Goal: Task Accomplishment & Management: Manage account settings

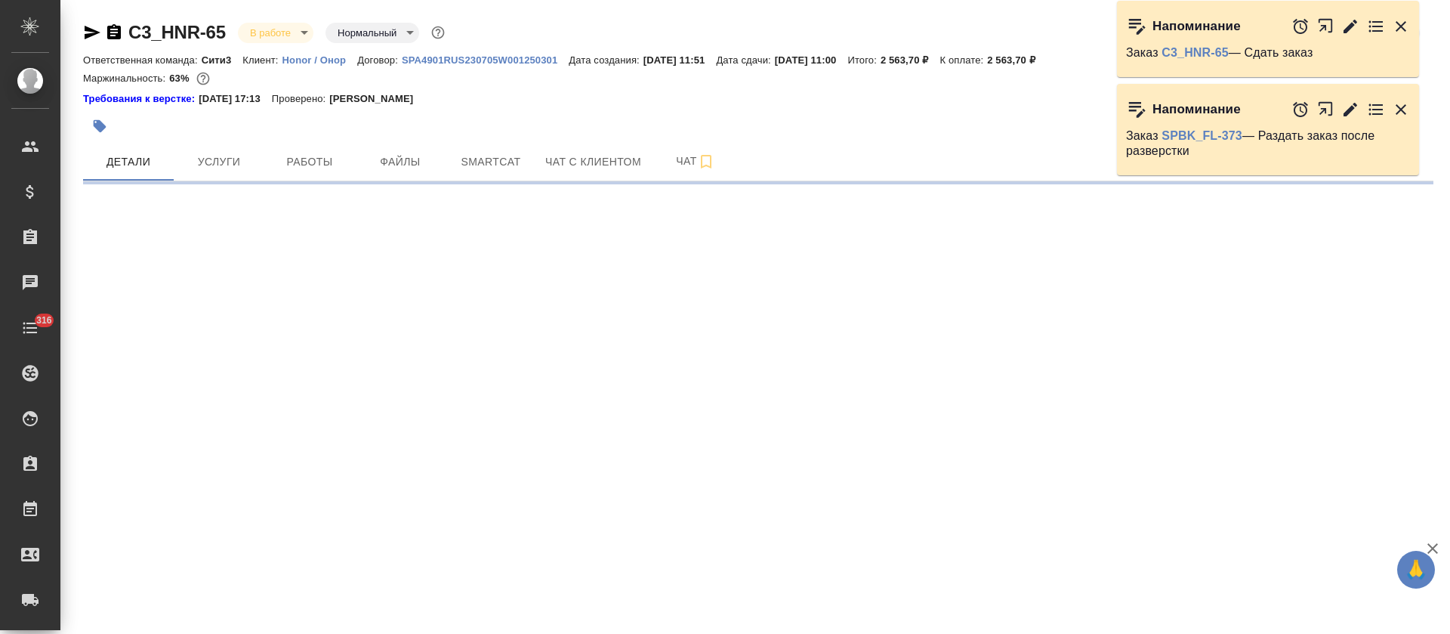
select select "RU"
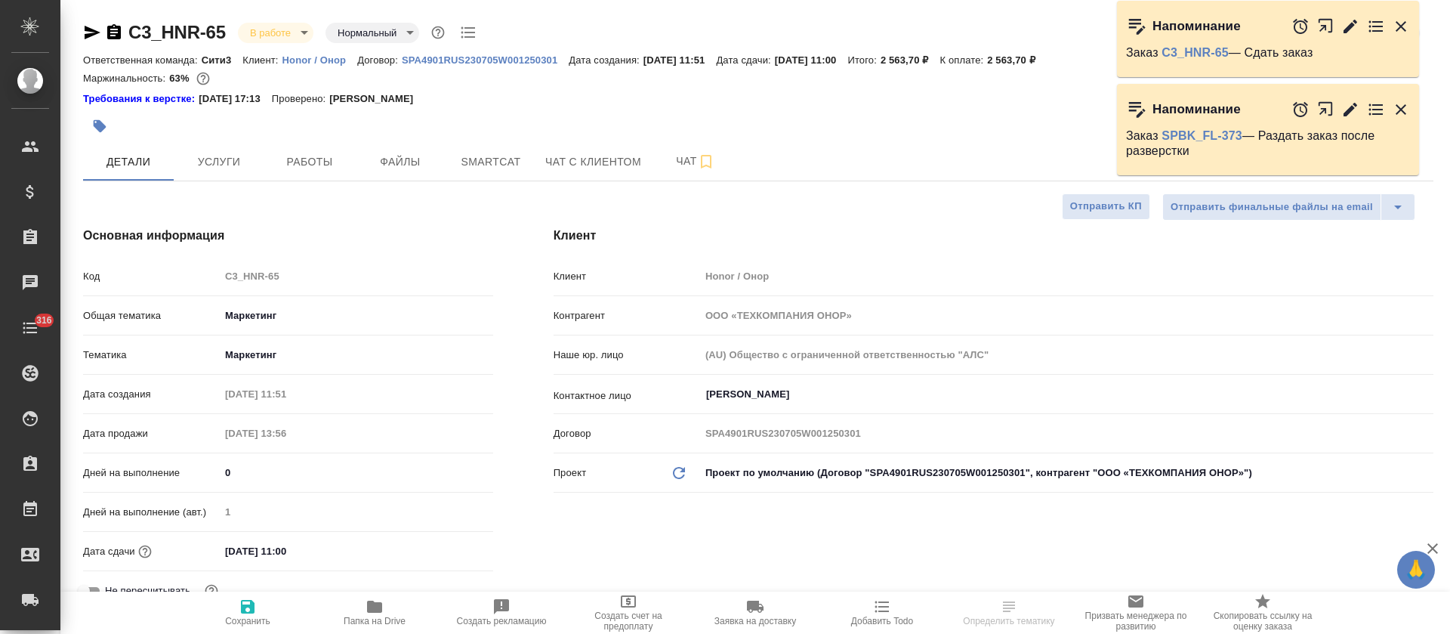
type textarea "x"
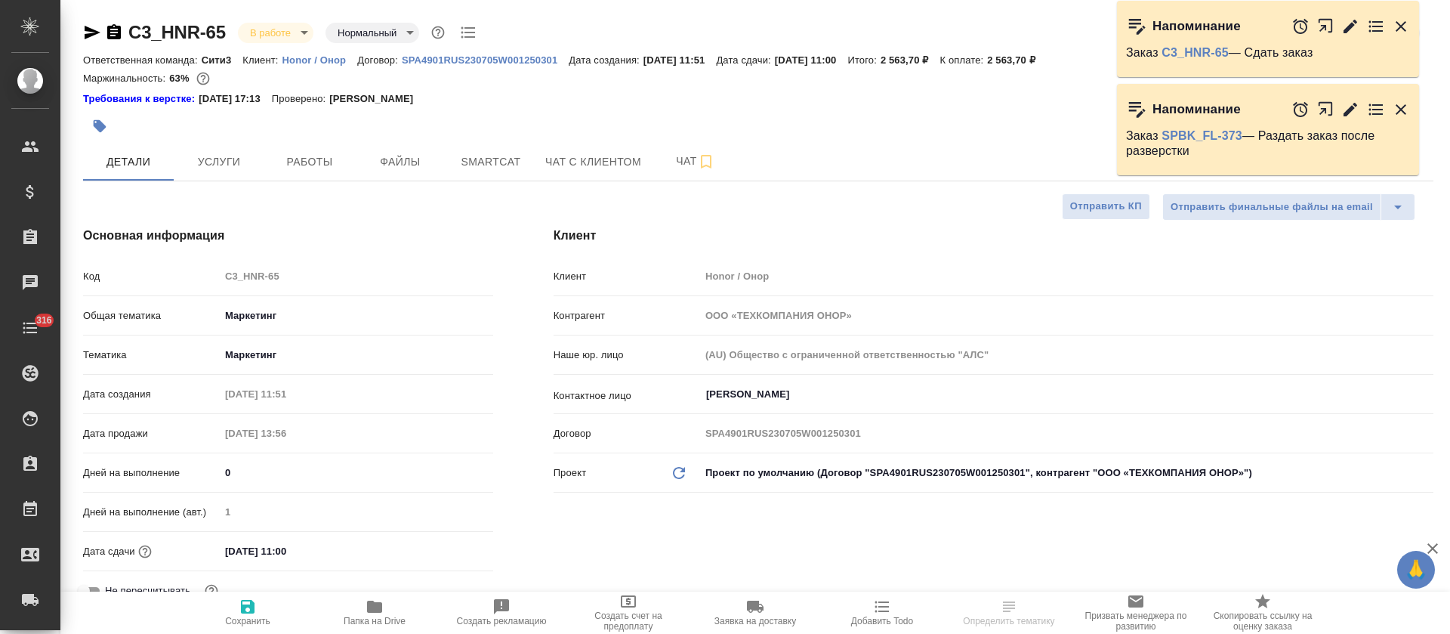
type textarea "x"
click at [530, 171] on button "Smartcat" at bounding box center [491, 162] width 91 height 38
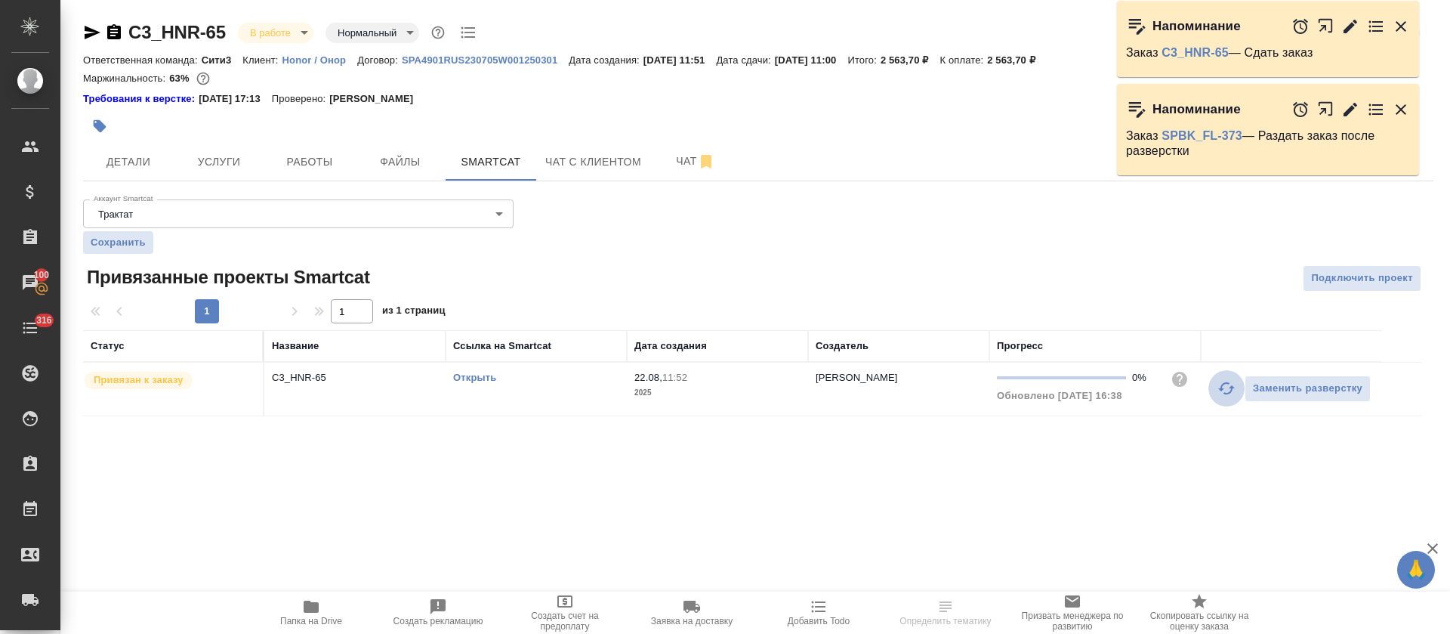
click at [1232, 394] on icon "button" at bounding box center [1227, 388] width 18 height 18
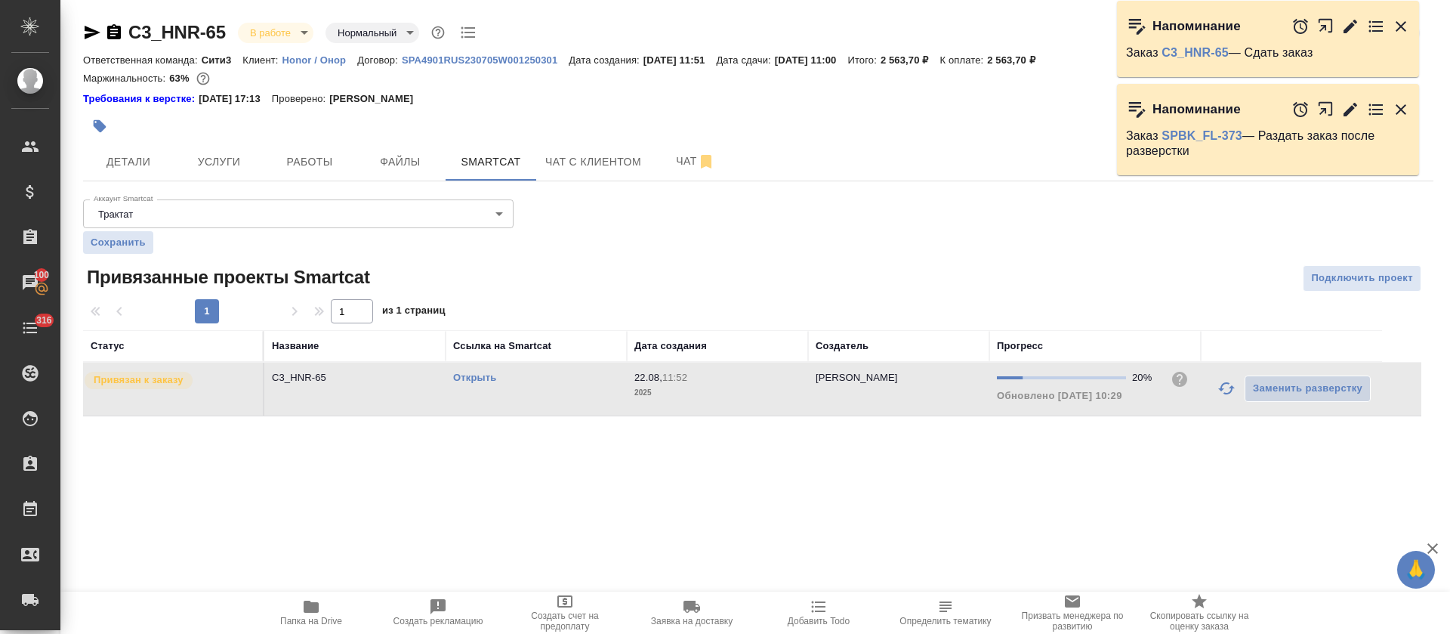
click at [471, 377] on link "Открыть" at bounding box center [474, 377] width 43 height 11
click at [304, 617] on span "Папка на Drive" at bounding box center [311, 621] width 62 height 11
click at [586, 385] on td "Открыть" at bounding box center [536, 389] width 181 height 53
click at [295, 36] on body "🙏 .cls-1 fill:#fff; AWATERA Tretyakova Olga Клиенты Спецификации Заказы 100 Чат…" at bounding box center [725, 317] width 1450 height 634
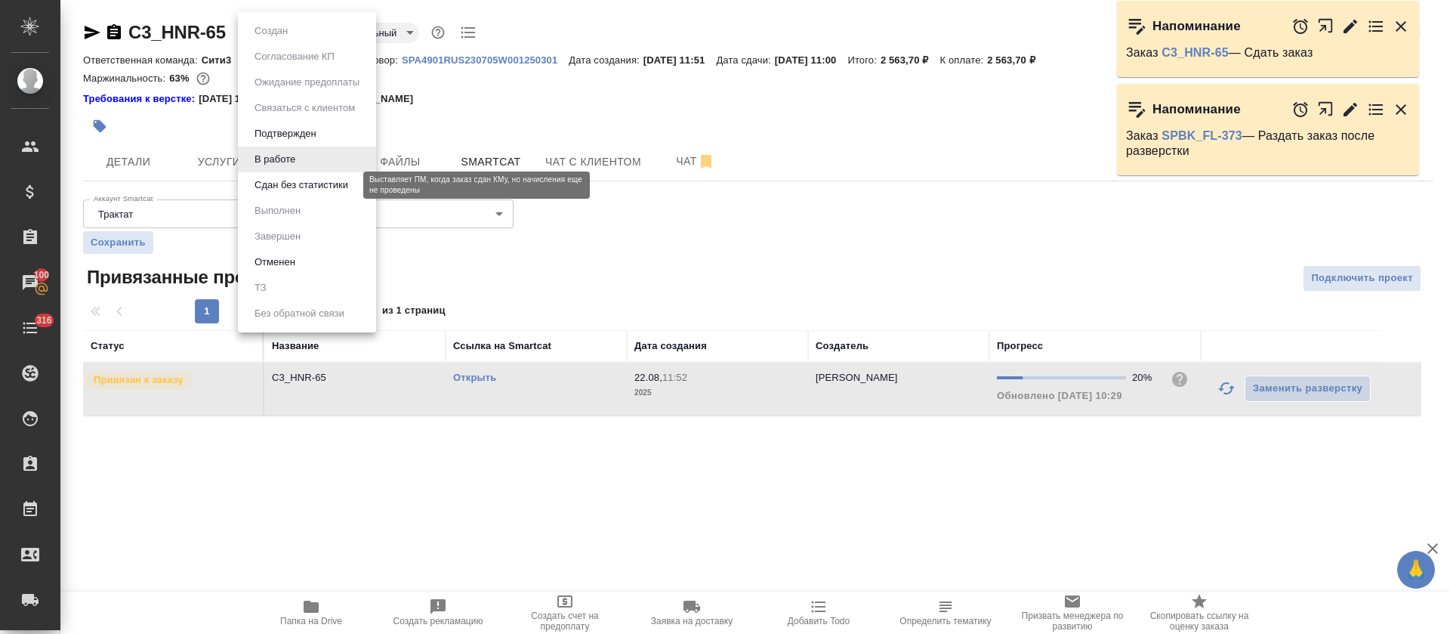
click at [285, 190] on button "Сдан без статистики" at bounding box center [301, 185] width 103 height 17
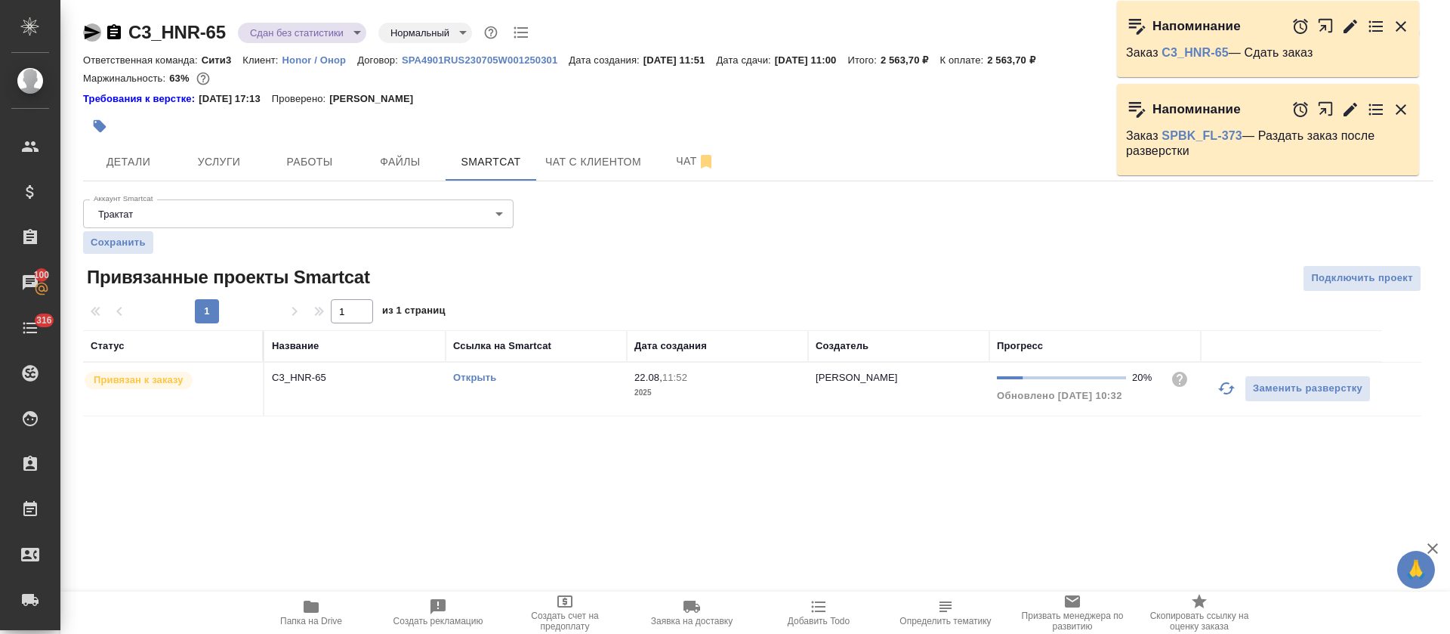
click at [92, 33] on icon "button" at bounding box center [93, 33] width 16 height 14
click at [214, 145] on button "Услуги" at bounding box center [219, 162] width 91 height 38
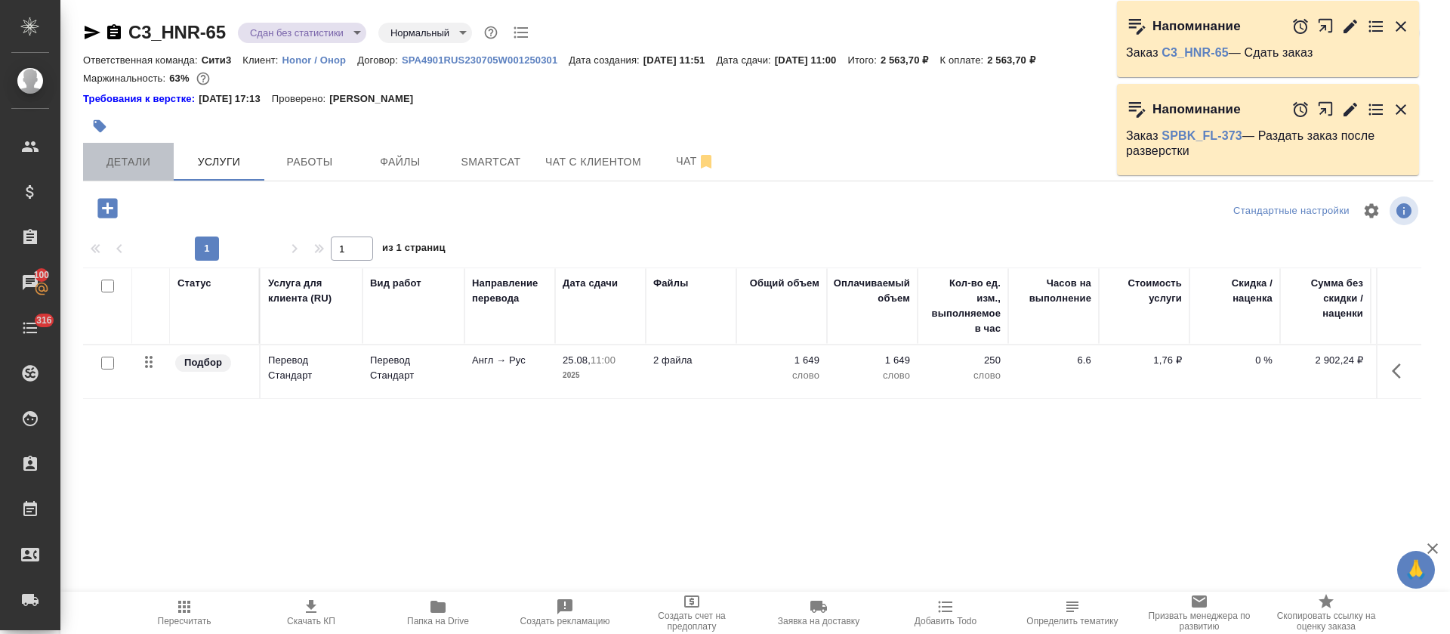
click at [111, 144] on button "Детали" at bounding box center [128, 162] width 91 height 38
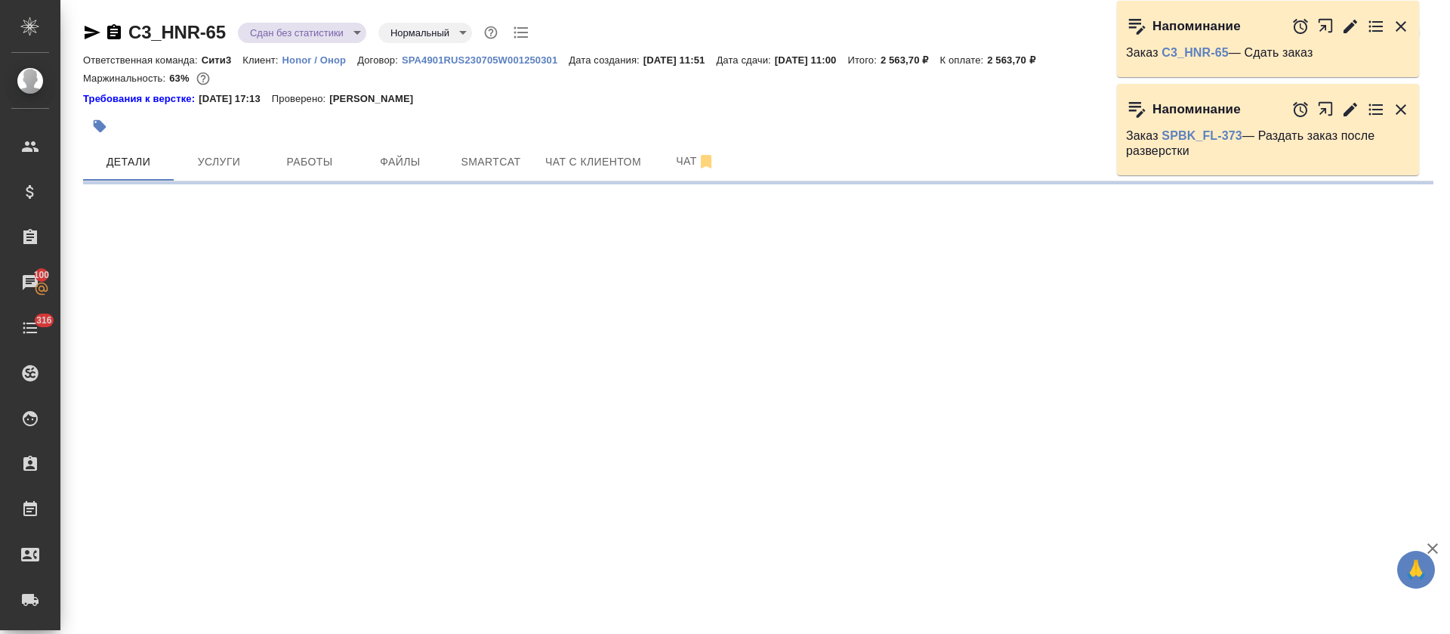
select select "RU"
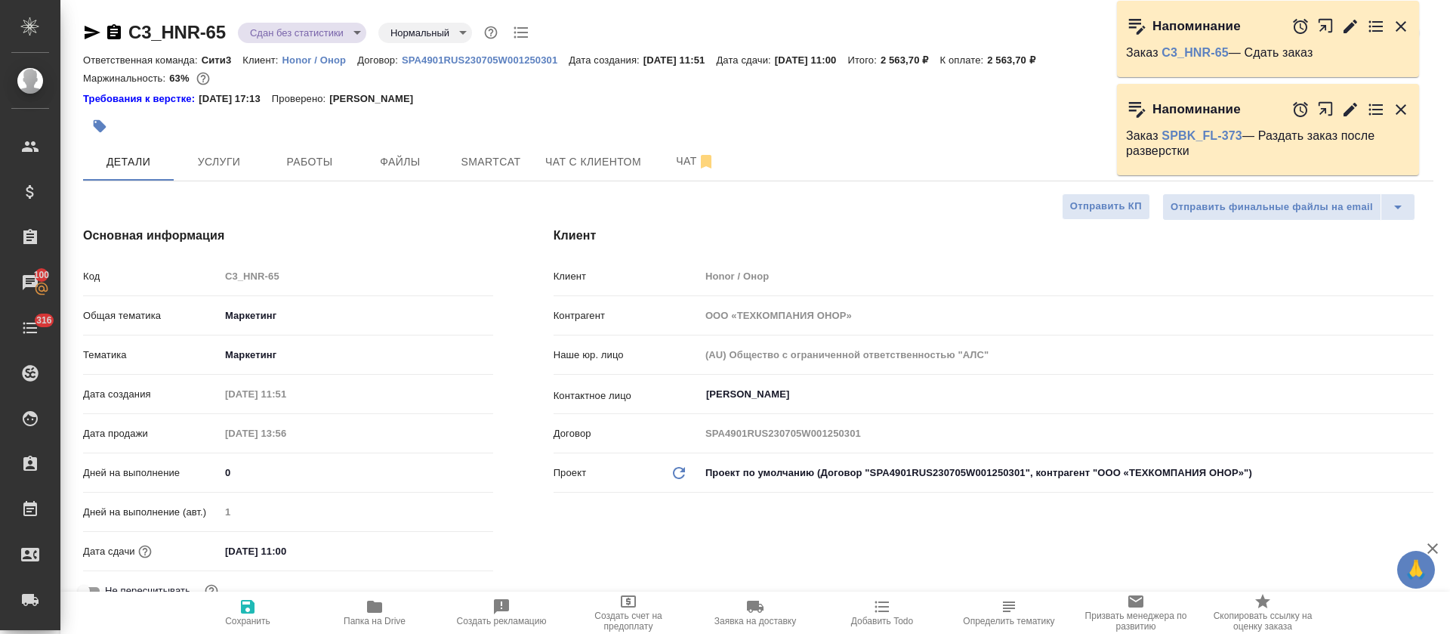
type textarea "x"
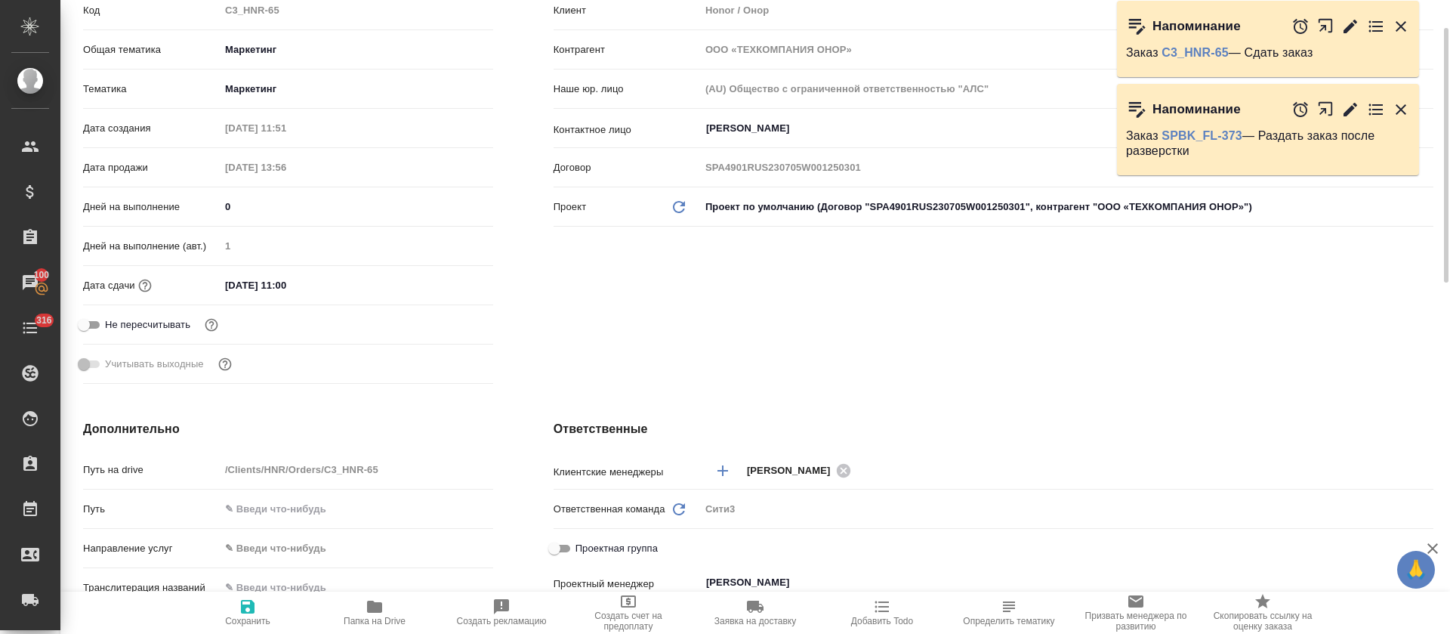
scroll to position [273, 0]
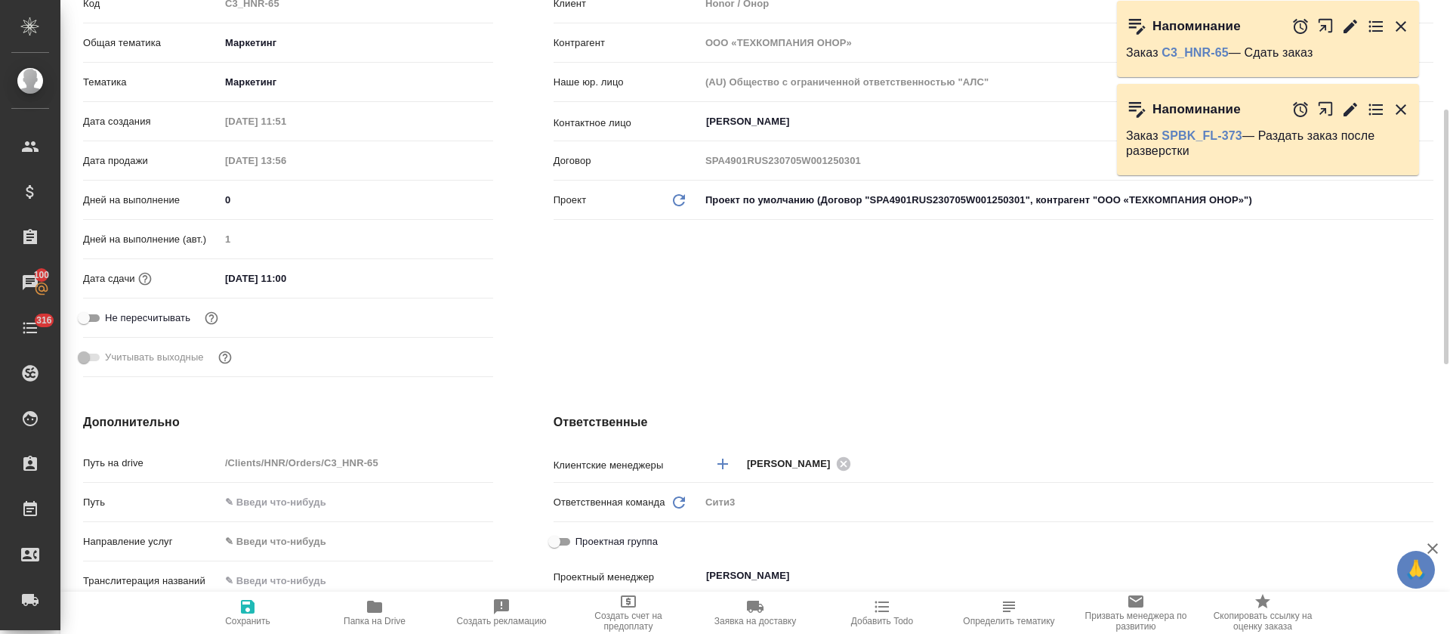
type textarea "x"
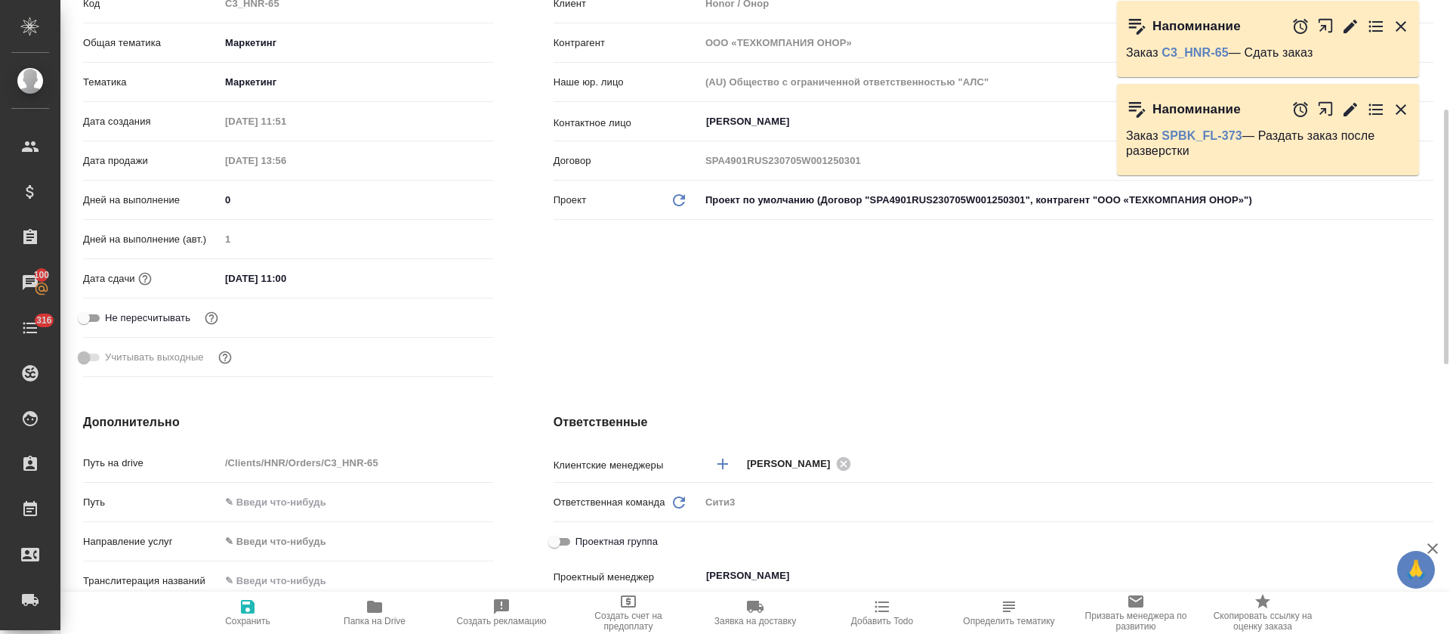
type textarea "x"
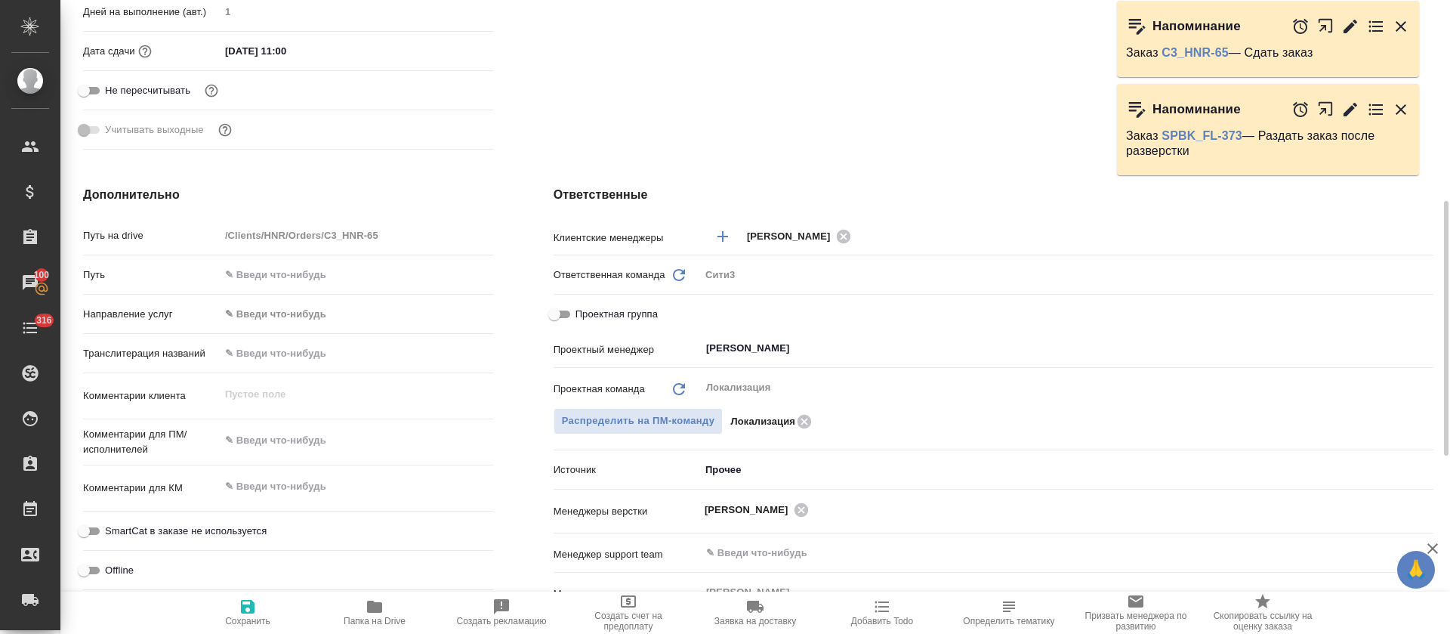
scroll to position [0, 0]
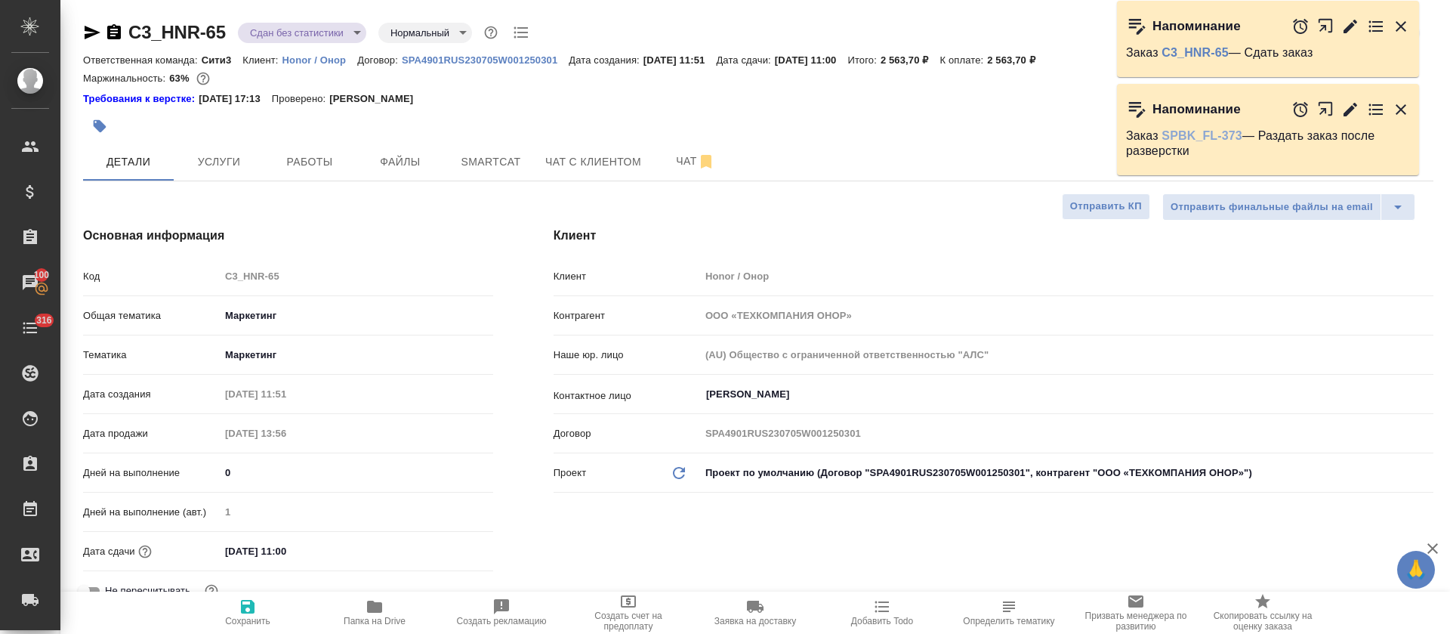
click at [1203, 140] on link "SPBK_FL-373" at bounding box center [1202, 135] width 81 height 13
type textarea "x"
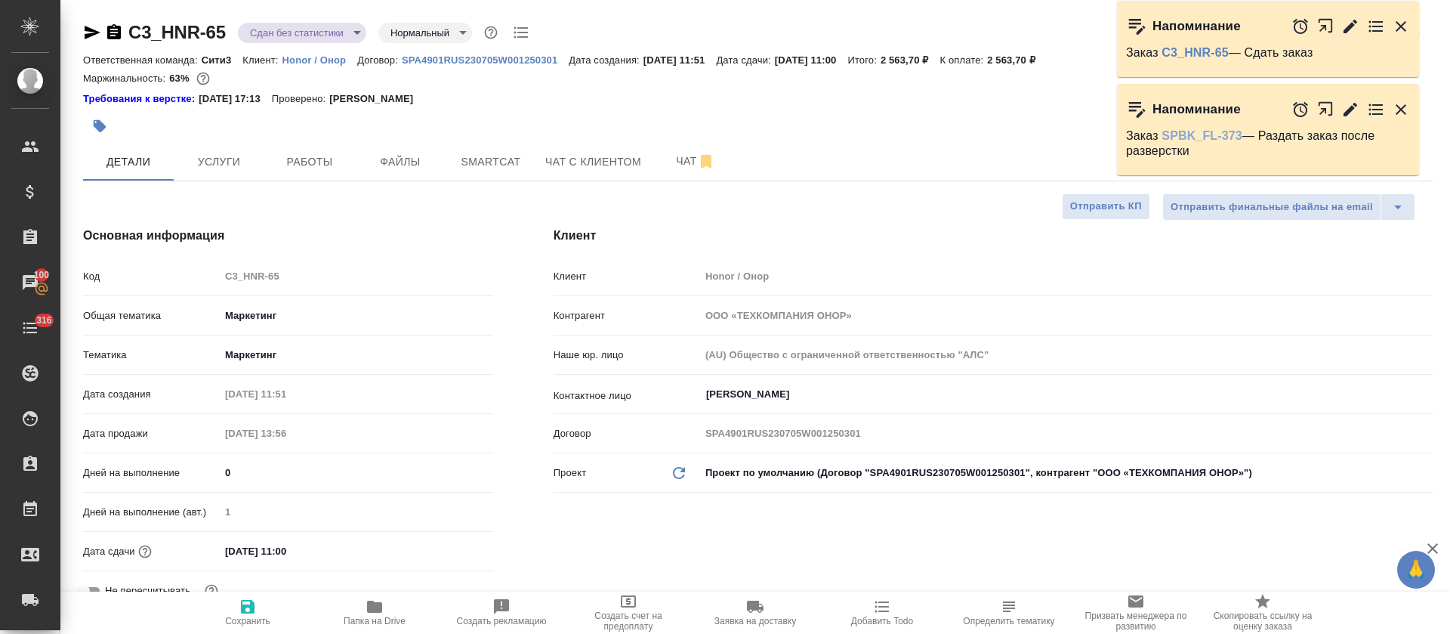
type textarea "x"
click at [471, 161] on span "Smartcat" at bounding box center [491, 162] width 73 height 19
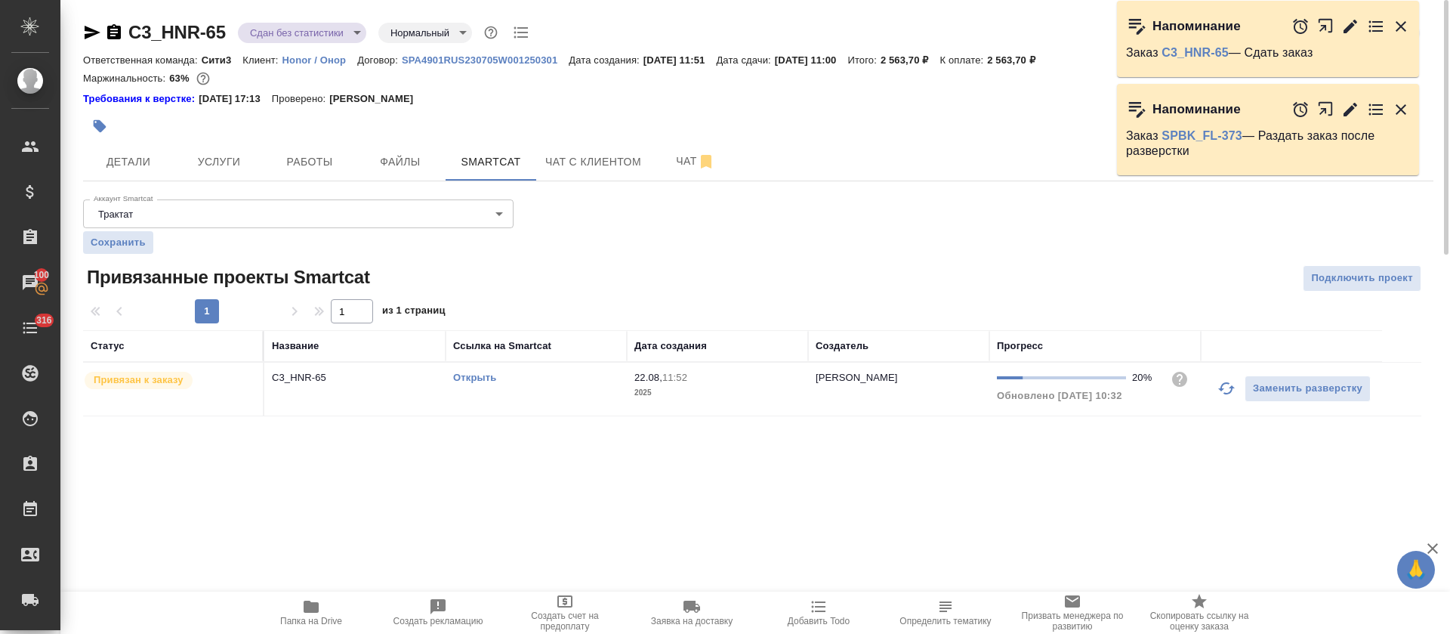
click at [565, 394] on td "Открыть" at bounding box center [536, 389] width 181 height 53
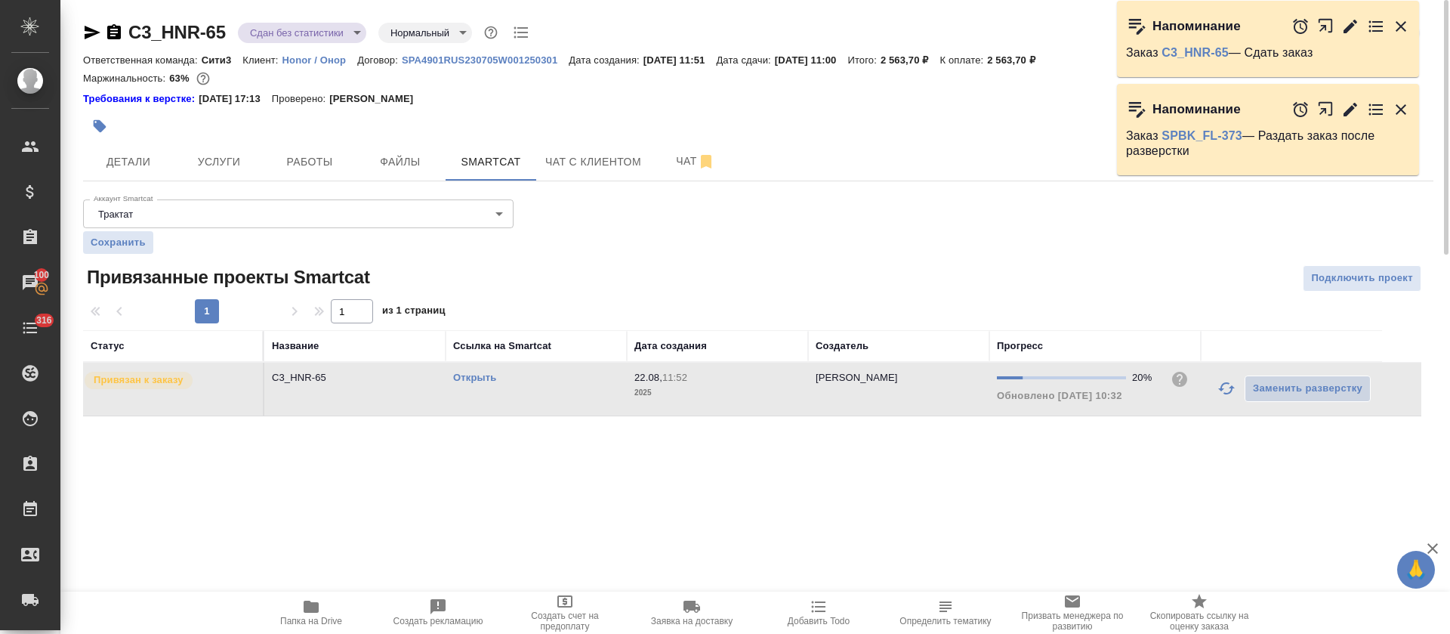
click at [565, 394] on td "Открыть" at bounding box center [536, 389] width 181 height 53
click at [338, 165] on span "Работы" at bounding box center [309, 162] width 73 height 19
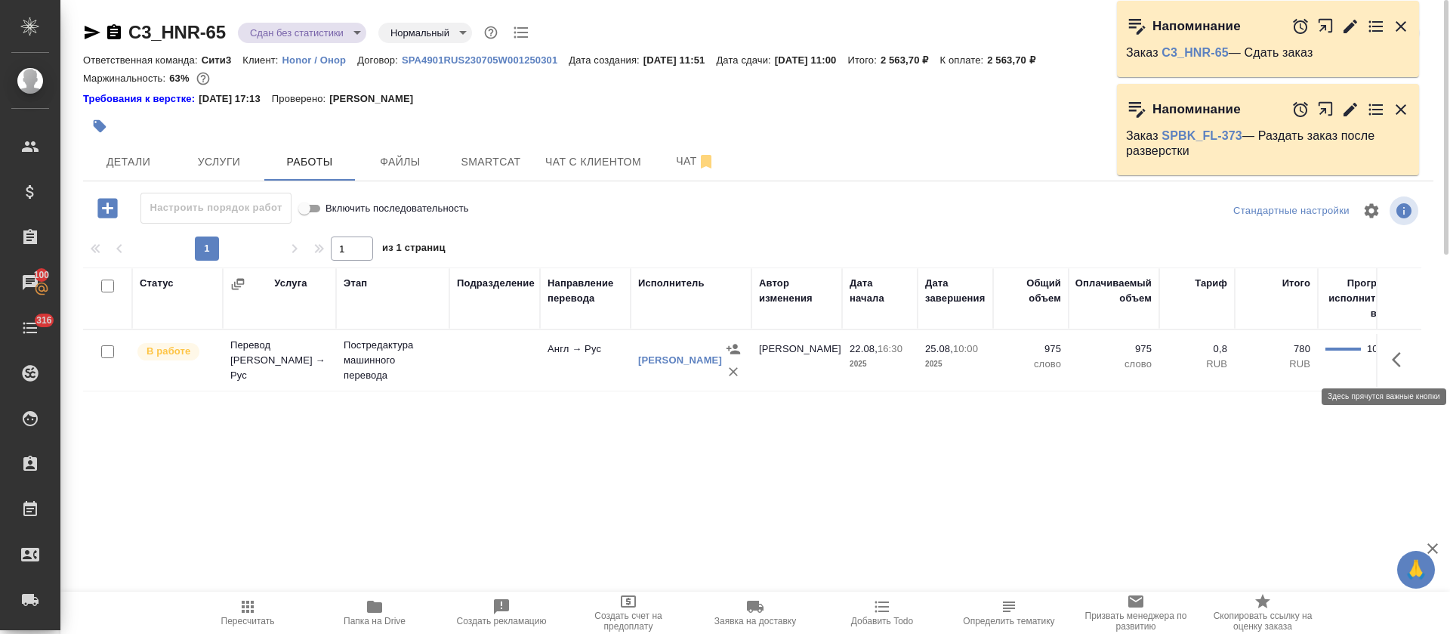
click at [1400, 369] on button "button" at bounding box center [1401, 359] width 36 height 36
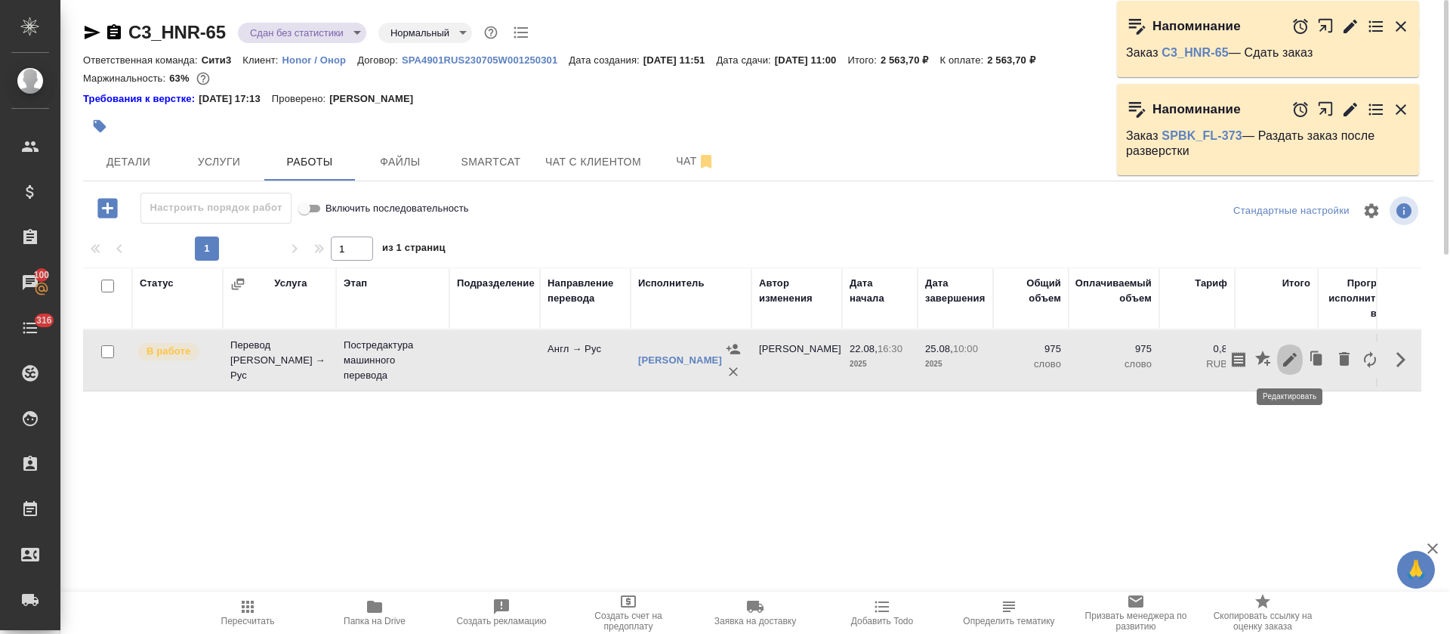
click at [1295, 363] on icon "button" at bounding box center [1290, 359] width 18 height 18
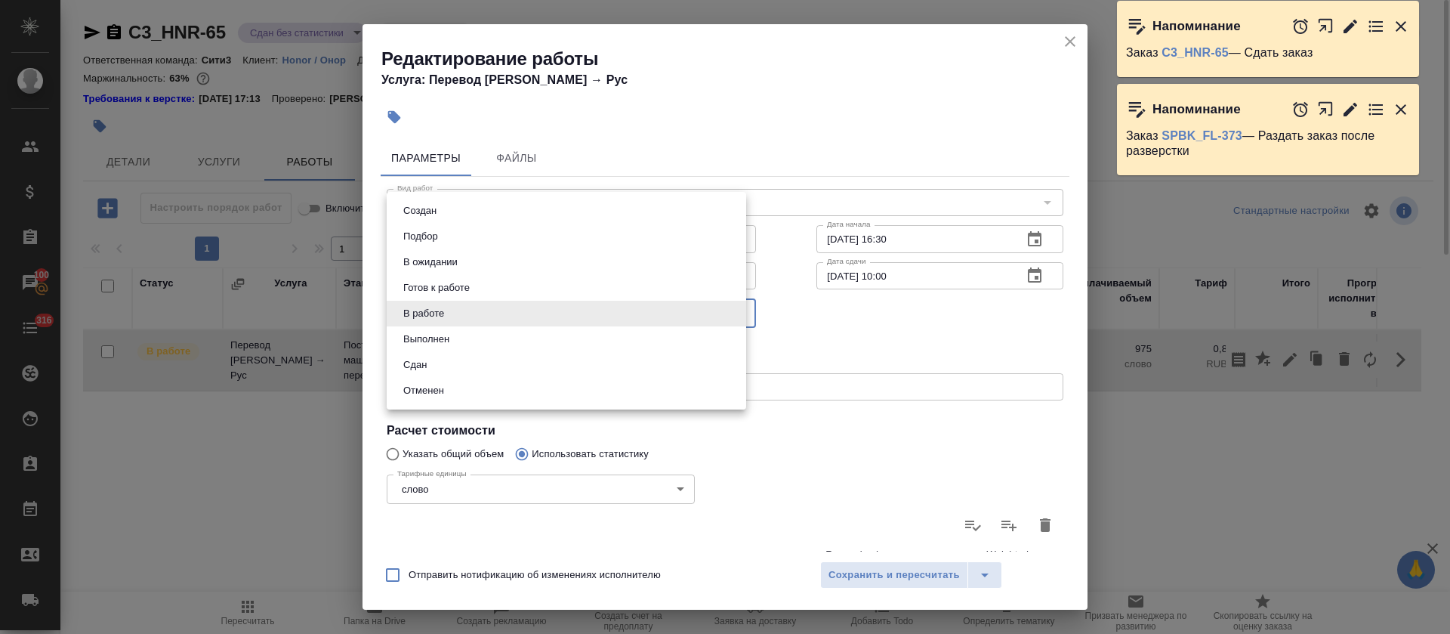
click at [484, 305] on body "🙏 .cls-1 fill:#fff; AWATERA Tretyakova Olga Клиенты Спецификации Заказы 100 Чат…" at bounding box center [725, 317] width 1450 height 634
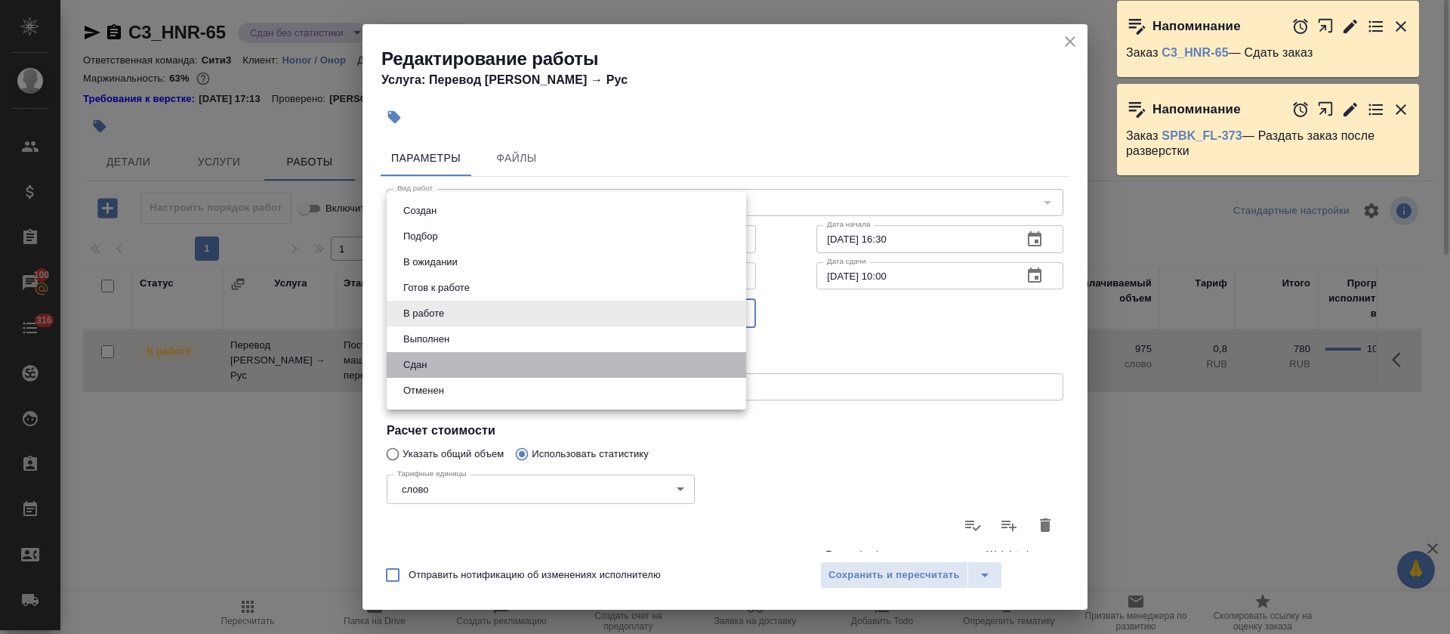
click at [493, 354] on li "Сдан" at bounding box center [567, 365] width 360 height 26
type input "closed"
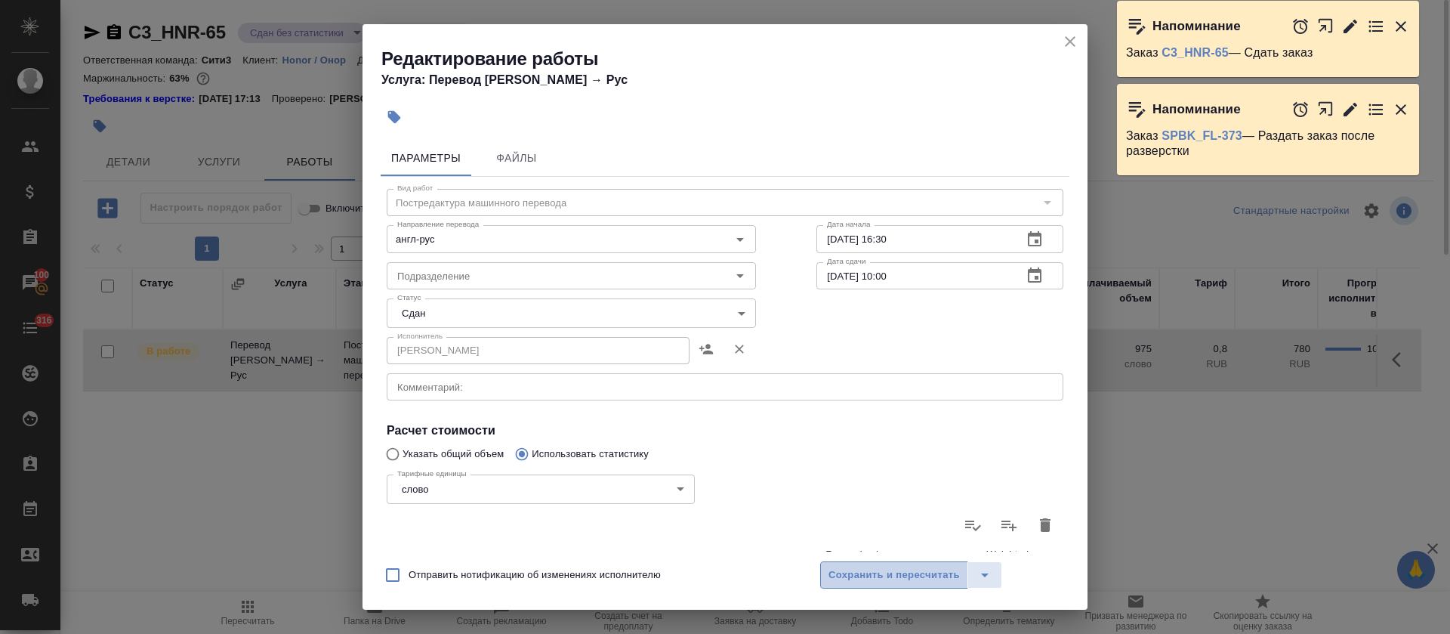
click at [877, 570] on span "Сохранить и пересчитать" at bounding box center [894, 575] width 131 height 17
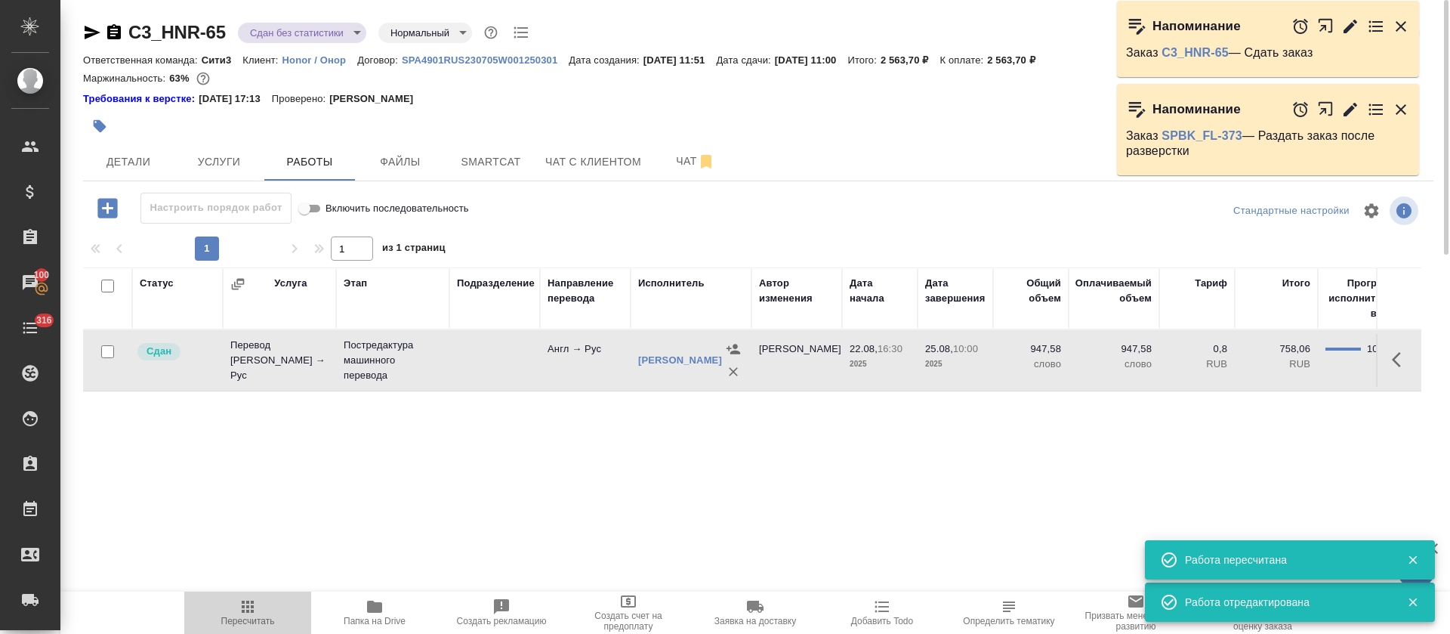
click at [236, 613] on span "Пересчитать" at bounding box center [247, 611] width 109 height 29
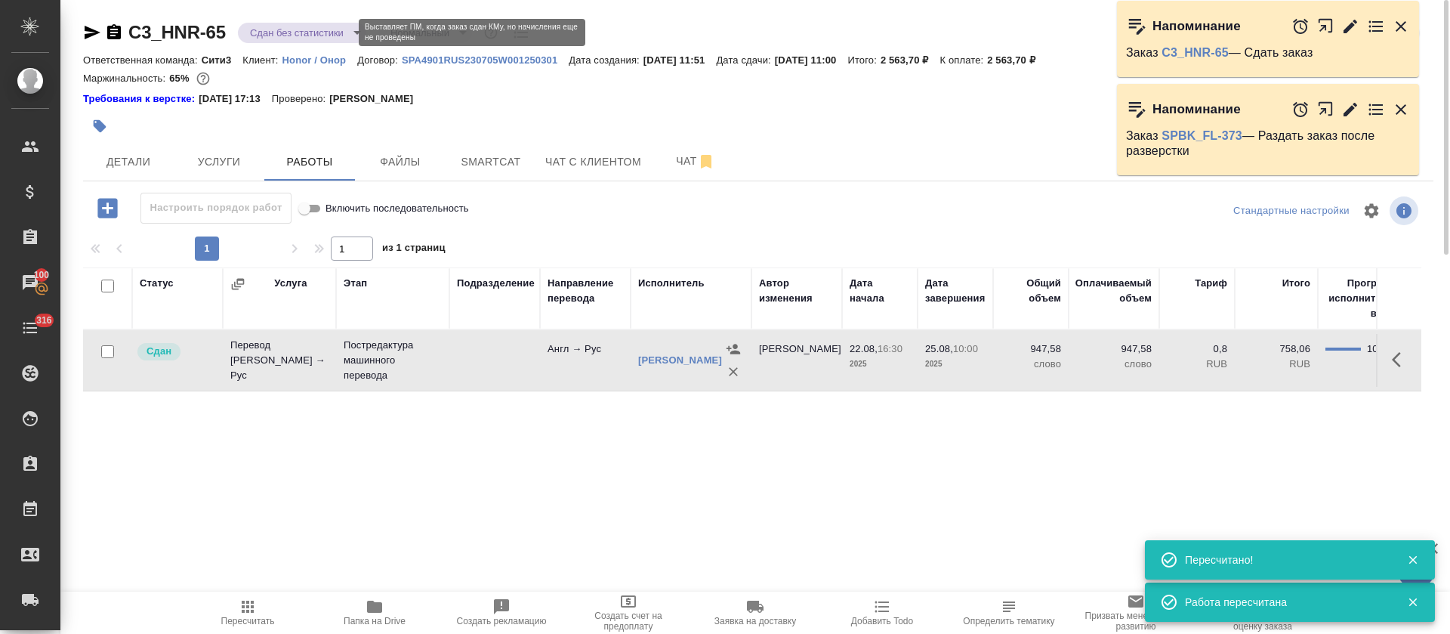
drag, startPoint x: 329, startPoint y: 45, endPoint x: 341, endPoint y: 36, distance: 15.0
click at [341, 36] on div "C3_HNR-65 Сдан без статистики distributed Нормальный normal Кратко детали заказа" at bounding box center [758, 35] width 1351 height 30
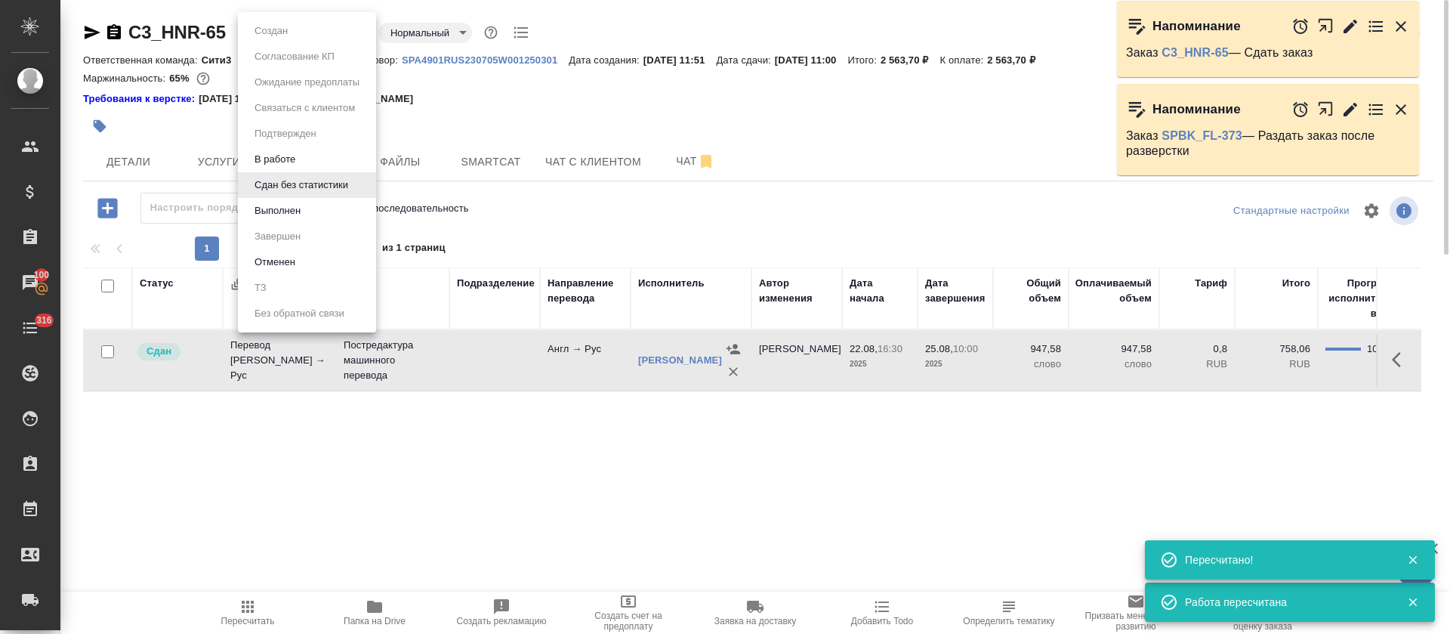
click at [341, 36] on body "🙏 .cls-1 fill:#fff; AWATERA Tretyakova Olga Клиенты Спецификации Заказы 100 Чат…" at bounding box center [725, 317] width 1450 height 634
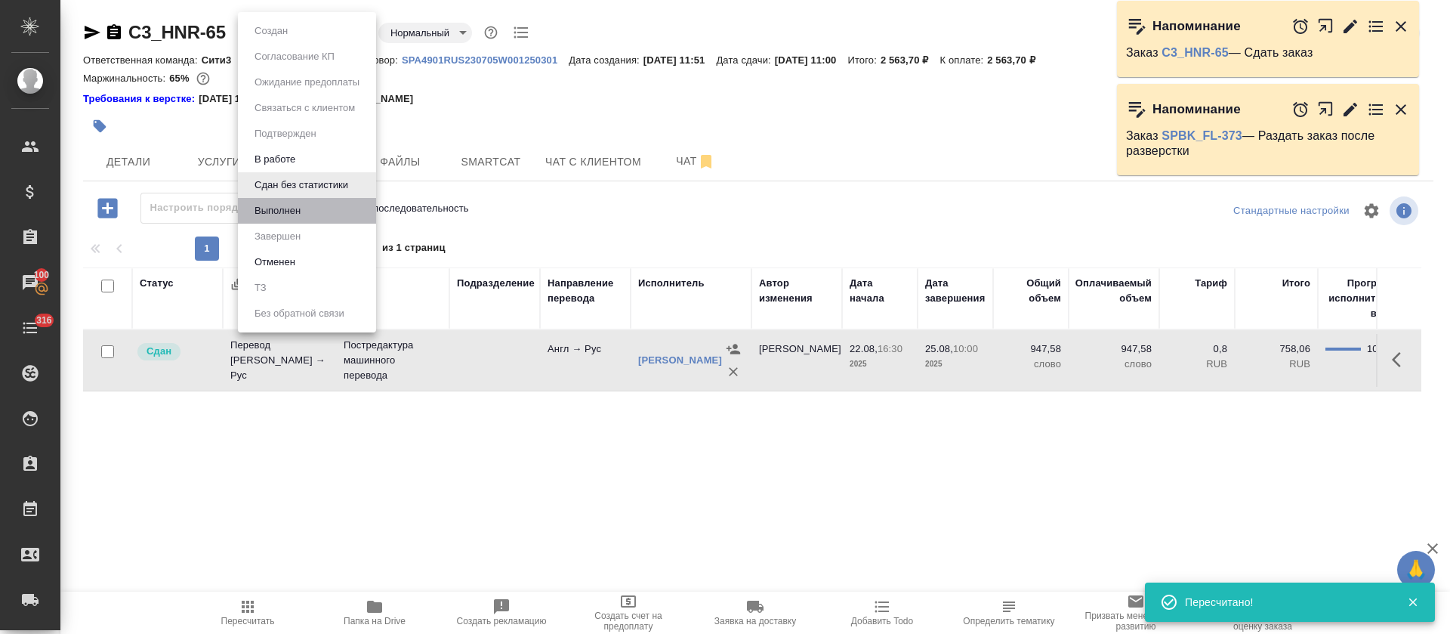
click at [331, 202] on li "Выполнен" at bounding box center [307, 211] width 138 height 26
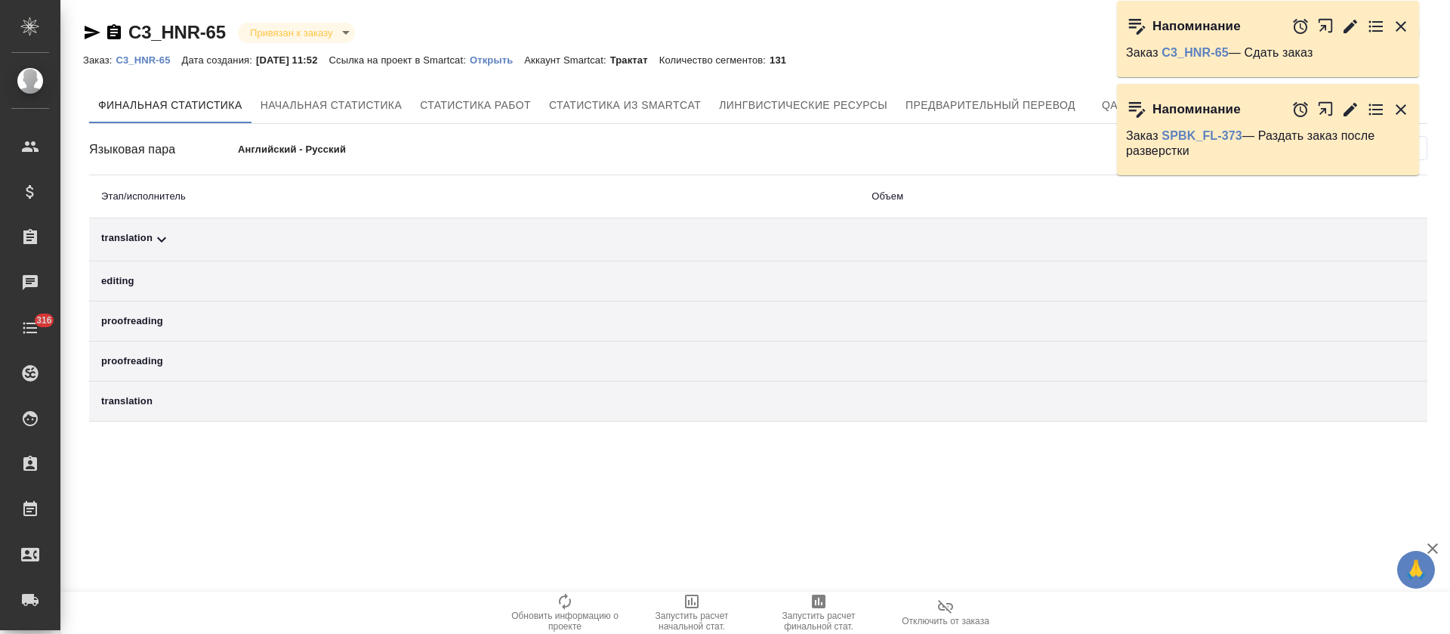
click at [508, 240] on div "translation" at bounding box center [474, 239] width 746 height 18
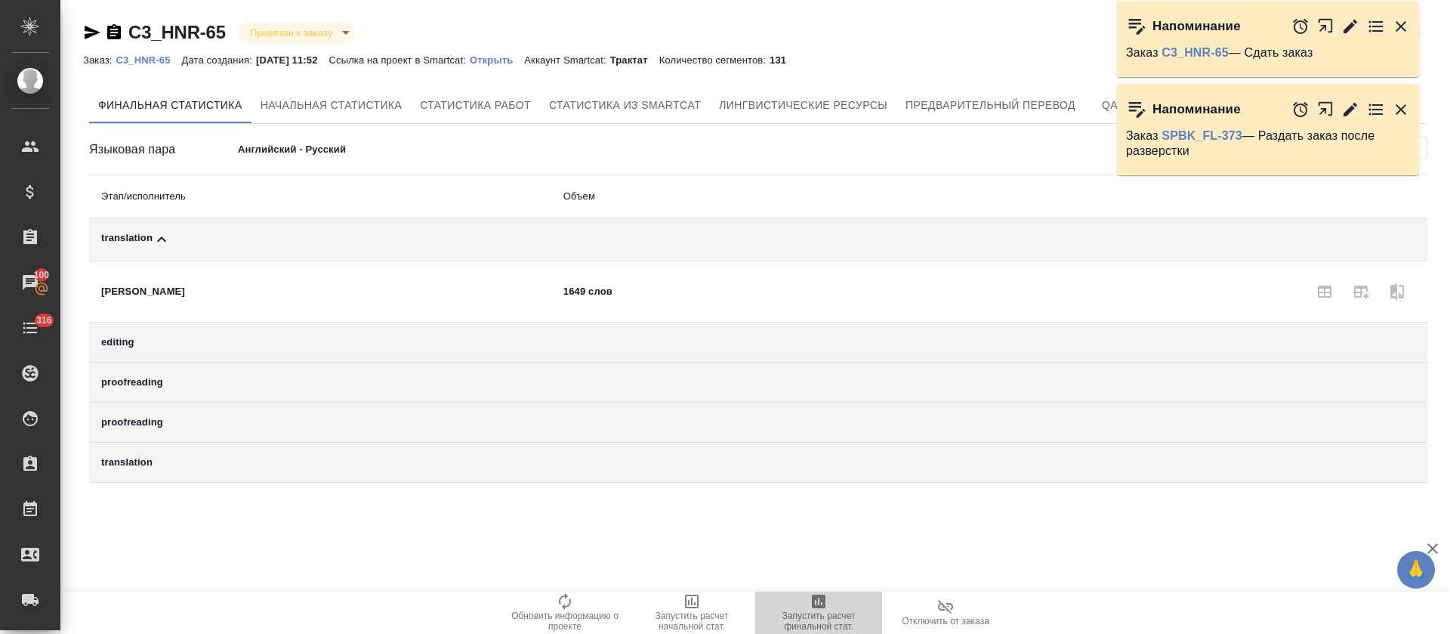
click at [812, 598] on icon "button" at bounding box center [819, 601] width 14 height 14
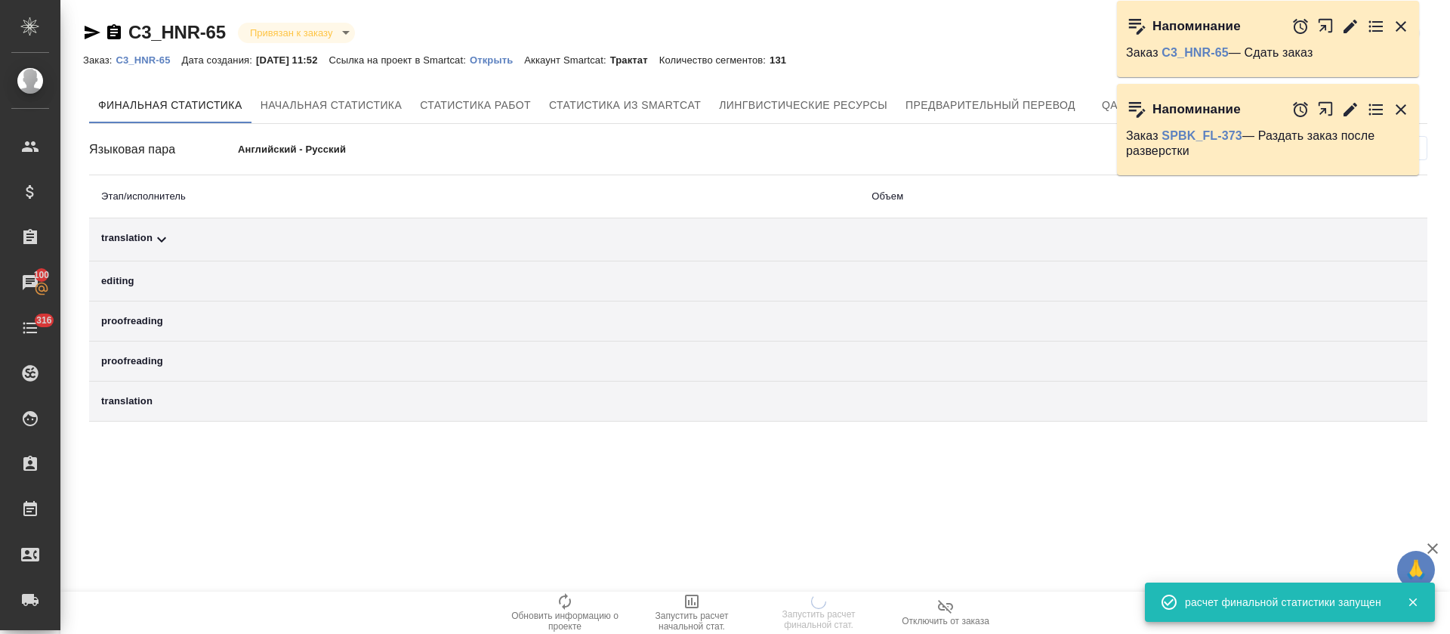
click at [613, 240] on div "translation" at bounding box center [474, 239] width 746 height 18
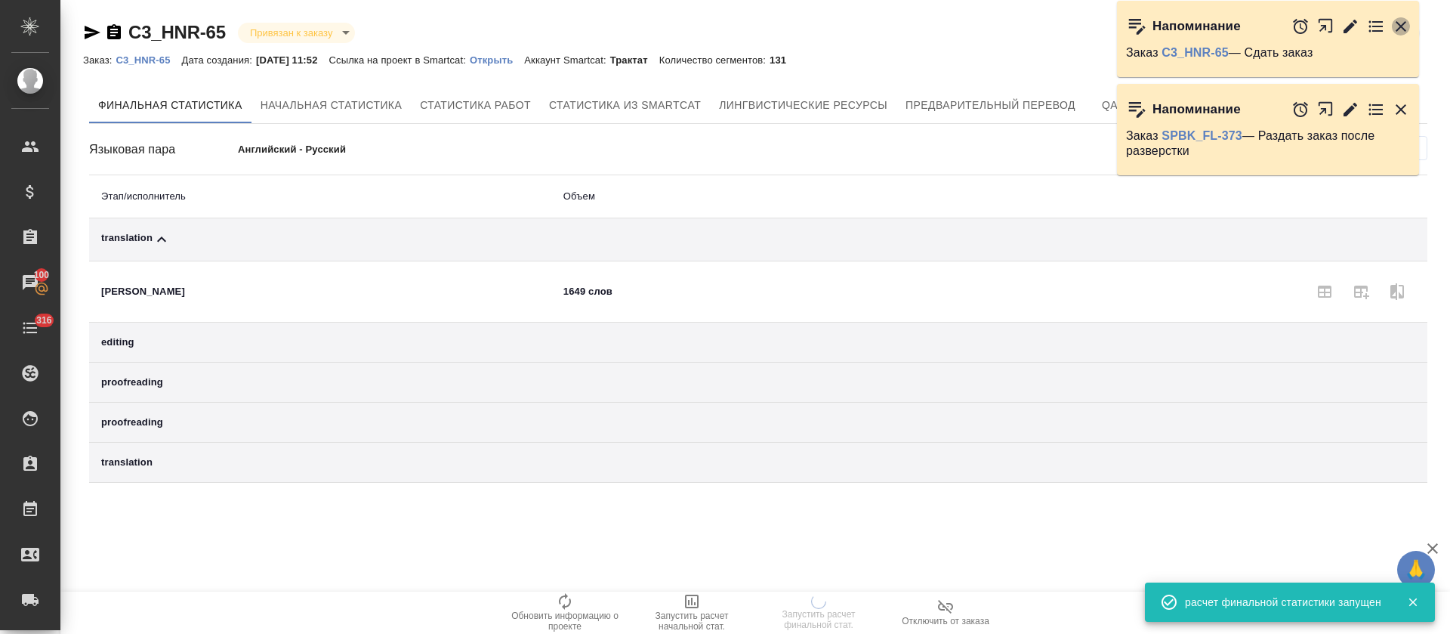
click at [1406, 20] on icon "button" at bounding box center [1401, 26] width 18 height 18
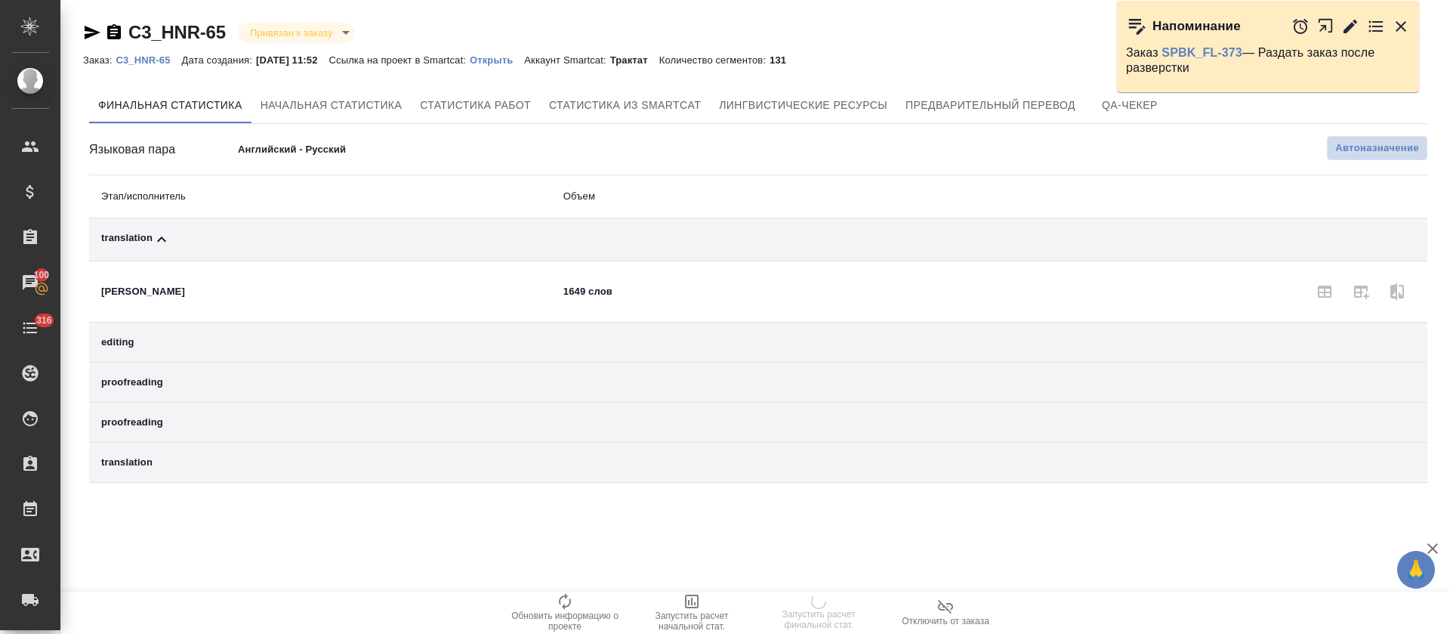
click at [1361, 153] on span "Автоназначение" at bounding box center [1377, 147] width 84 height 15
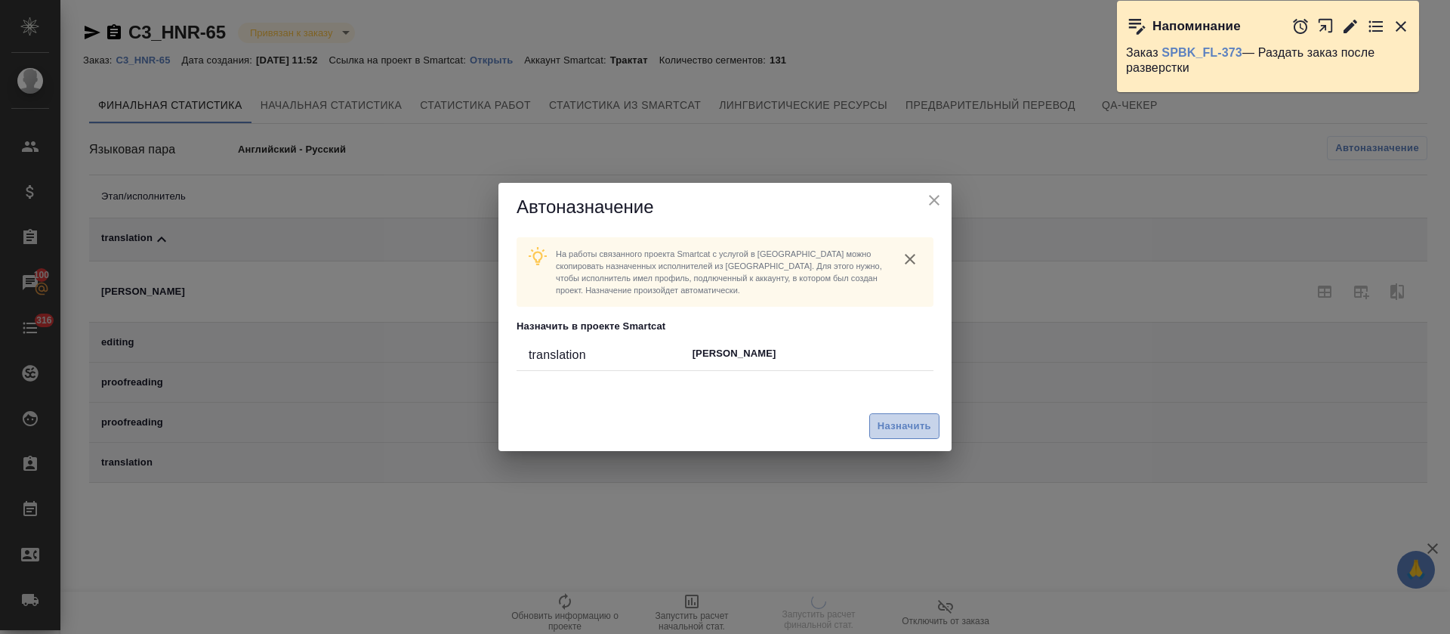
click at [910, 430] on span "Назначить" at bounding box center [905, 426] width 54 height 17
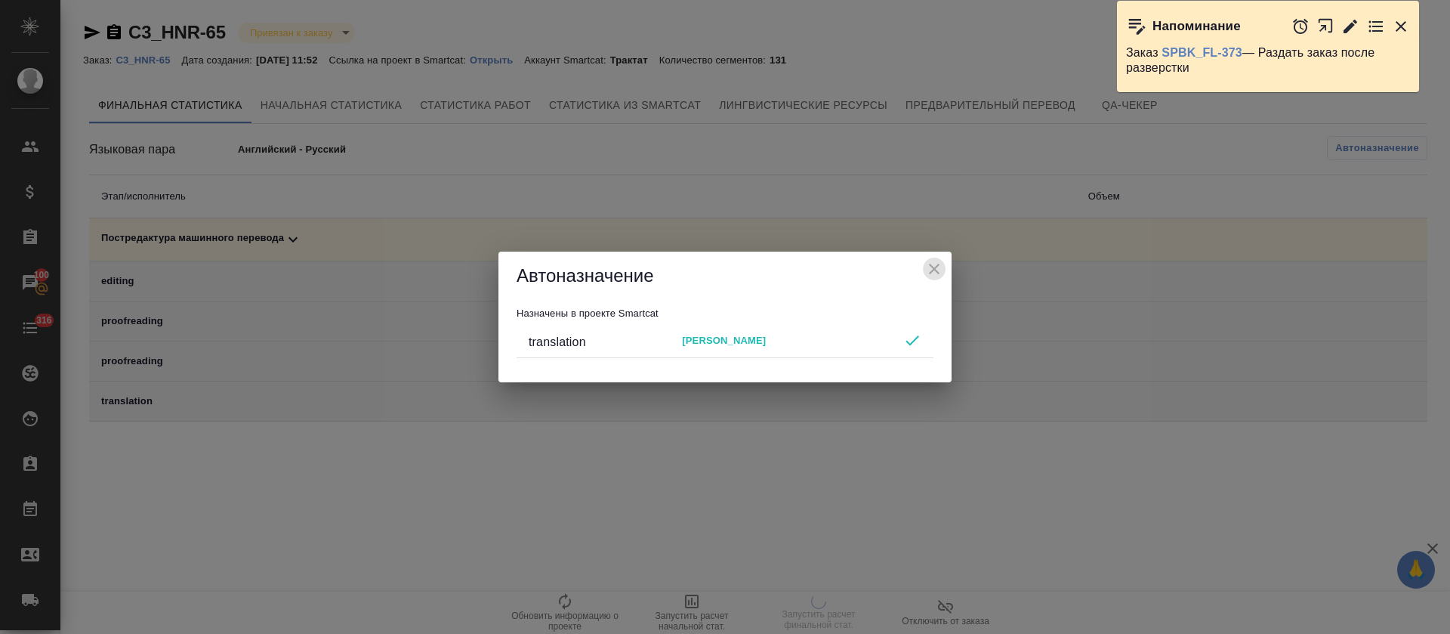
click at [940, 265] on icon "close" at bounding box center [934, 269] width 18 height 18
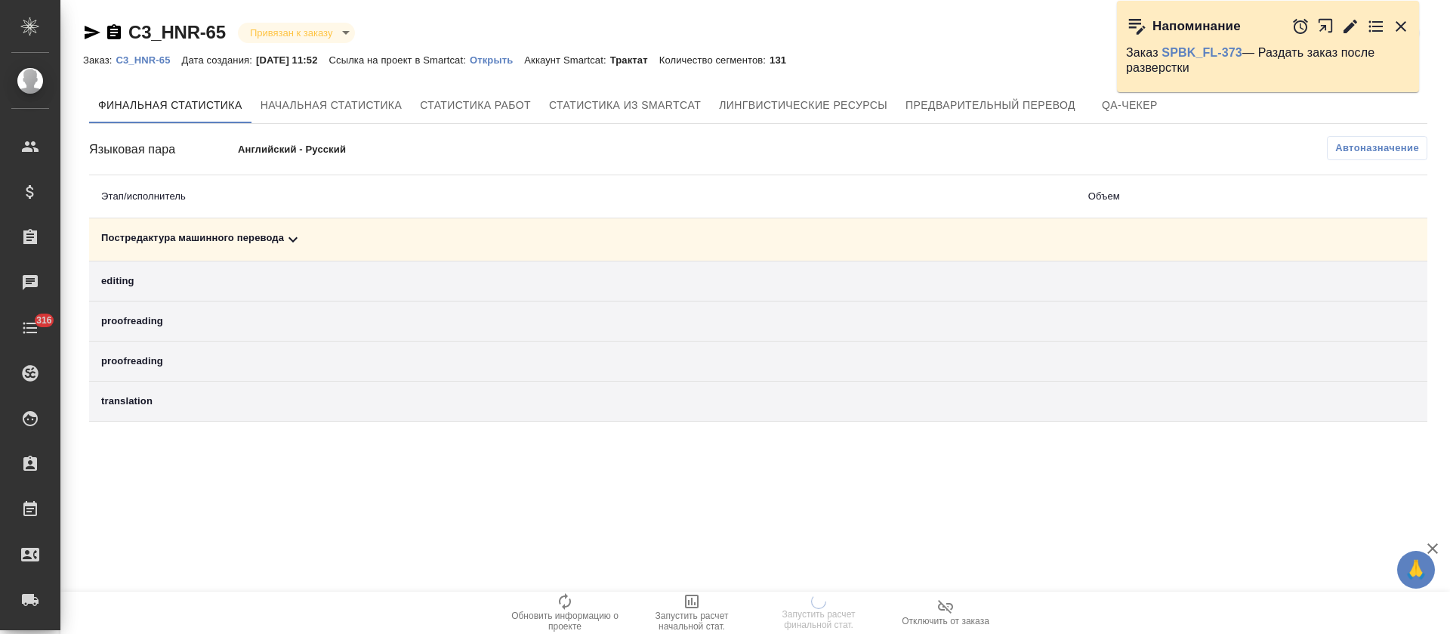
click at [577, 244] on div "Постредактура машинного перевода" at bounding box center [582, 239] width 963 height 18
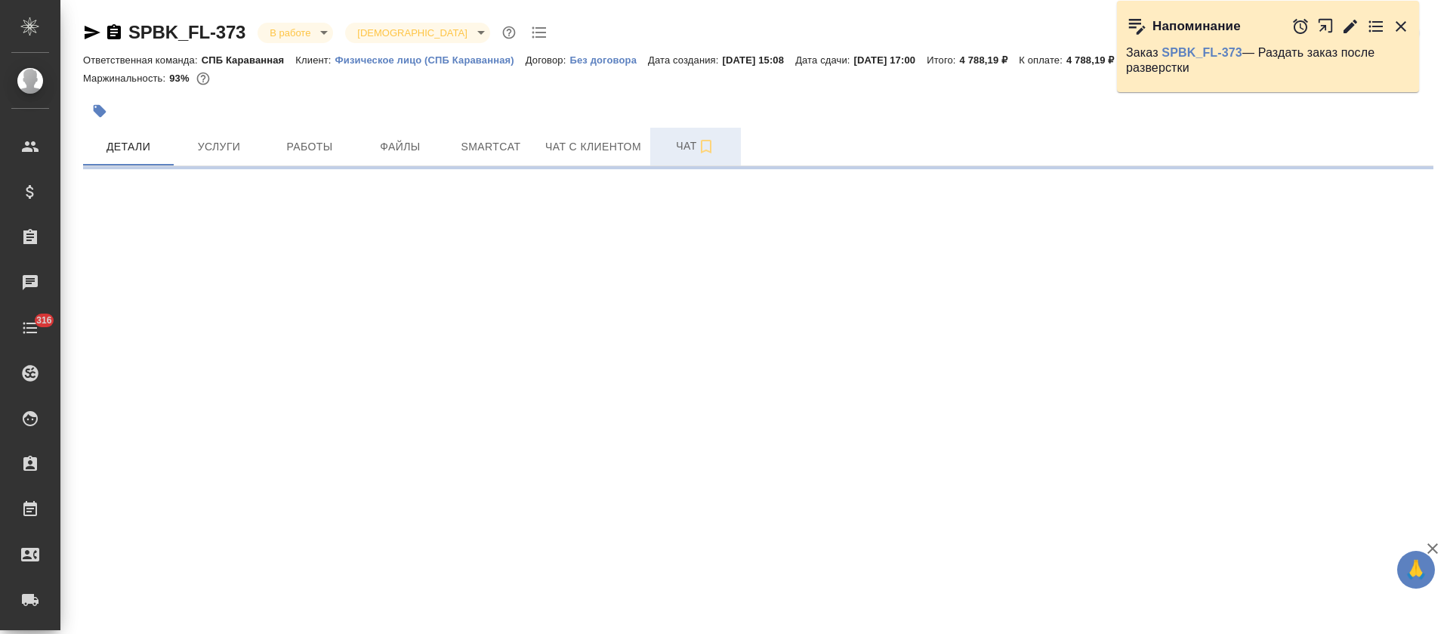
click at [678, 151] on span "Чат" at bounding box center [695, 146] width 73 height 19
select select "RU"
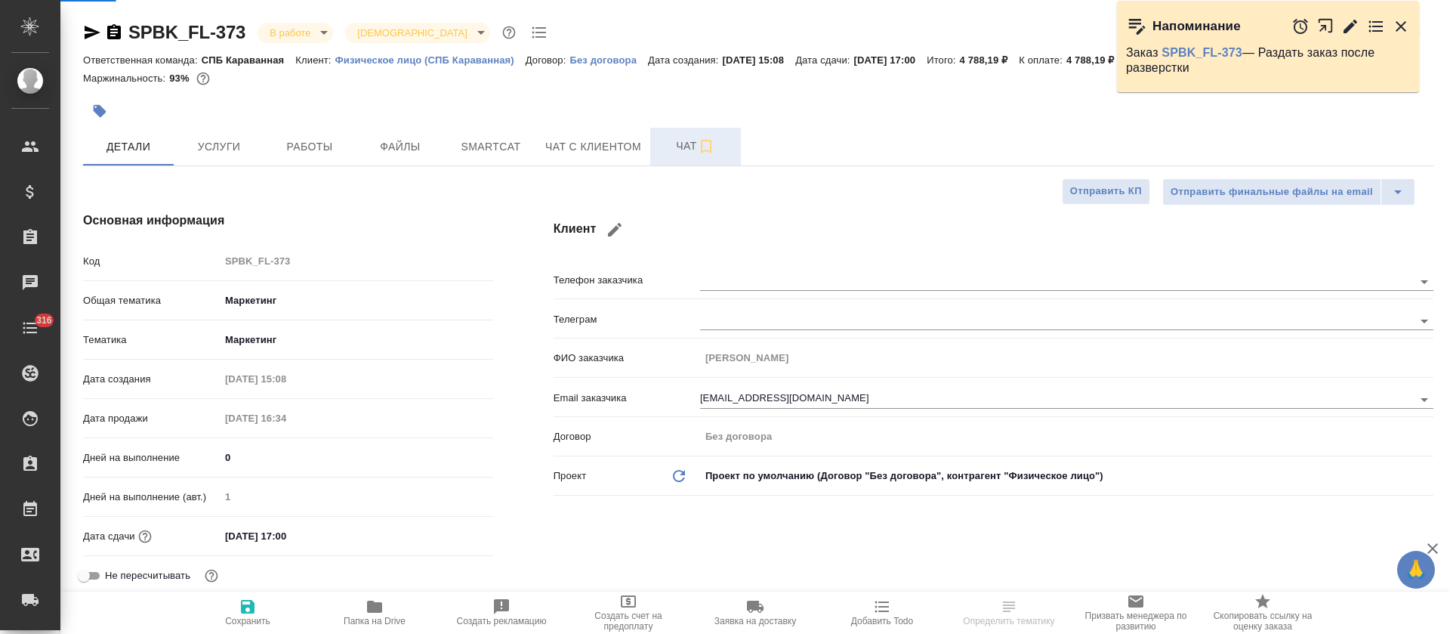
type textarea "x"
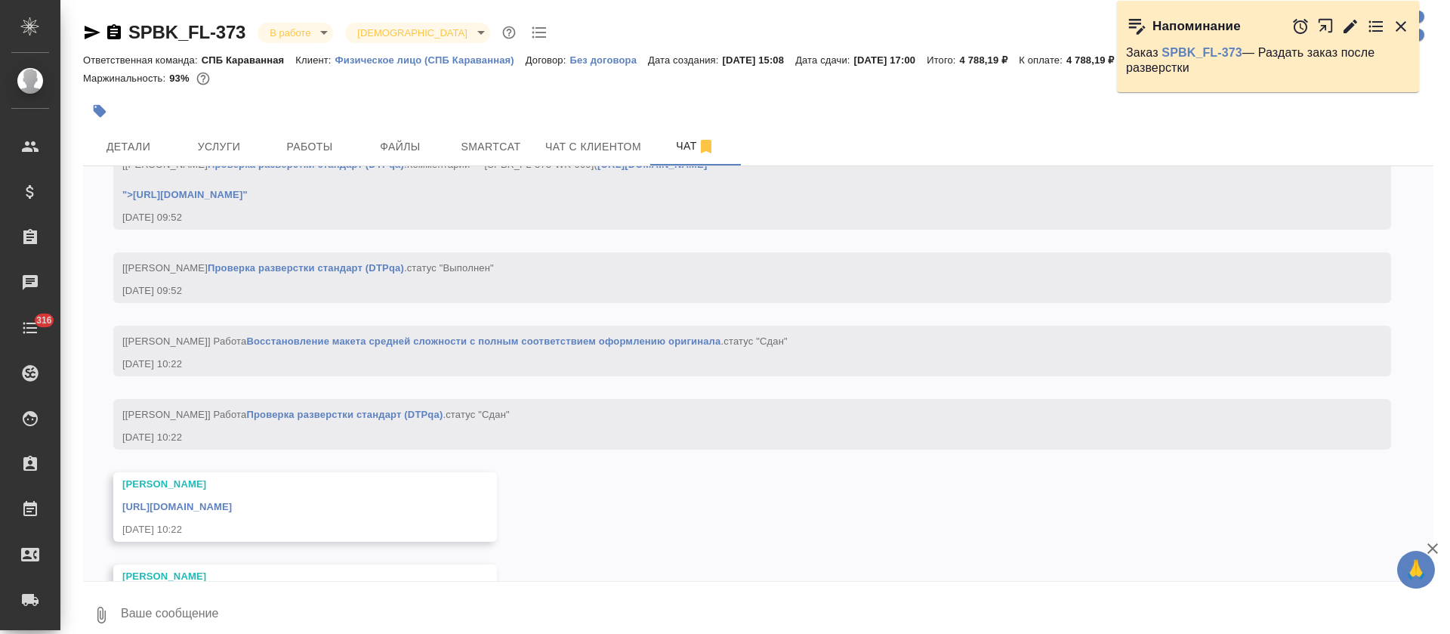
scroll to position [3777, 0]
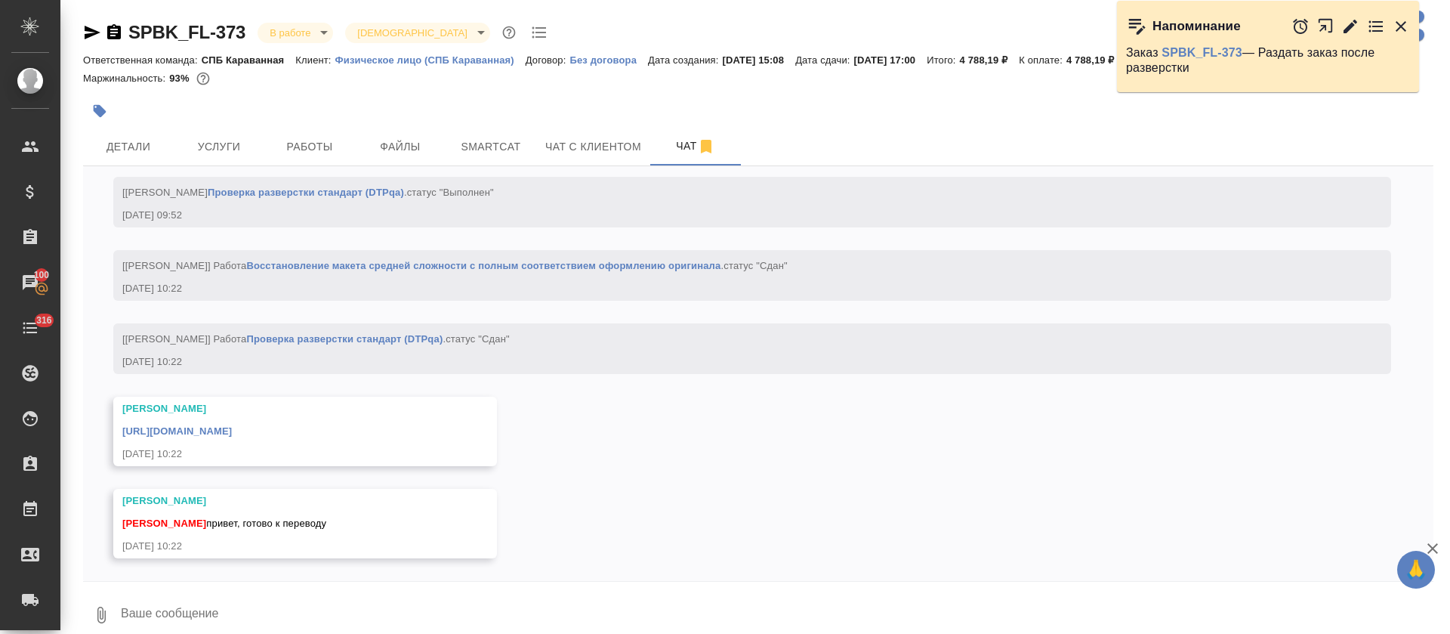
click at [232, 433] on link "[URL][DOMAIN_NAME]" at bounding box center [177, 430] width 110 height 11
click at [505, 137] on span "Smartcat" at bounding box center [491, 146] width 73 height 19
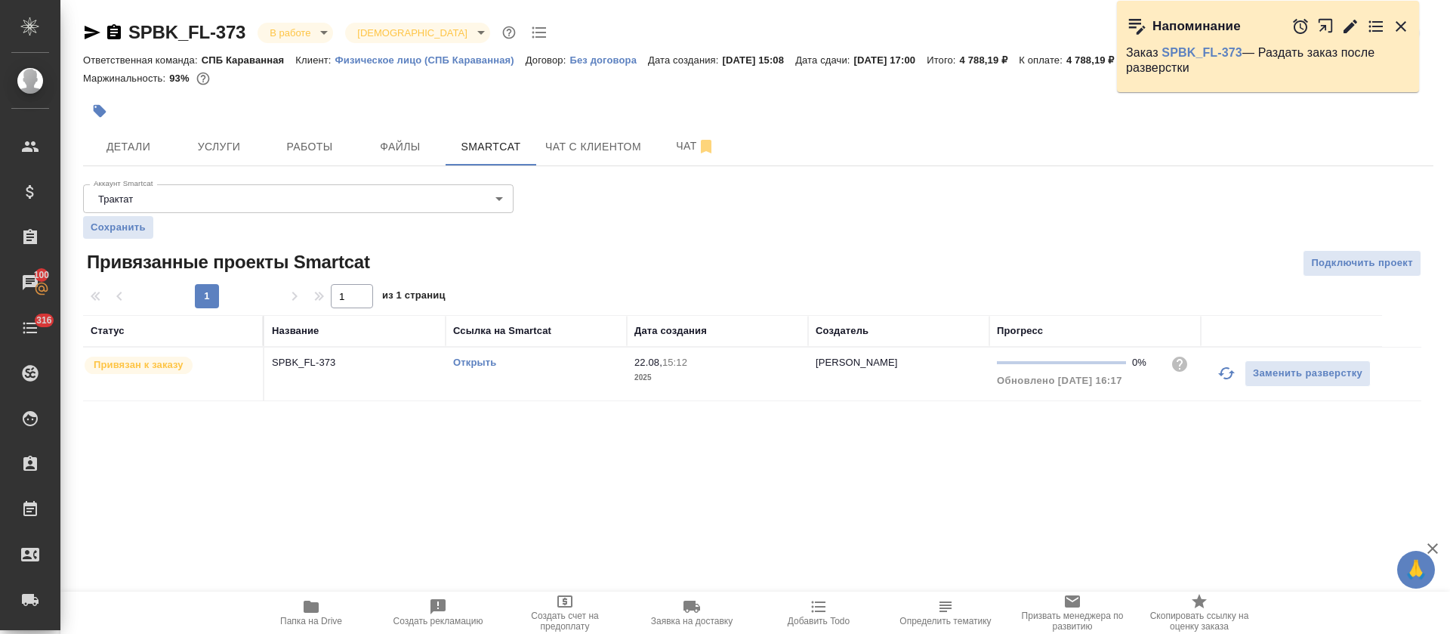
click at [486, 360] on link "Открыть" at bounding box center [474, 362] width 43 height 11
click at [326, 162] on button "Работы" at bounding box center [309, 147] width 91 height 38
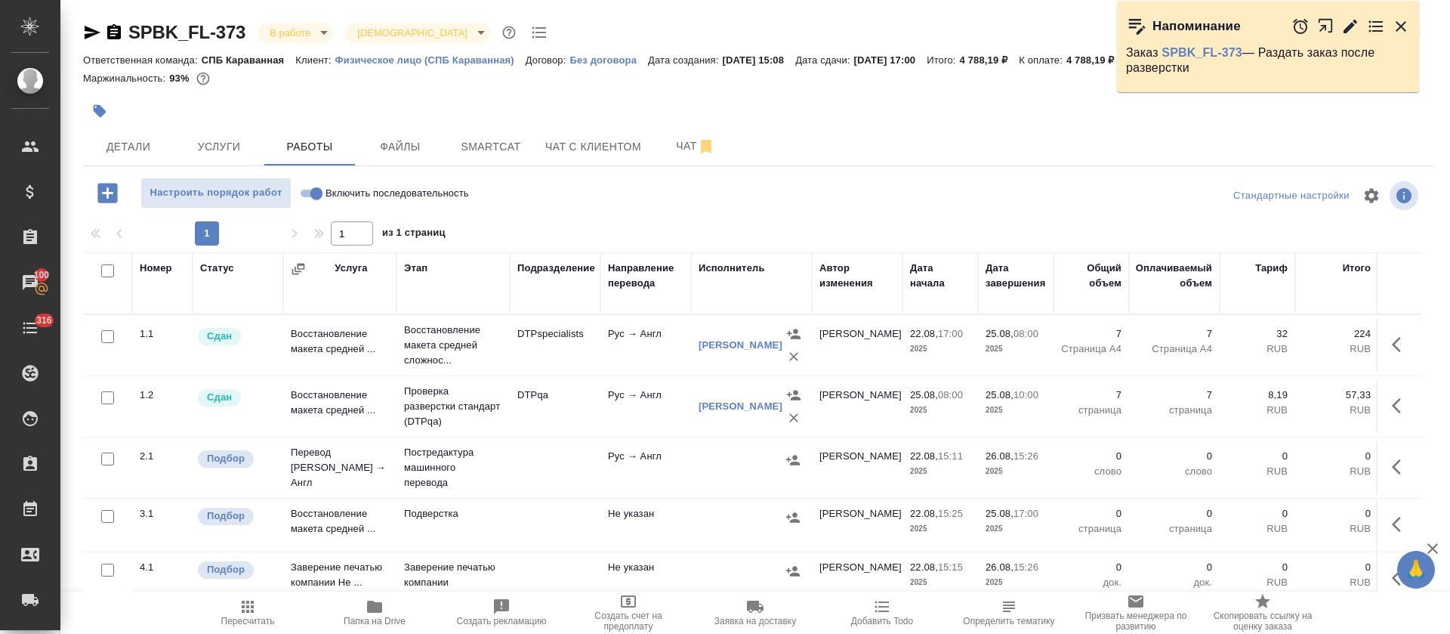
scroll to position [31, 0]
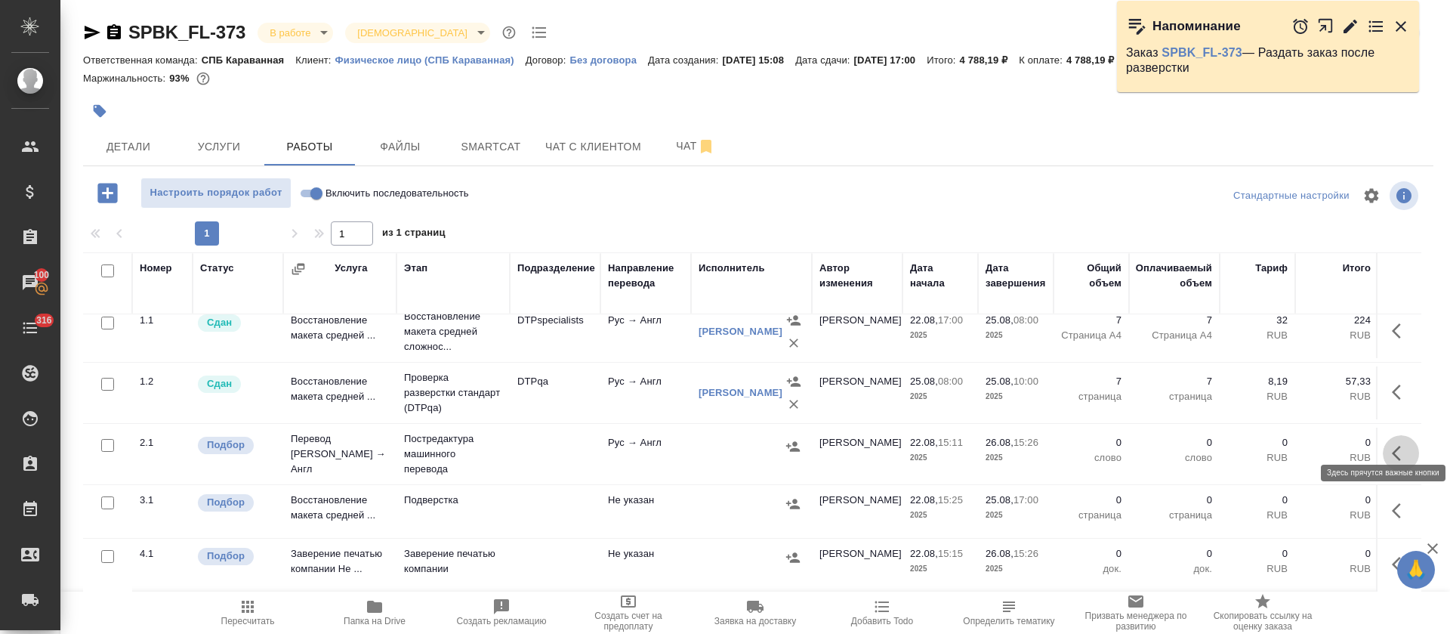
click at [1392, 444] on icon "button" at bounding box center [1401, 453] width 18 height 18
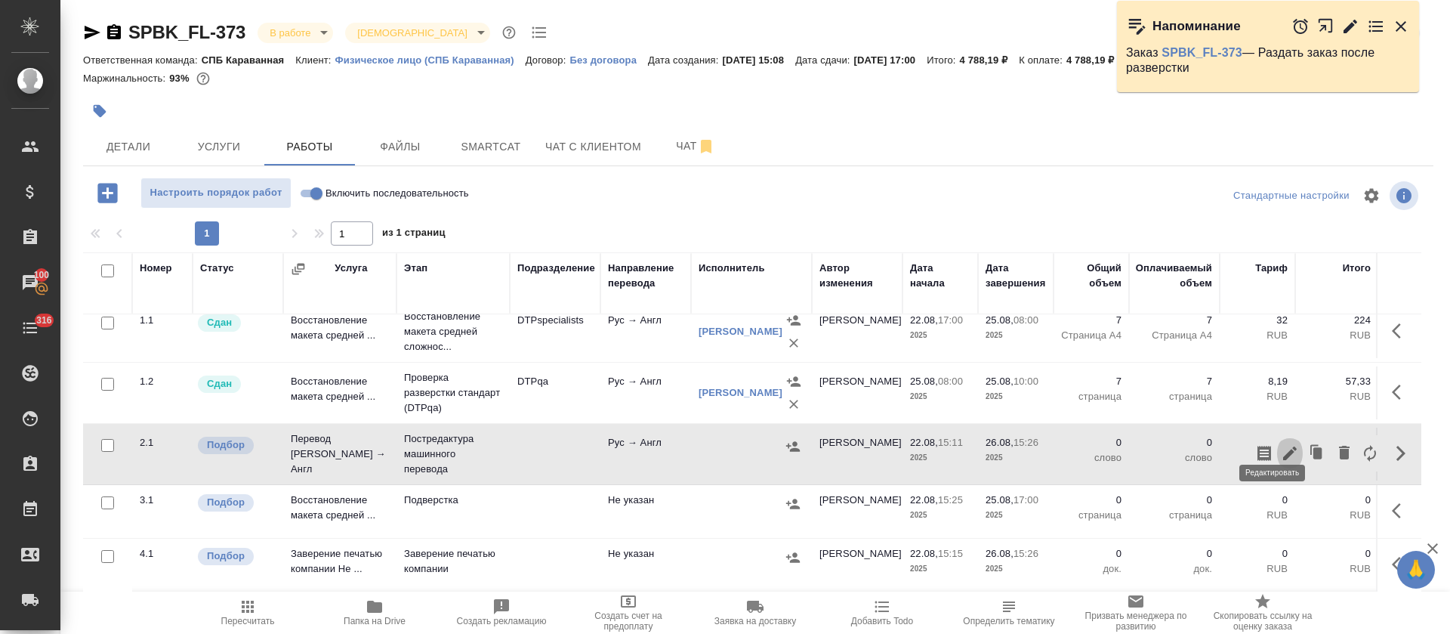
click at [1283, 446] on icon "button" at bounding box center [1290, 453] width 14 height 14
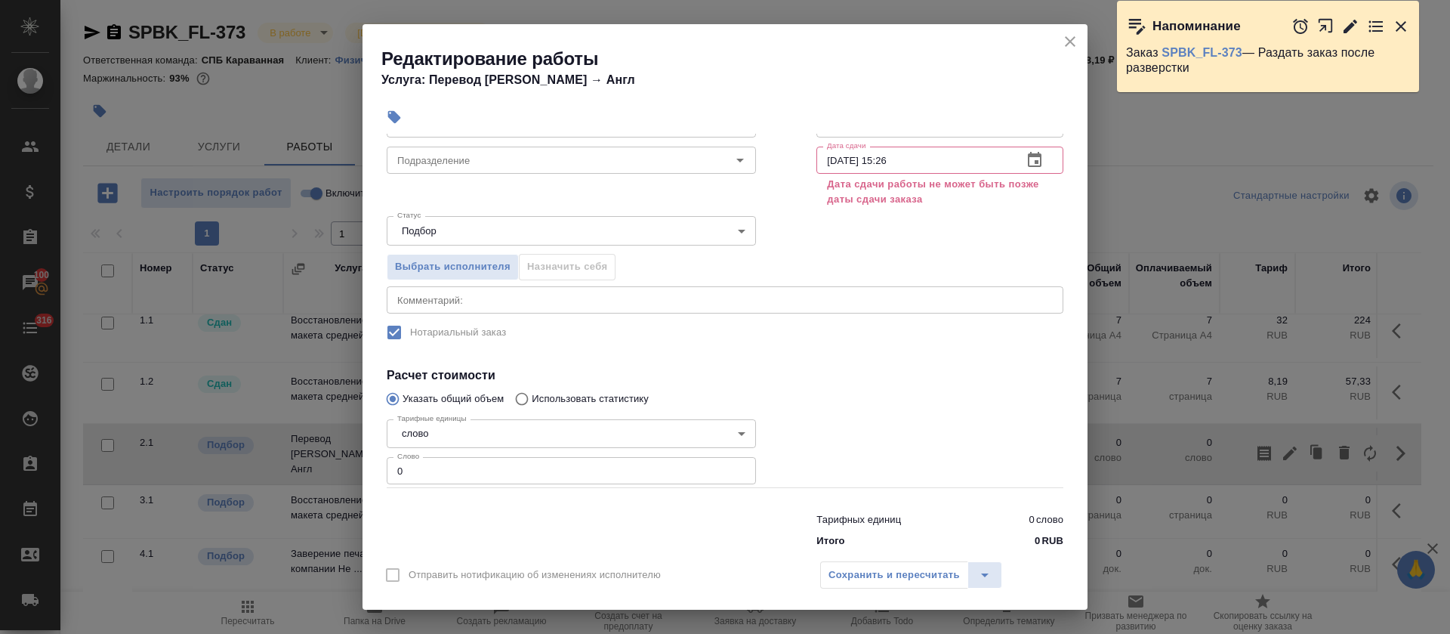
scroll to position [118, 0]
click at [416, 463] on input "0" at bounding box center [571, 468] width 369 height 27
paste input "275"
type input "275"
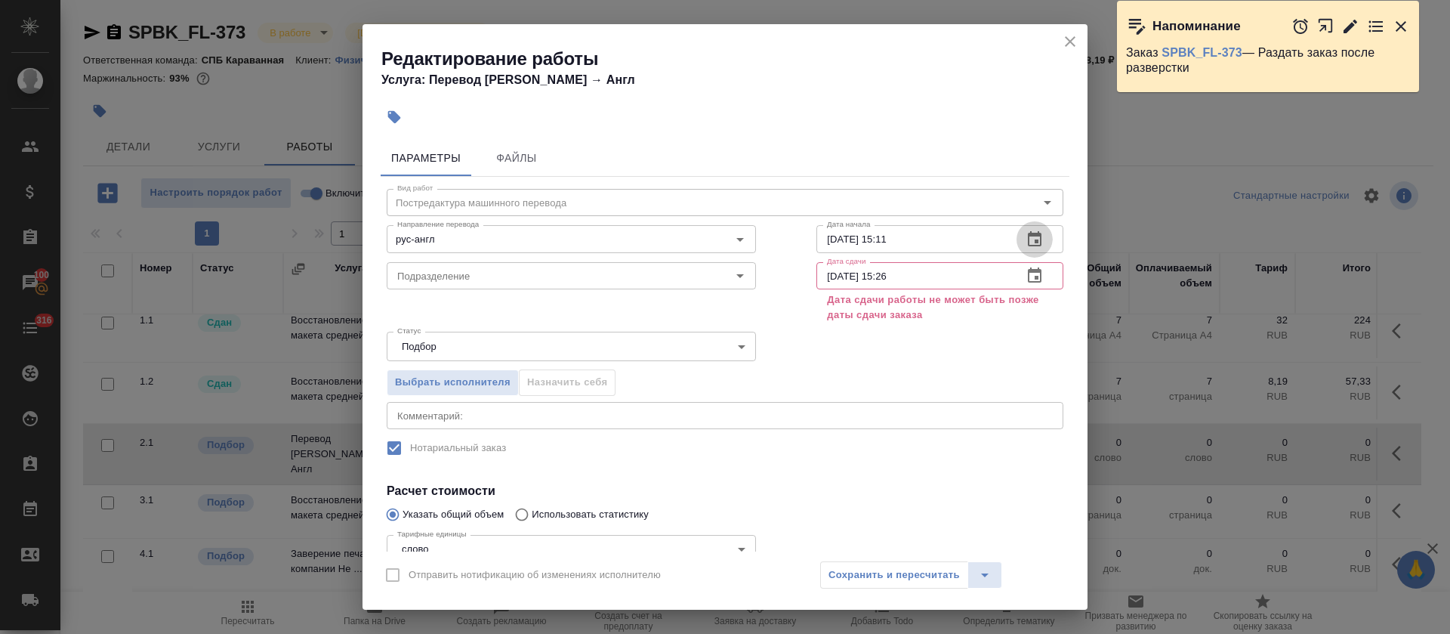
click at [1027, 242] on button "button" at bounding box center [1035, 239] width 36 height 36
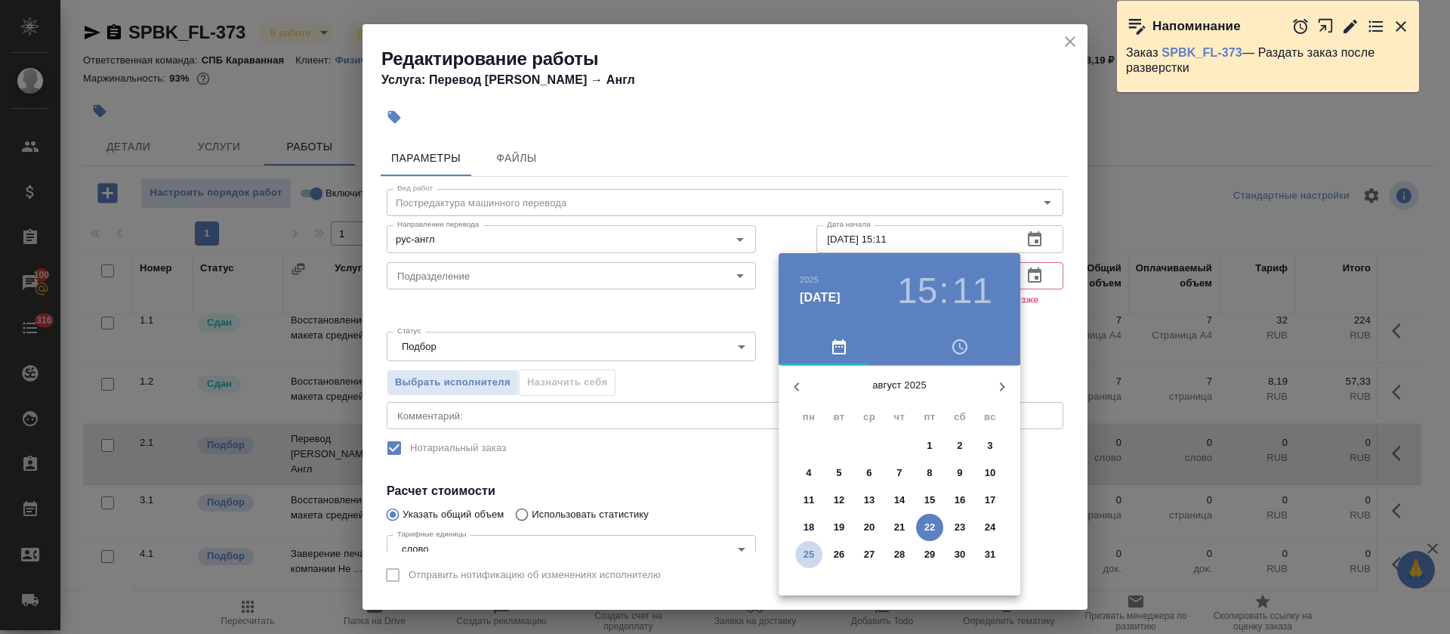
click at [812, 553] on p "25" at bounding box center [809, 554] width 11 height 15
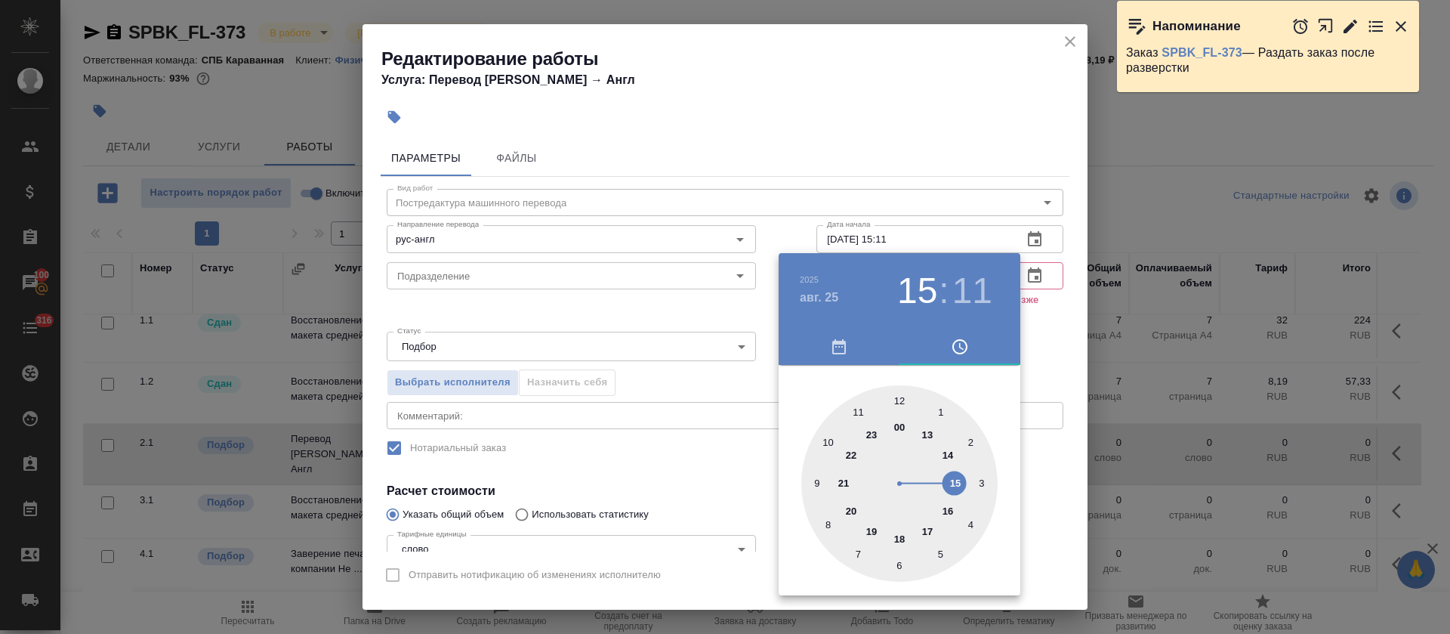
click at [824, 441] on div at bounding box center [899, 483] width 196 height 196
click at [857, 550] on div at bounding box center [899, 483] width 196 height 196
type input "25.08.2025 10:35"
click at [724, 376] on div at bounding box center [725, 317] width 1450 height 634
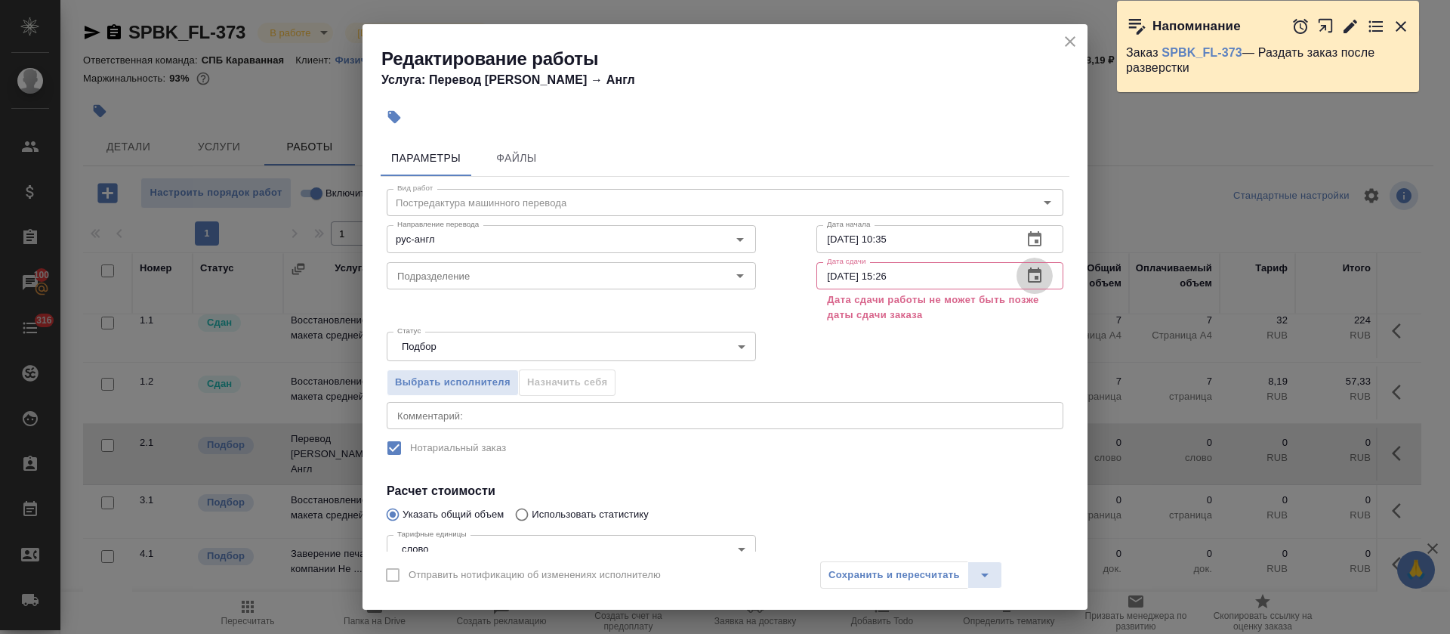
click at [1026, 276] on icon "button" at bounding box center [1035, 276] width 18 height 18
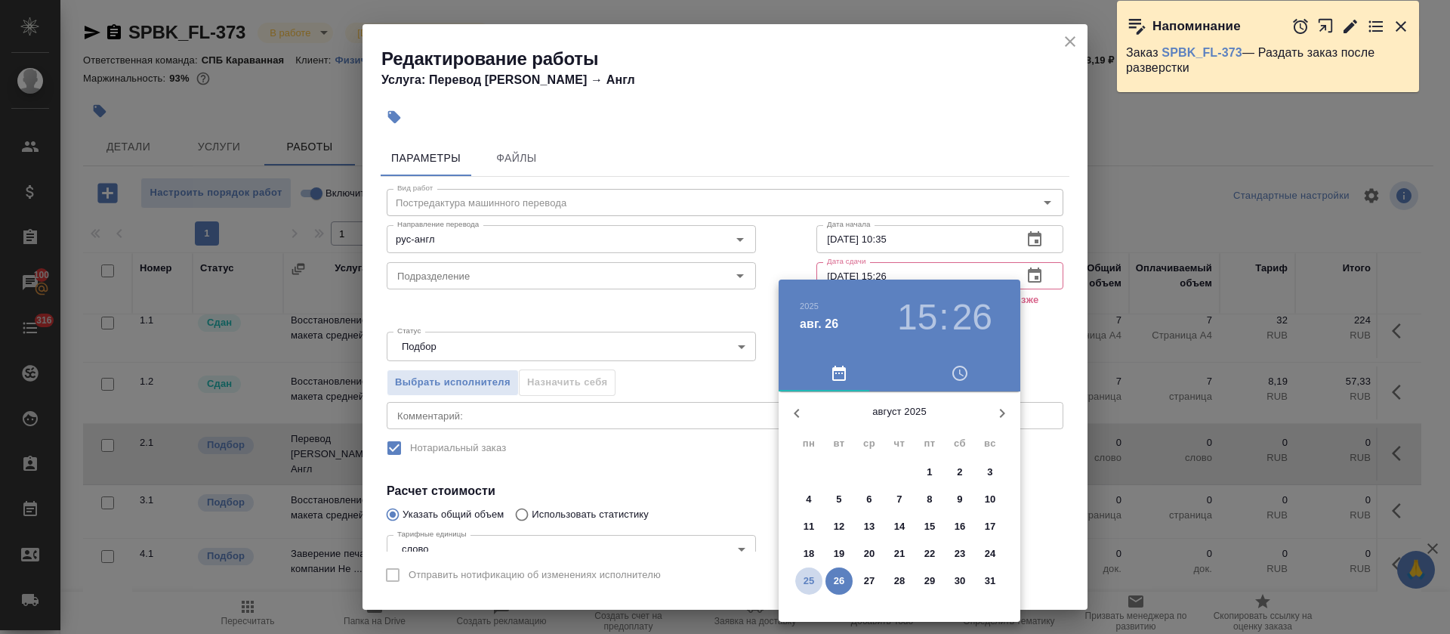
click at [811, 577] on p "25" at bounding box center [809, 580] width 11 height 15
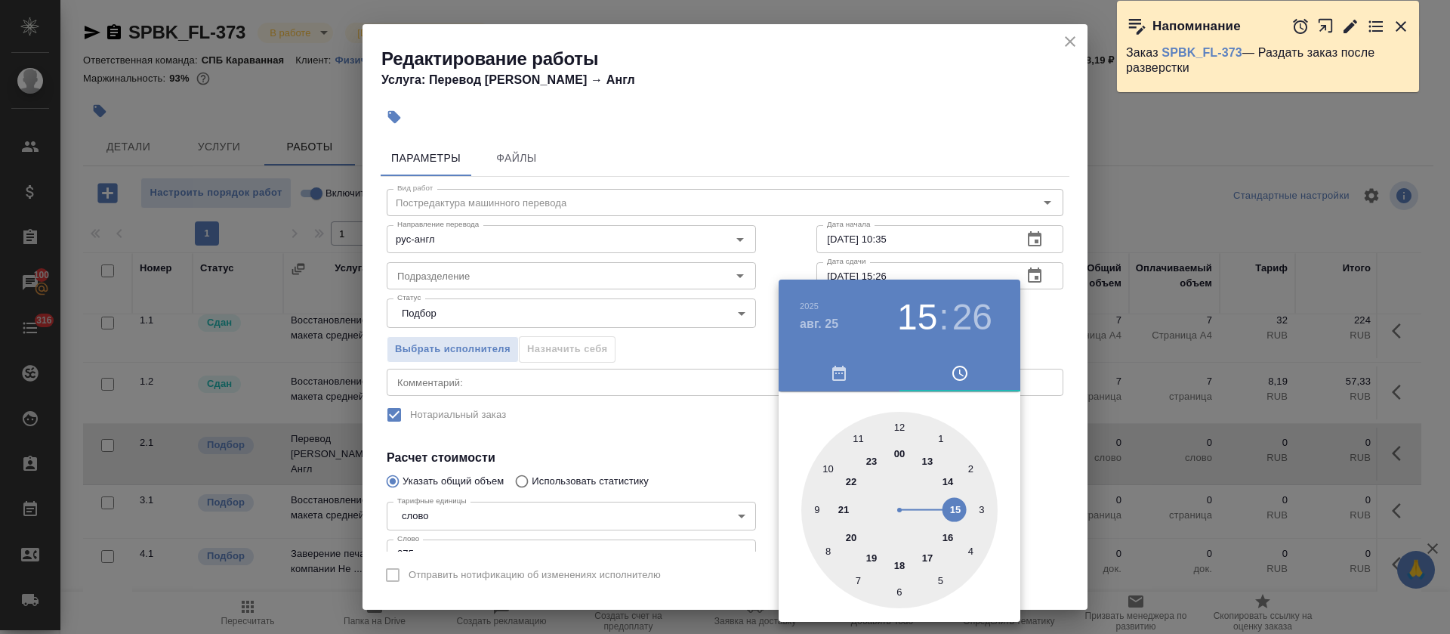
click at [950, 483] on div at bounding box center [899, 510] width 196 height 196
click at [899, 428] on div at bounding box center [899, 510] width 196 height 196
type input "25.08.2025 14:00"
click at [718, 332] on div at bounding box center [725, 317] width 1450 height 634
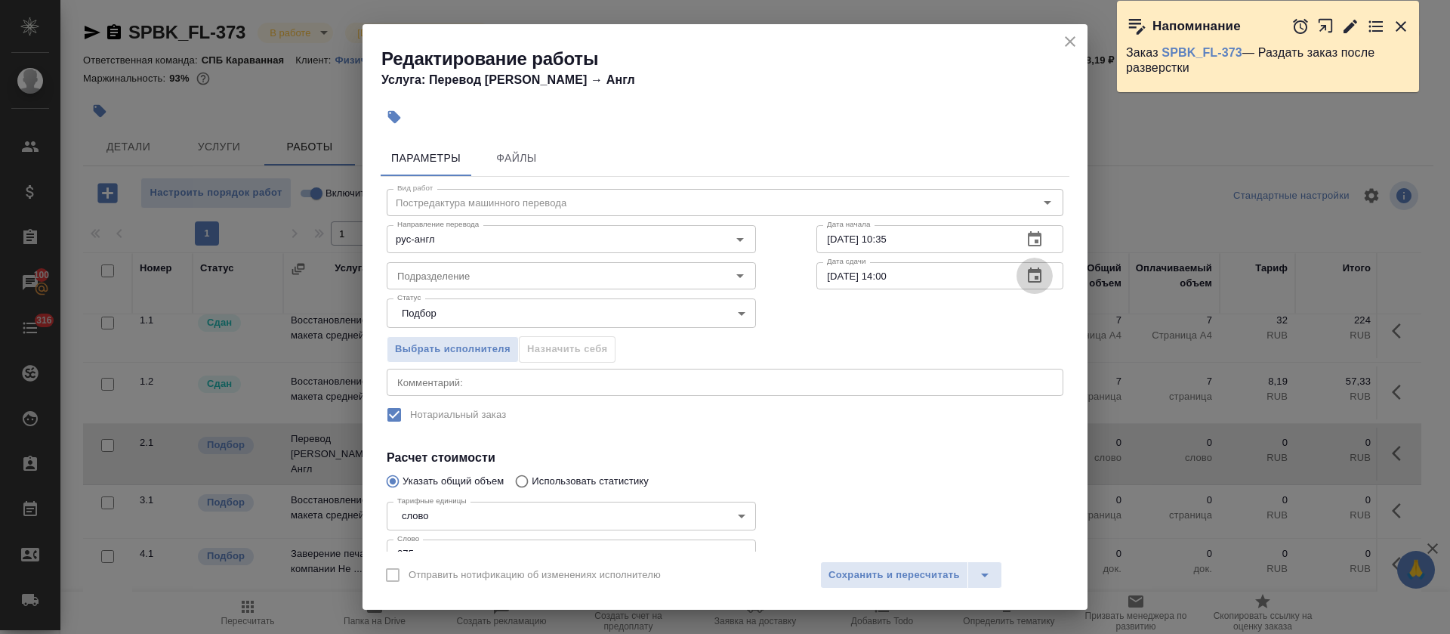
click at [1026, 279] on icon "button" at bounding box center [1035, 276] width 18 height 18
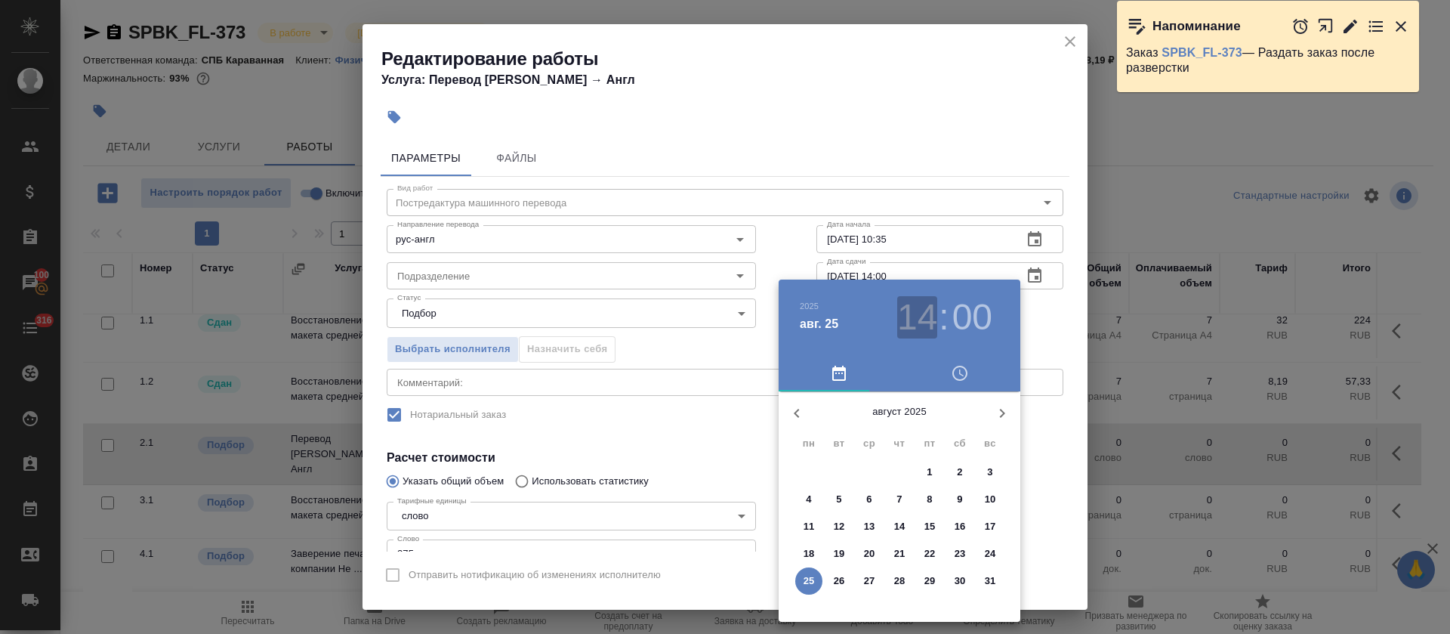
click at [906, 313] on h3 "14" at bounding box center [917, 317] width 40 height 42
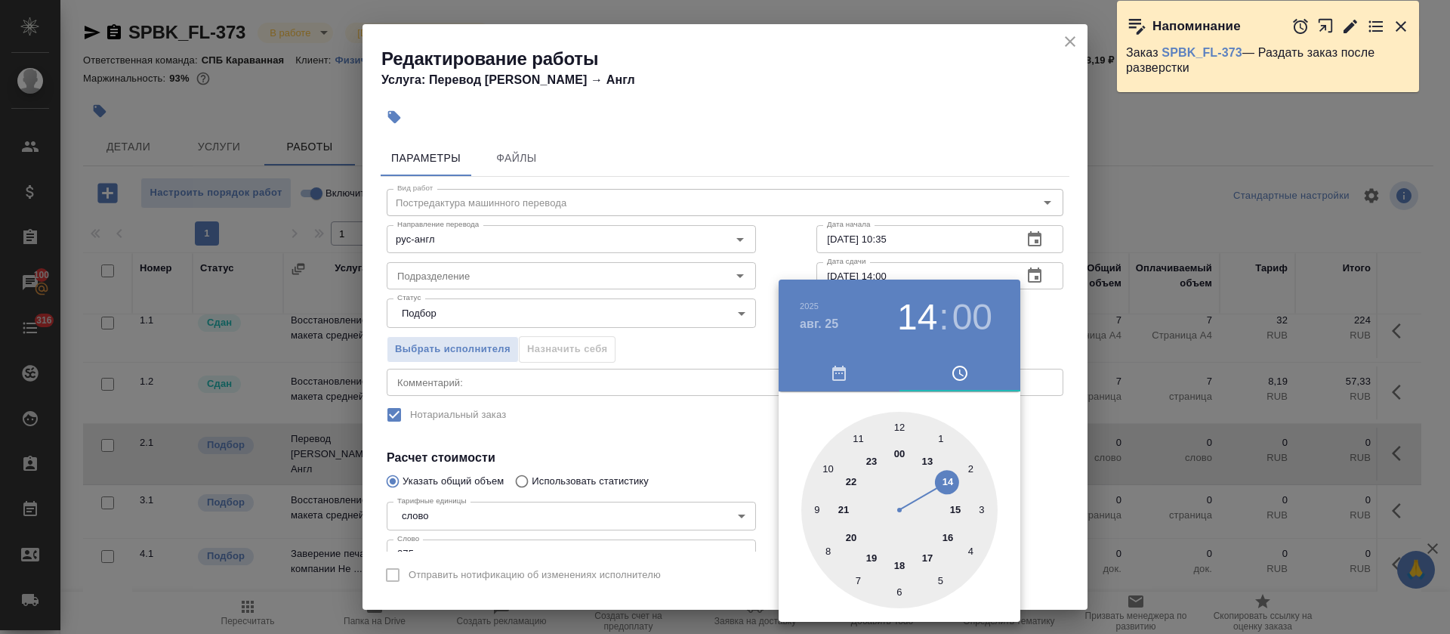
click at [684, 410] on div at bounding box center [725, 317] width 1450 height 634
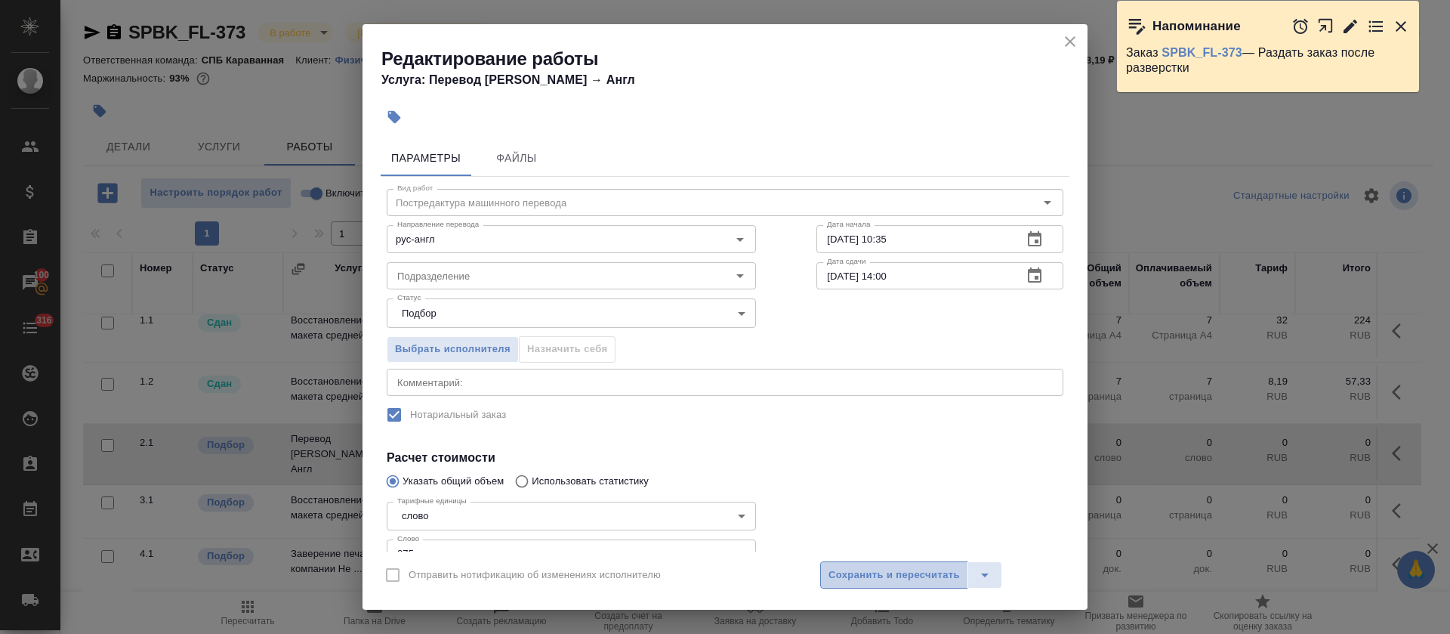
click at [843, 569] on span "Сохранить и пересчитать" at bounding box center [894, 575] width 131 height 17
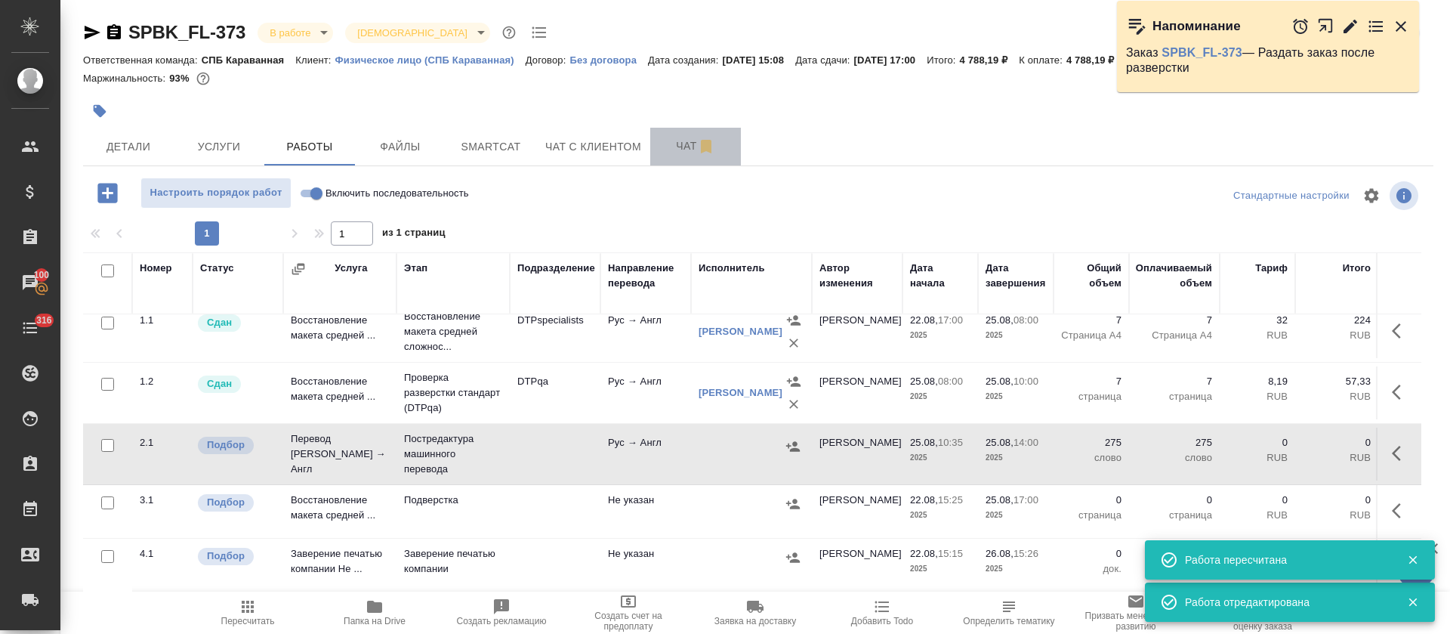
click at [670, 144] on span "Чат" at bounding box center [695, 146] width 73 height 19
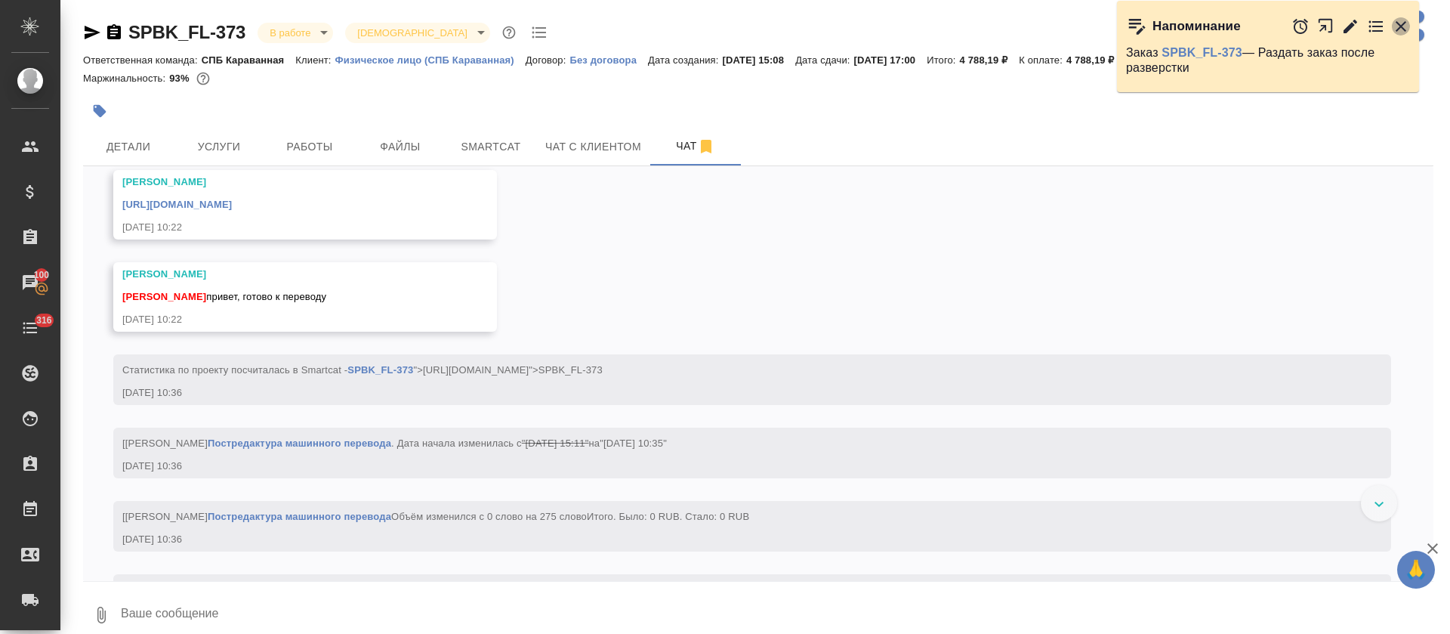
click at [1399, 29] on icon "button" at bounding box center [1401, 26] width 11 height 11
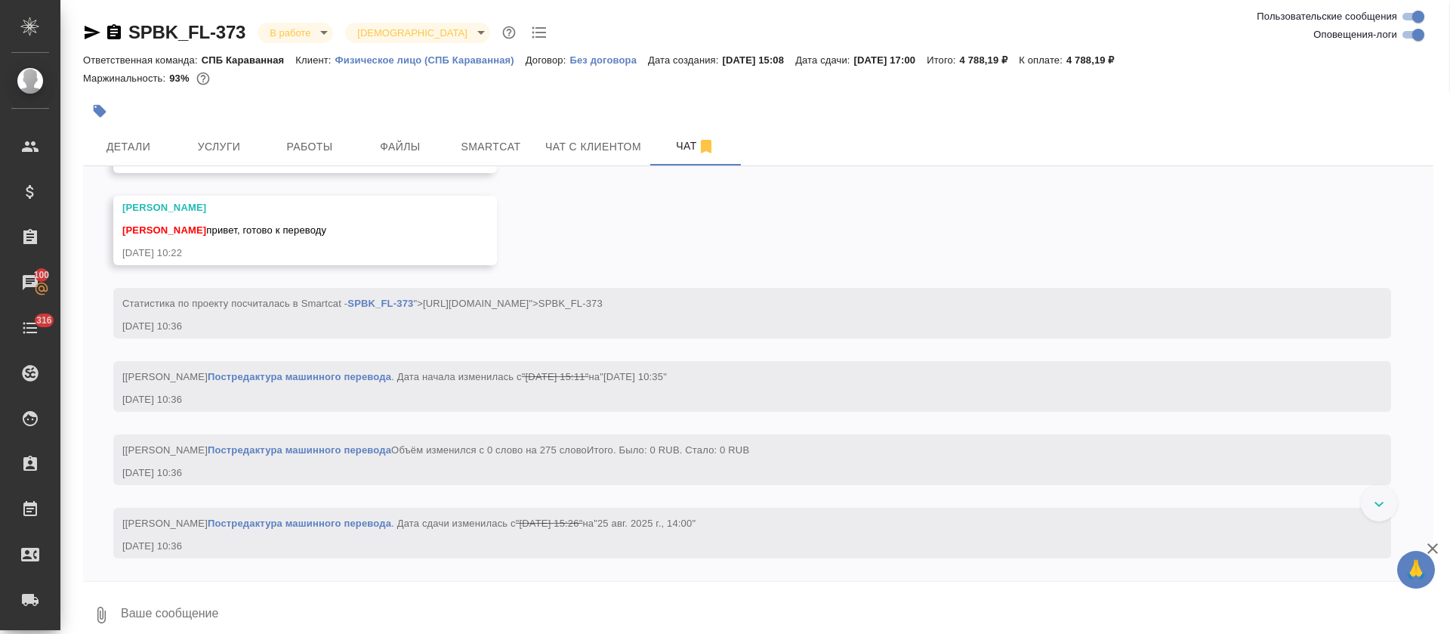
scroll to position [4085, 0]
click at [1413, 39] on input "Оповещения-логи" at bounding box center [1418, 35] width 54 height 18
checkbox input "false"
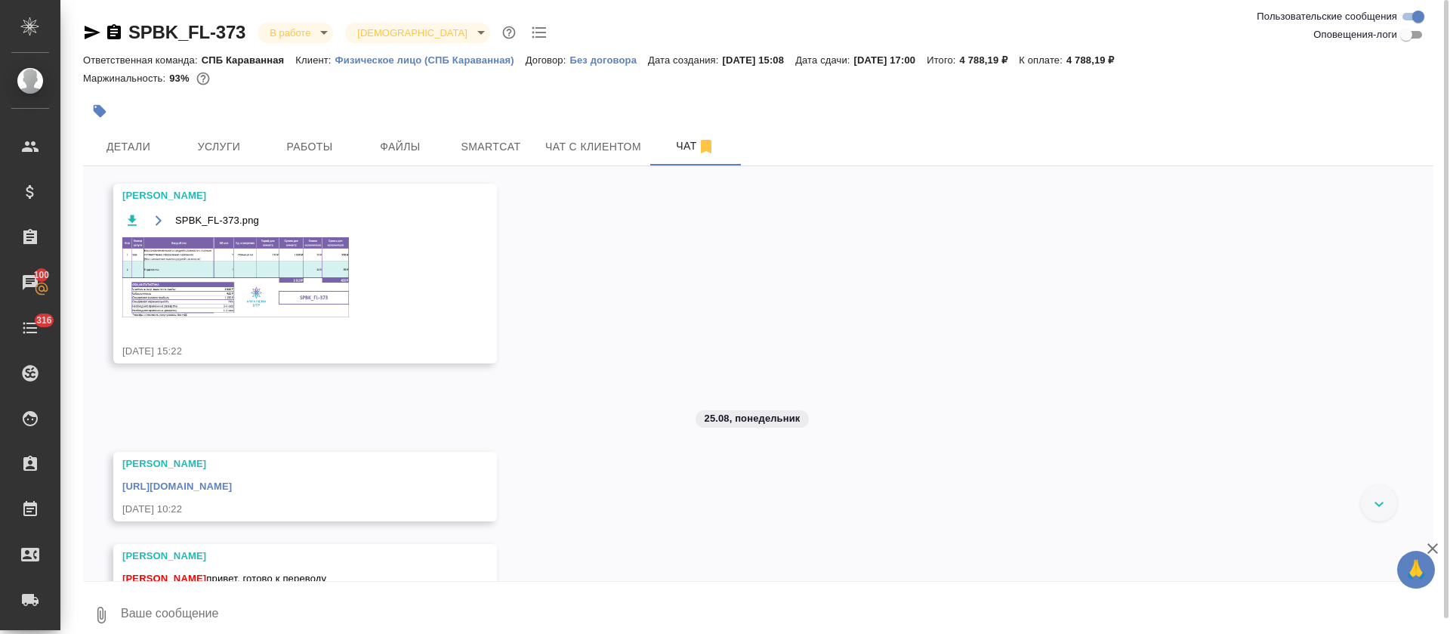
scroll to position [45, 0]
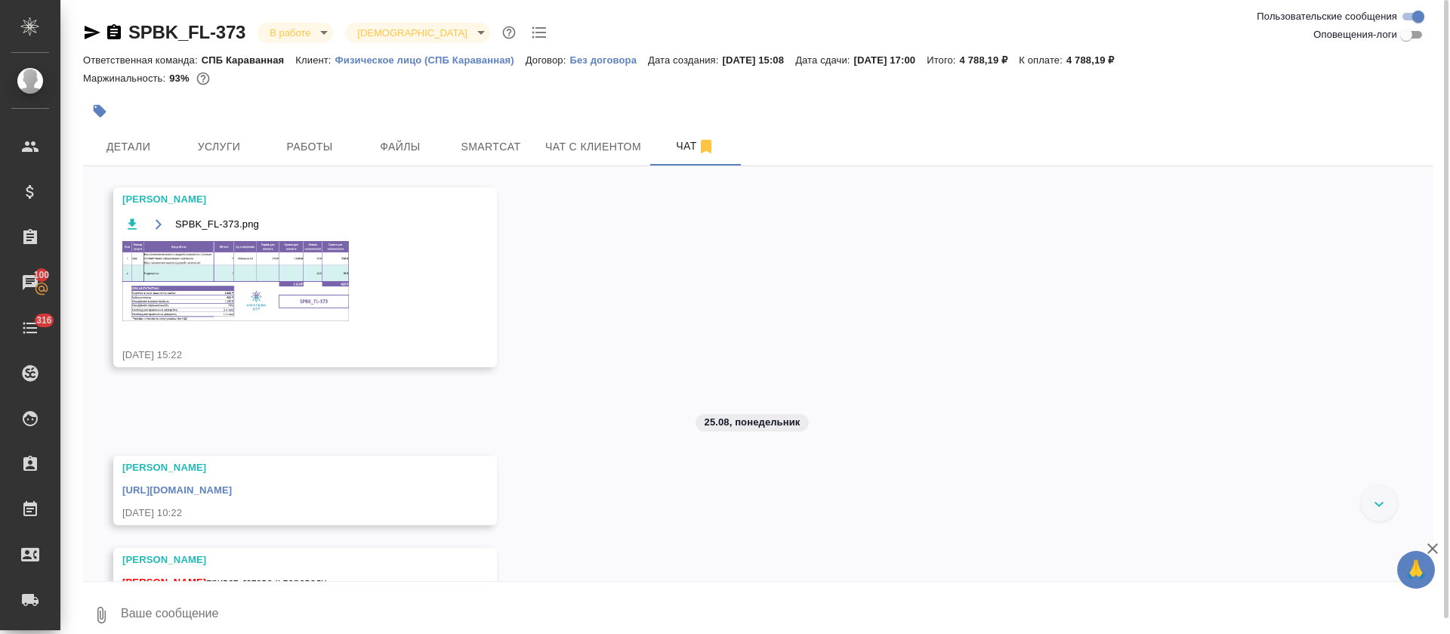
click at [283, 277] on img at bounding box center [235, 281] width 227 height 80
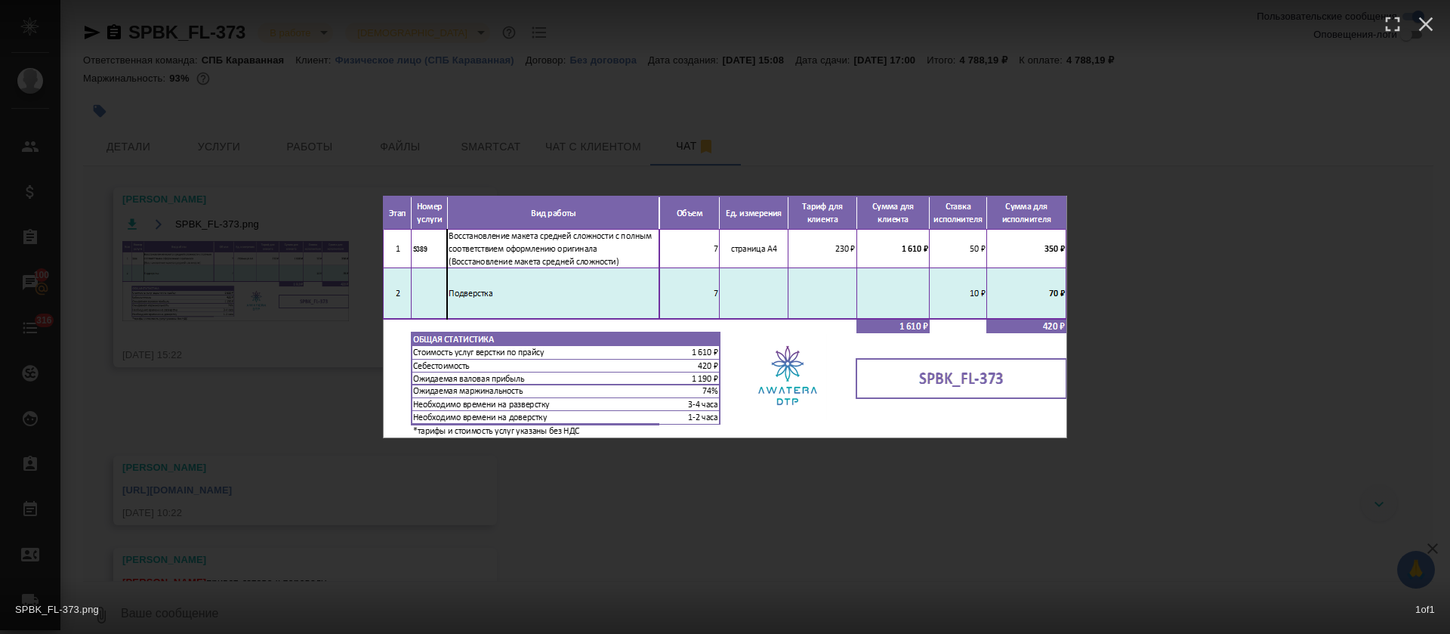
click at [610, 495] on div "SPBK_FL-373.png 1 of 1" at bounding box center [725, 317] width 1450 height 634
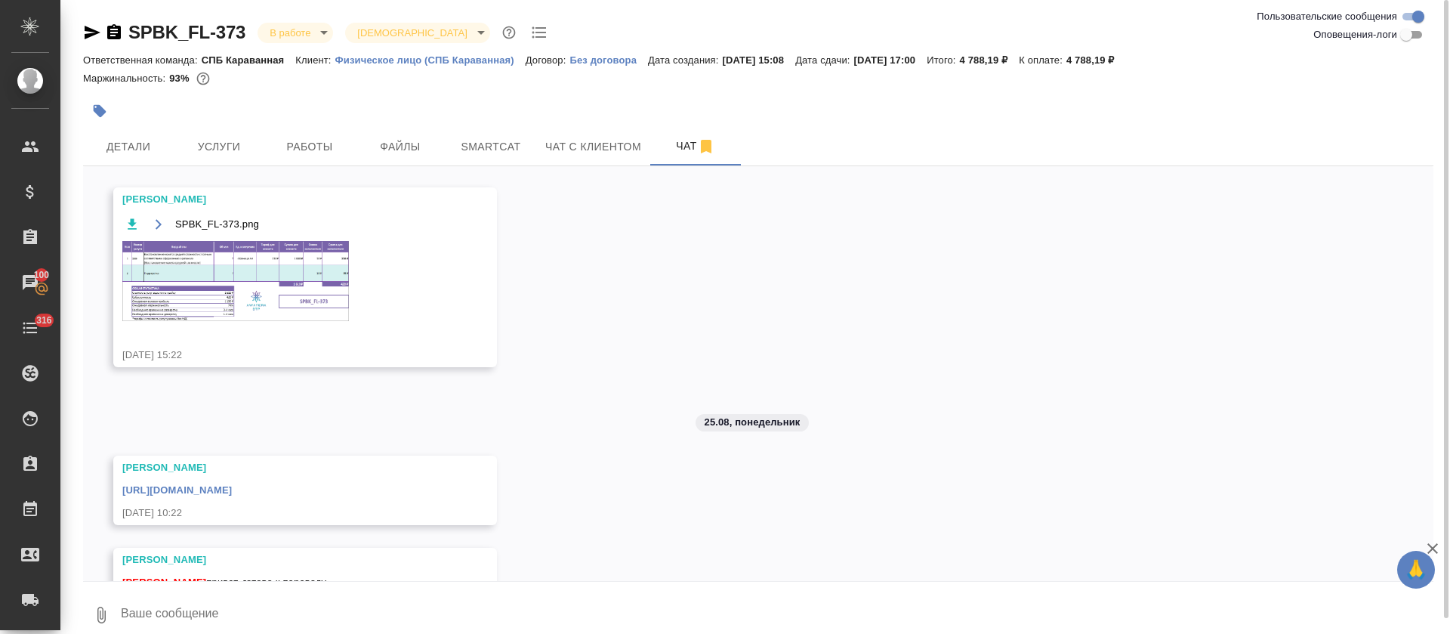
scroll to position [103, 0]
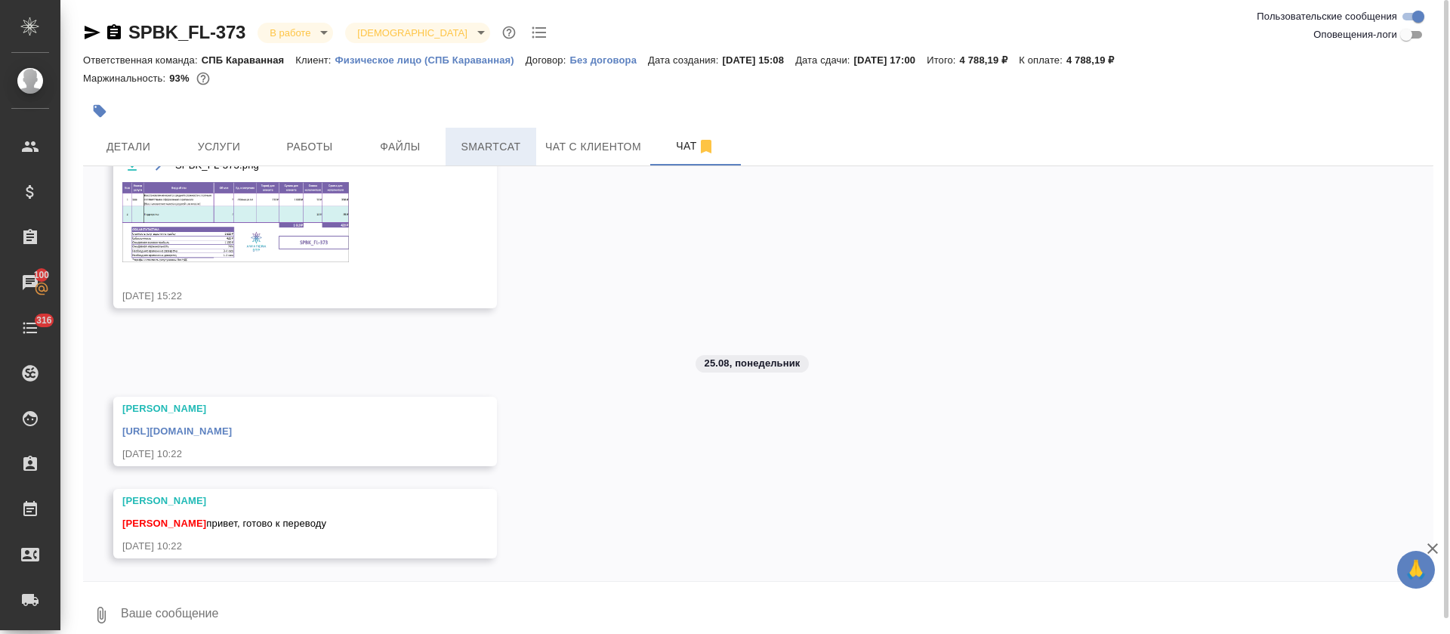
click at [494, 137] on span "Smartcat" at bounding box center [491, 146] width 73 height 19
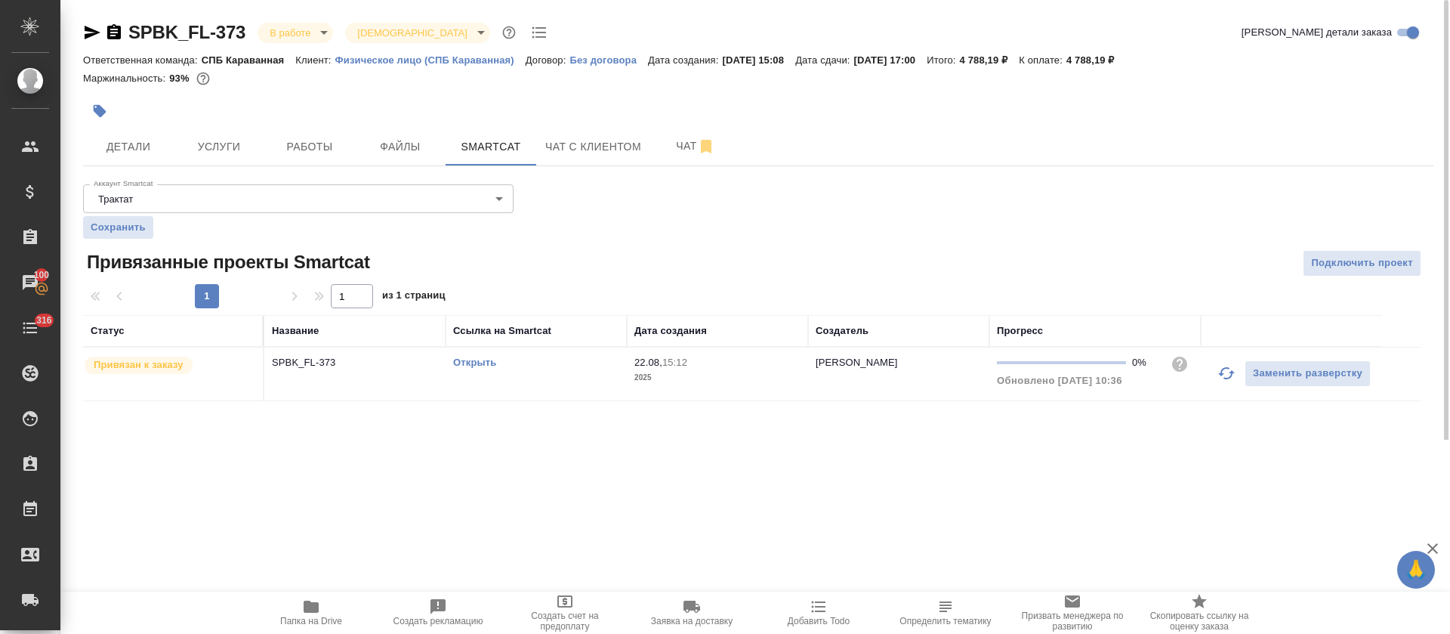
click at [595, 356] on div "Открыть" at bounding box center [536, 362] width 166 height 15
click at [316, 152] on span "Работы" at bounding box center [309, 146] width 73 height 19
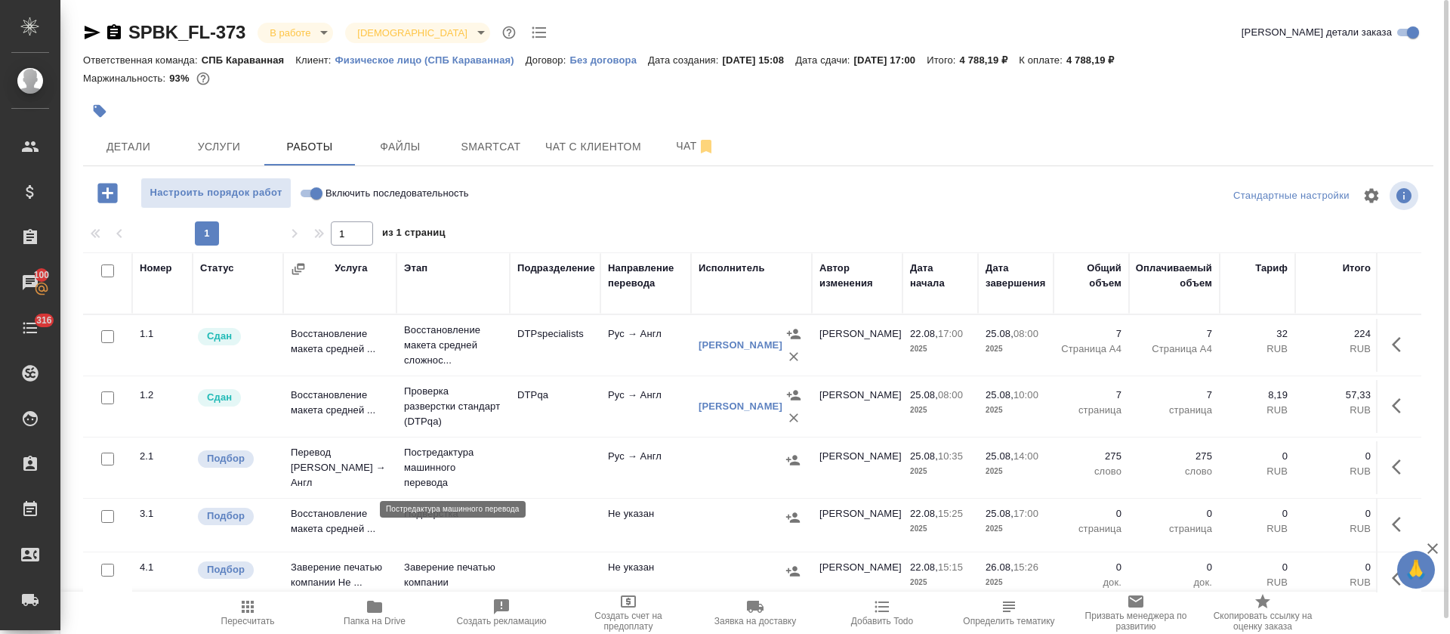
click at [432, 475] on p "Постредактура машинного перевода" at bounding box center [453, 467] width 98 height 45
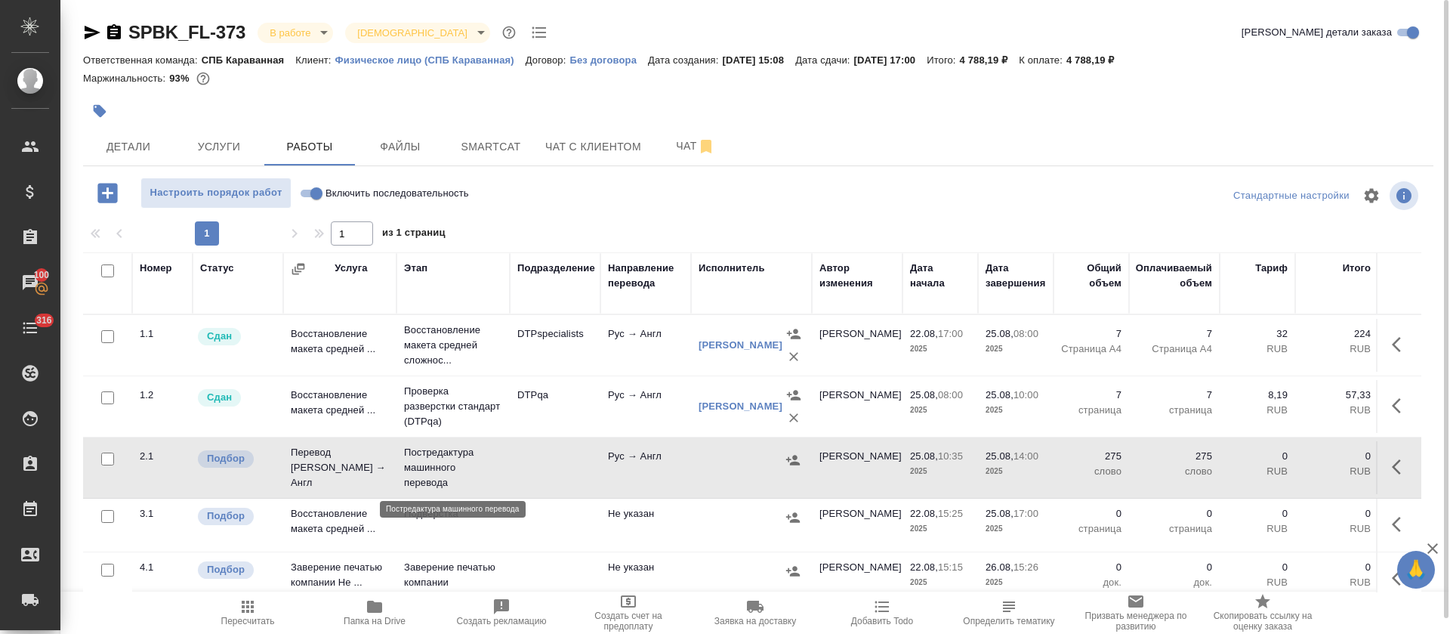
click at [432, 475] on p "Постредактура машинного перевода" at bounding box center [453, 467] width 98 height 45
click at [1392, 461] on icon "button" at bounding box center [1401, 467] width 18 height 18
click at [1258, 468] on icon "button" at bounding box center [1265, 466] width 14 height 15
click at [797, 455] on icon "button" at bounding box center [793, 459] width 15 height 15
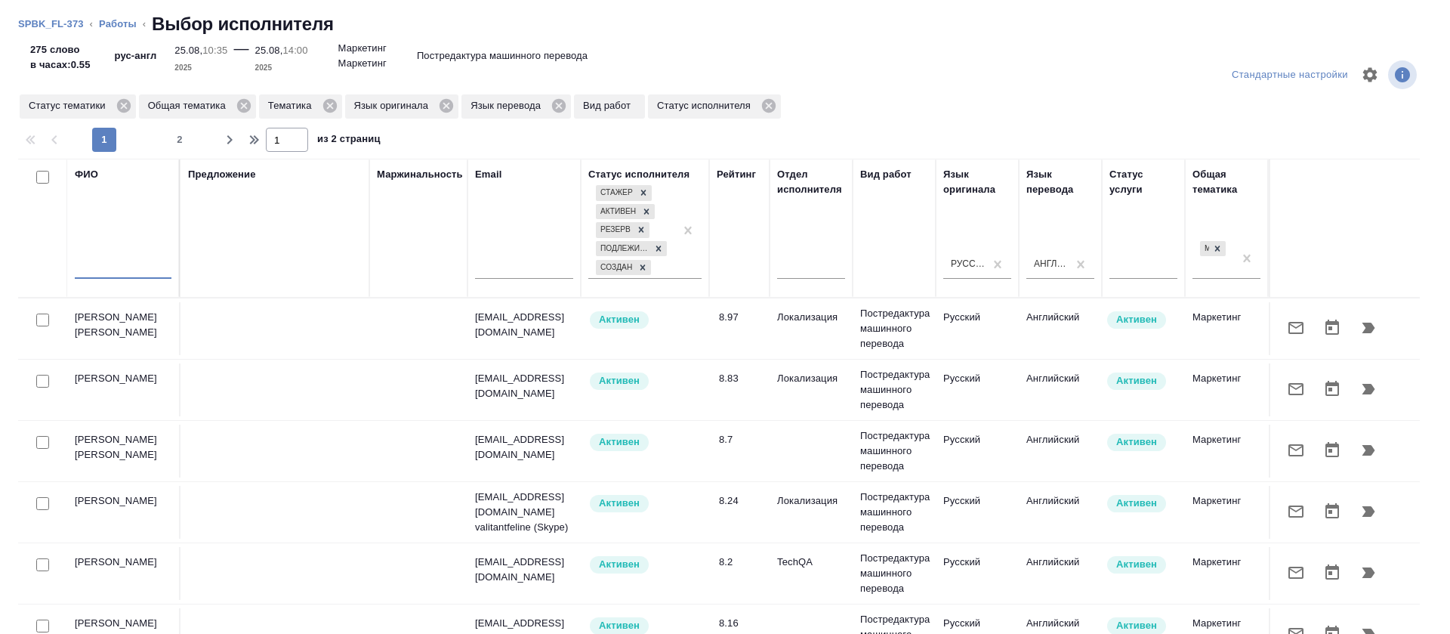
click at [136, 263] on input "text" at bounding box center [123, 269] width 97 height 19
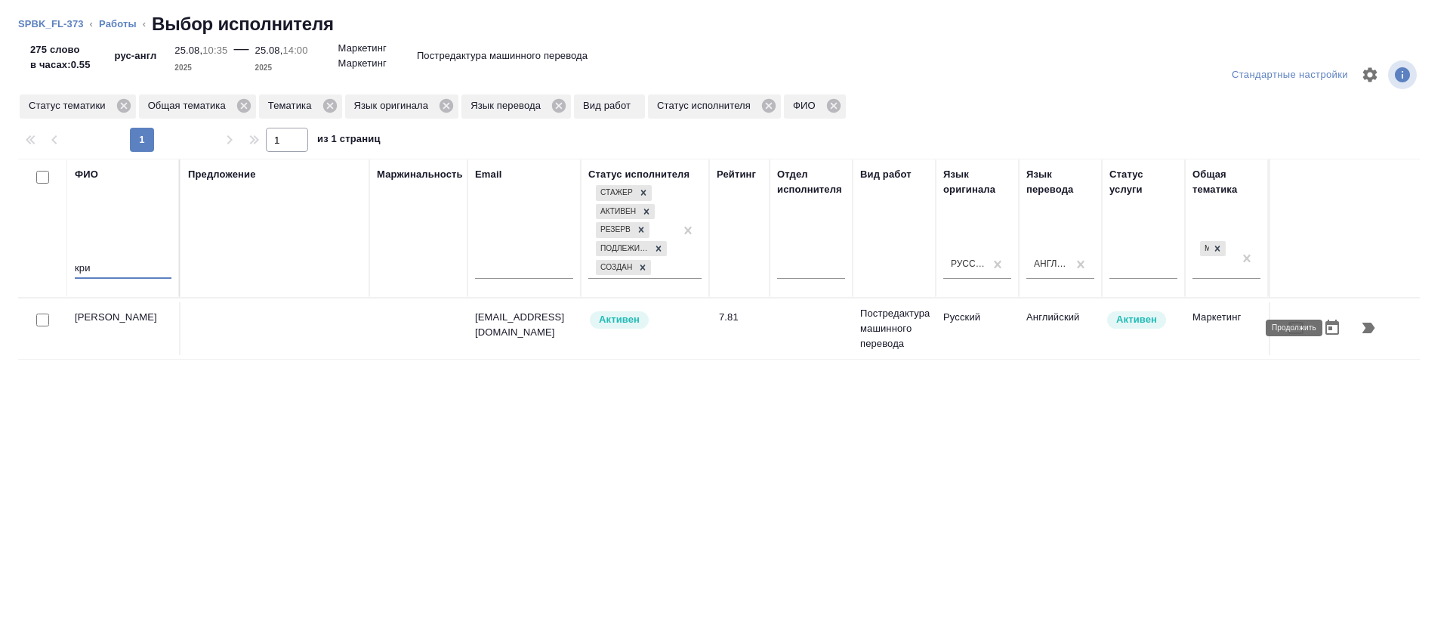
type input "кри"
click at [1360, 320] on icon "button" at bounding box center [1369, 328] width 18 height 18
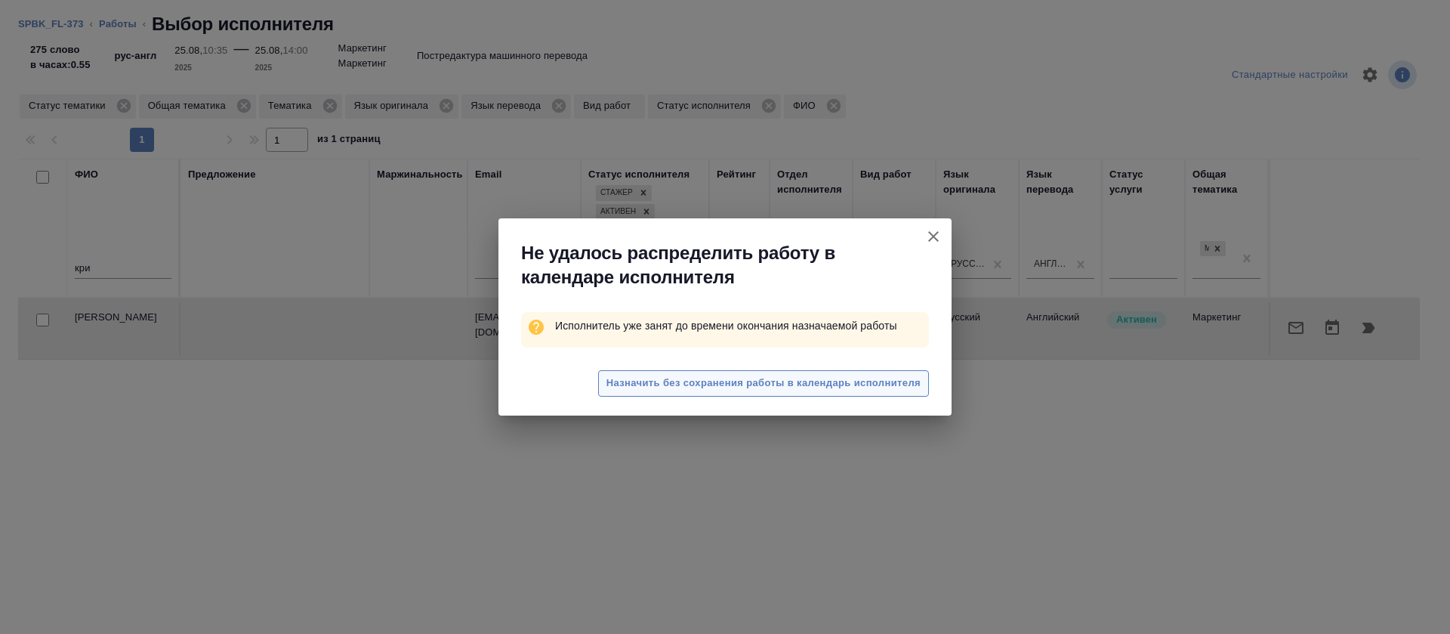
click at [848, 375] on span "Назначить без сохранения работы в календарь исполнителя" at bounding box center [764, 383] width 314 height 17
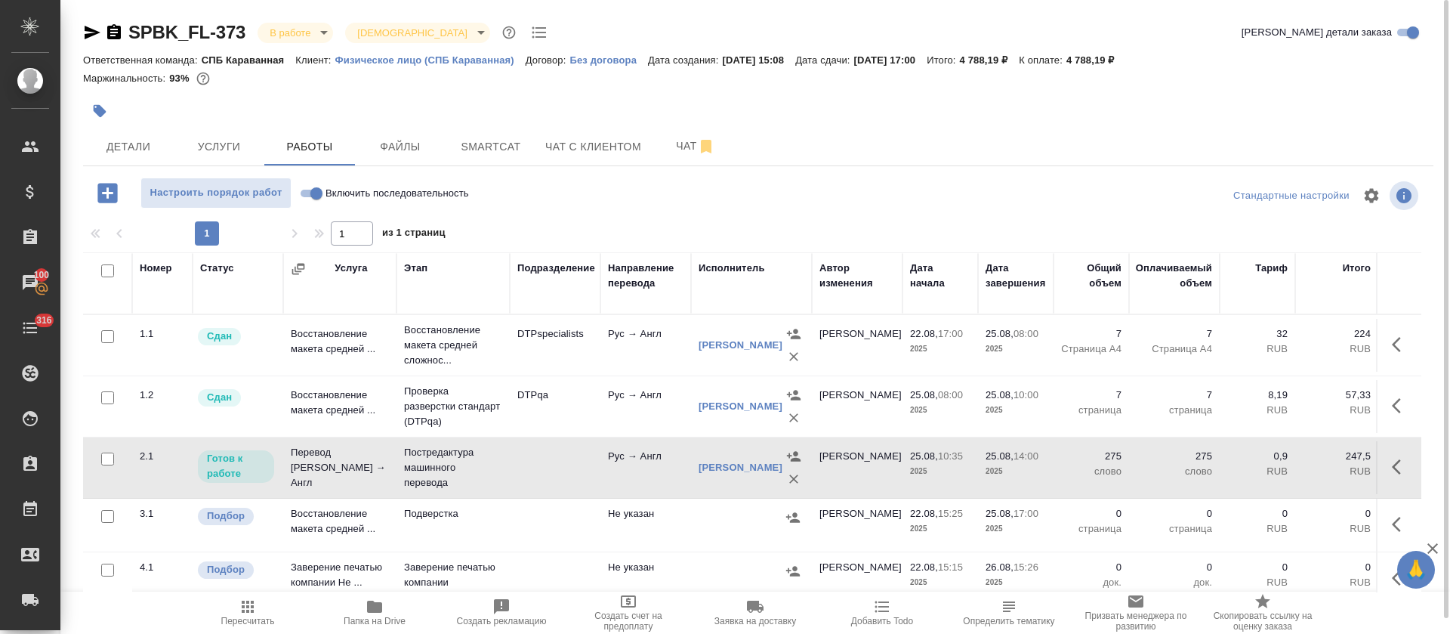
scroll to position [31, 0]
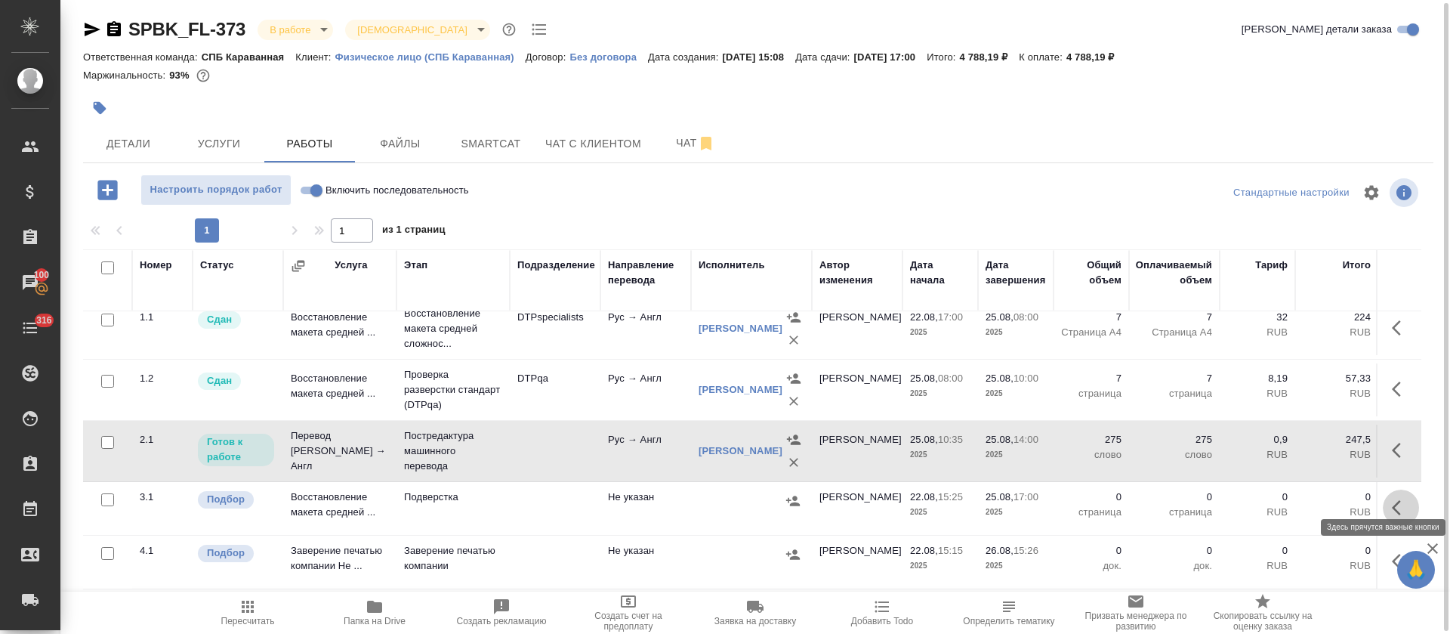
click at [1397, 489] on button "button" at bounding box center [1401, 507] width 36 height 36
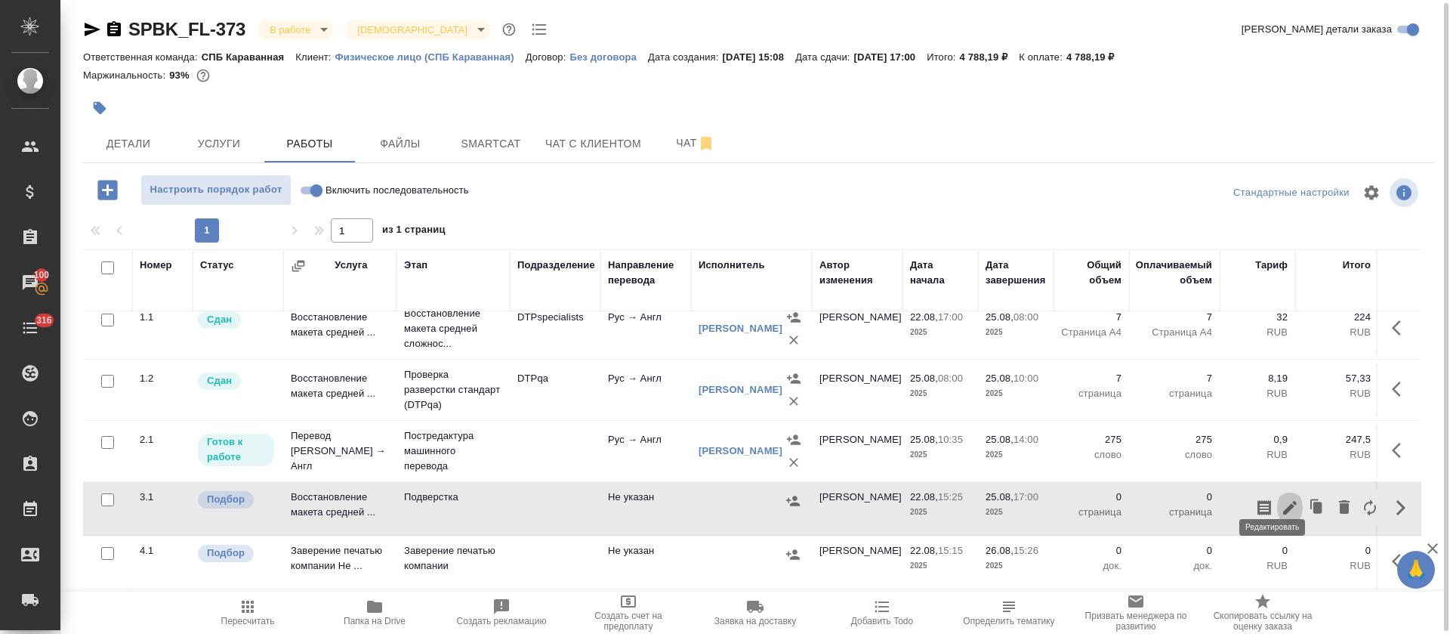
click at [1281, 499] on icon "button" at bounding box center [1290, 508] width 18 height 18
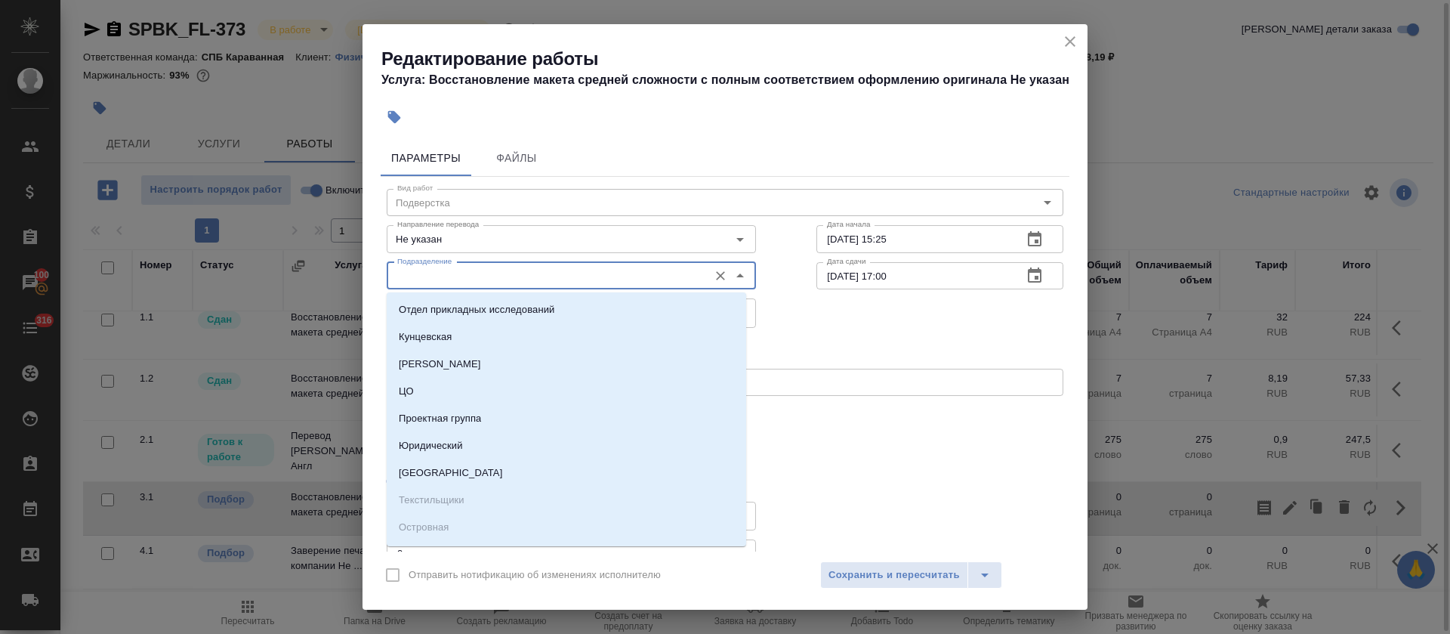
click at [430, 280] on input "Подразделение" at bounding box center [546, 276] width 310 height 18
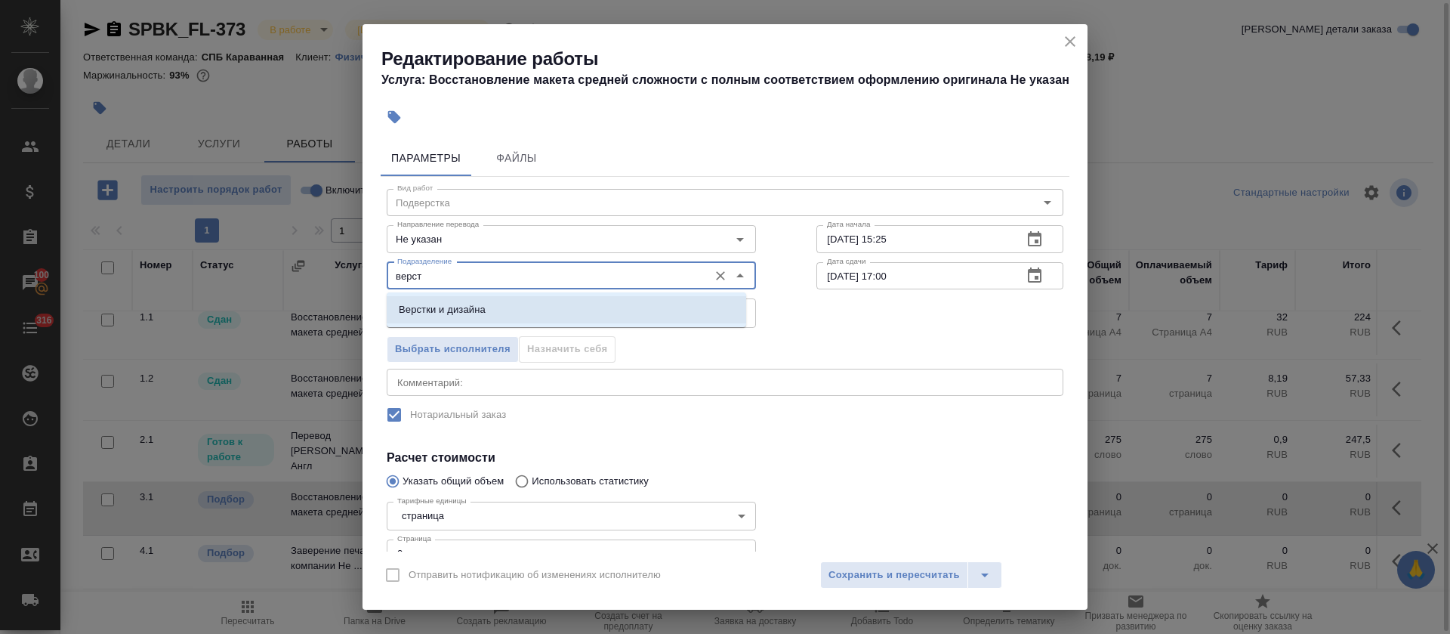
click at [459, 303] on p "Верстки и дизайна" at bounding box center [442, 309] width 87 height 15
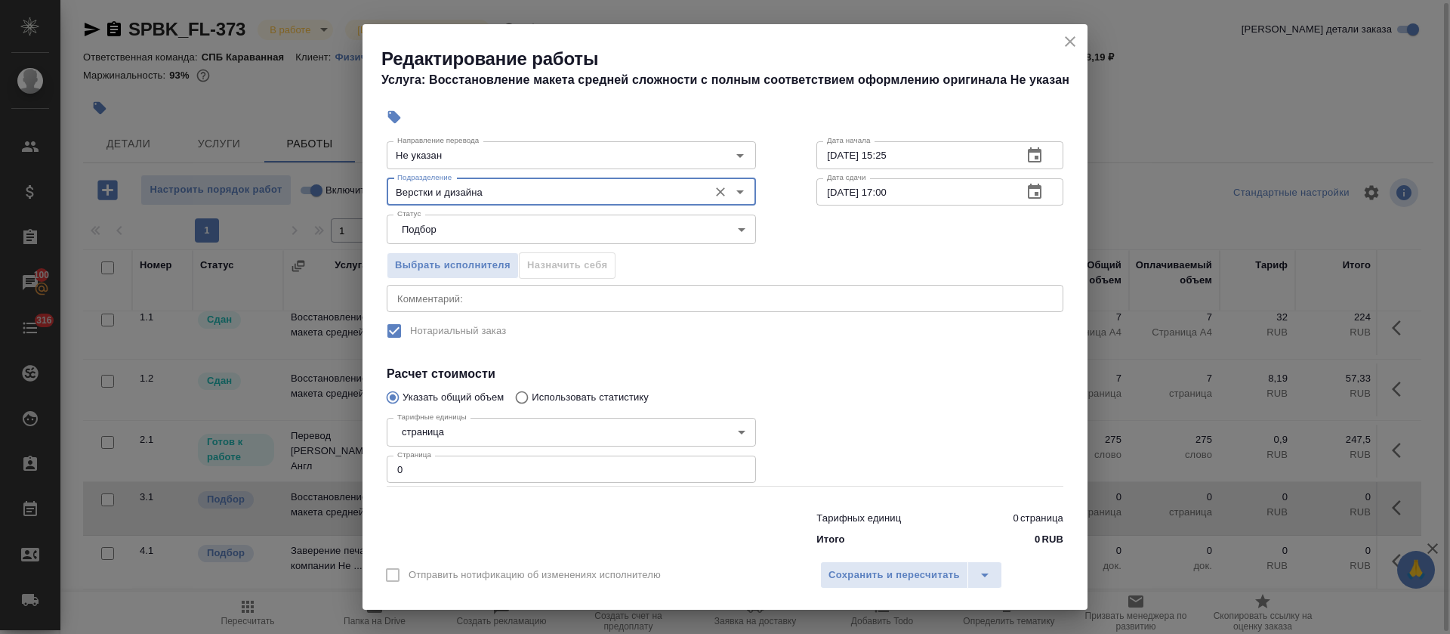
scroll to position [88, 0]
type input "Верстки и дизайна"
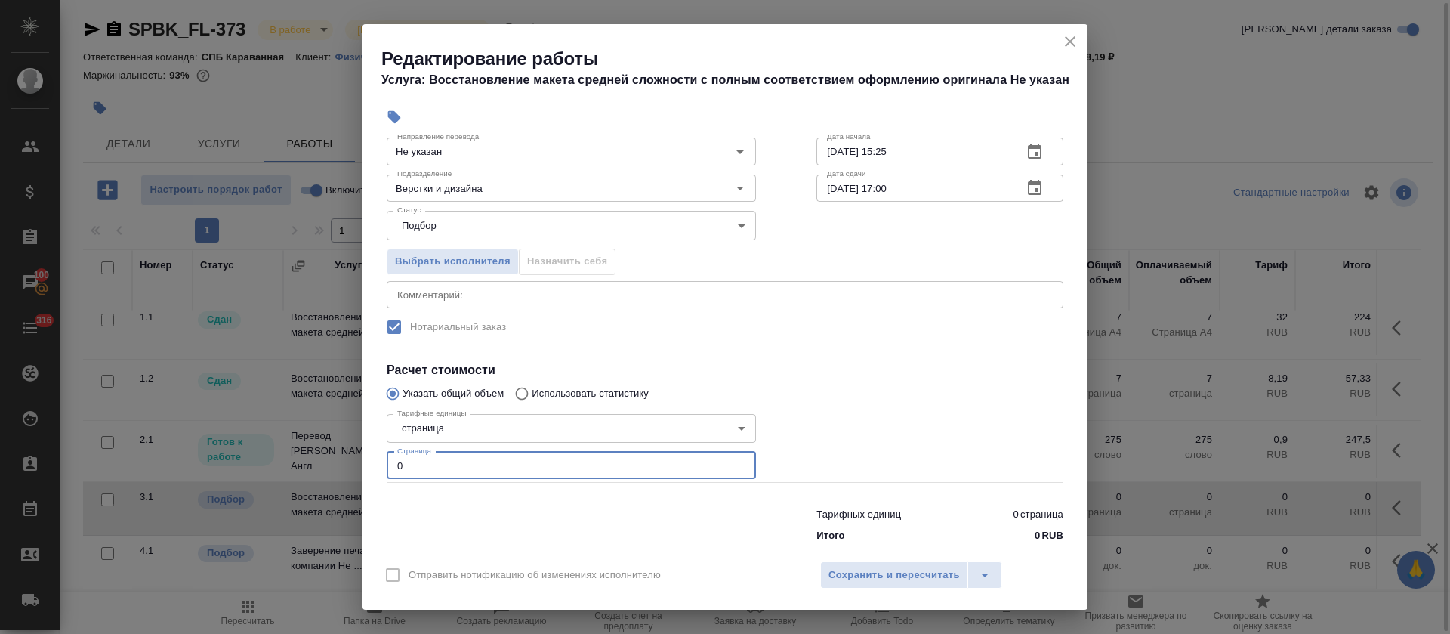
click at [443, 462] on input "0" at bounding box center [571, 465] width 369 height 27
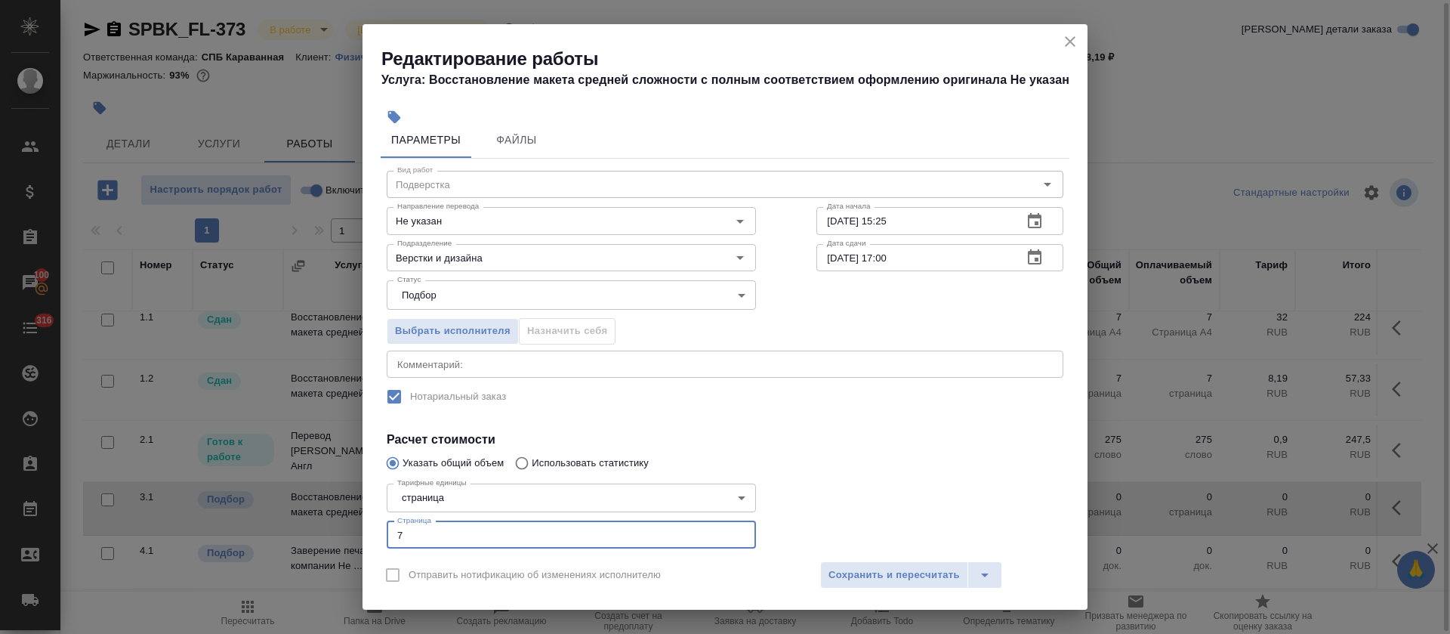
scroll to position [17, 0]
type input "7"
click at [1028, 222] on icon "button" at bounding box center [1035, 221] width 14 height 15
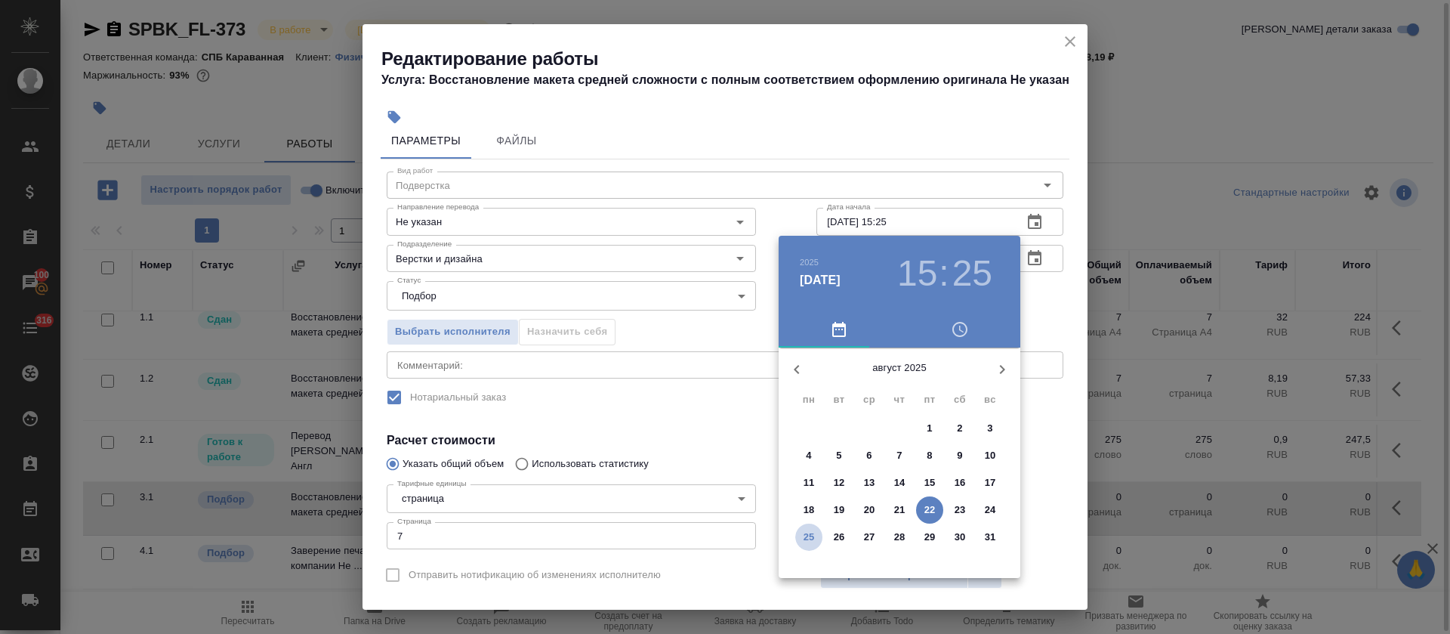
click at [814, 536] on p "25" at bounding box center [809, 537] width 11 height 15
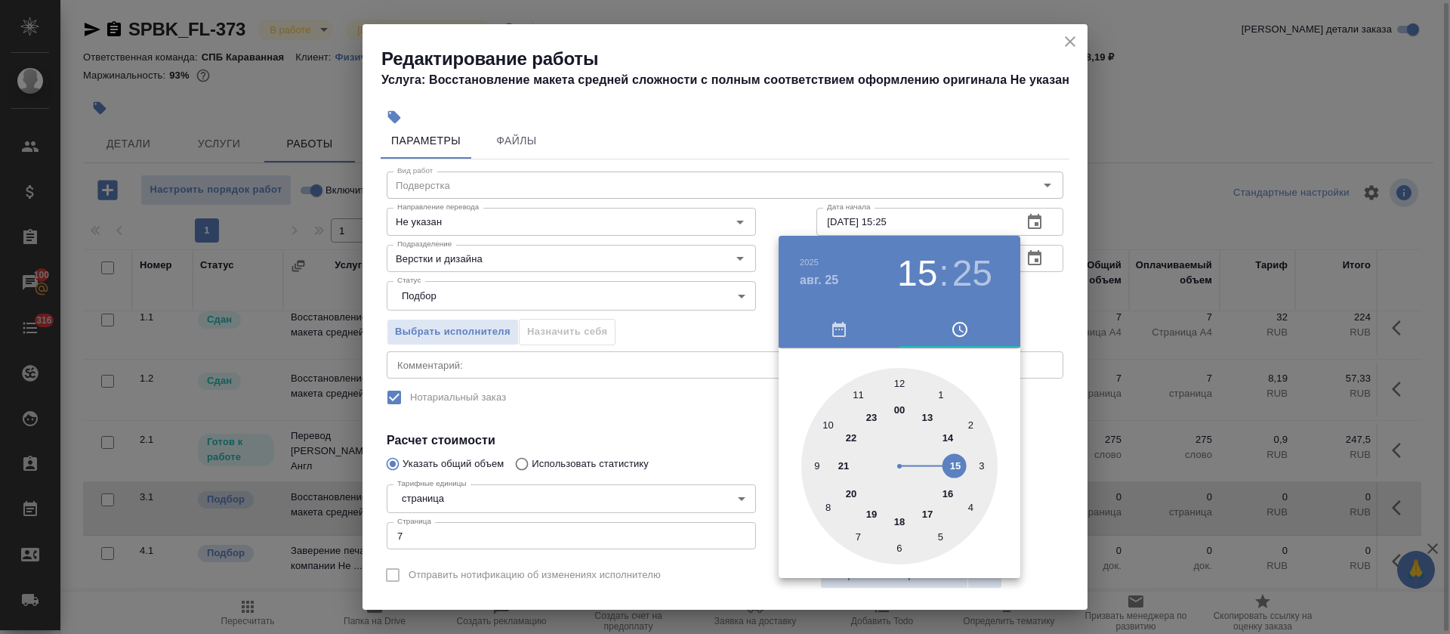
click at [950, 438] on div at bounding box center [899, 466] width 196 height 196
click at [899, 378] on div at bounding box center [899, 466] width 196 height 196
type input "25.08.2025 14:00"
click at [718, 388] on div at bounding box center [725, 317] width 1450 height 634
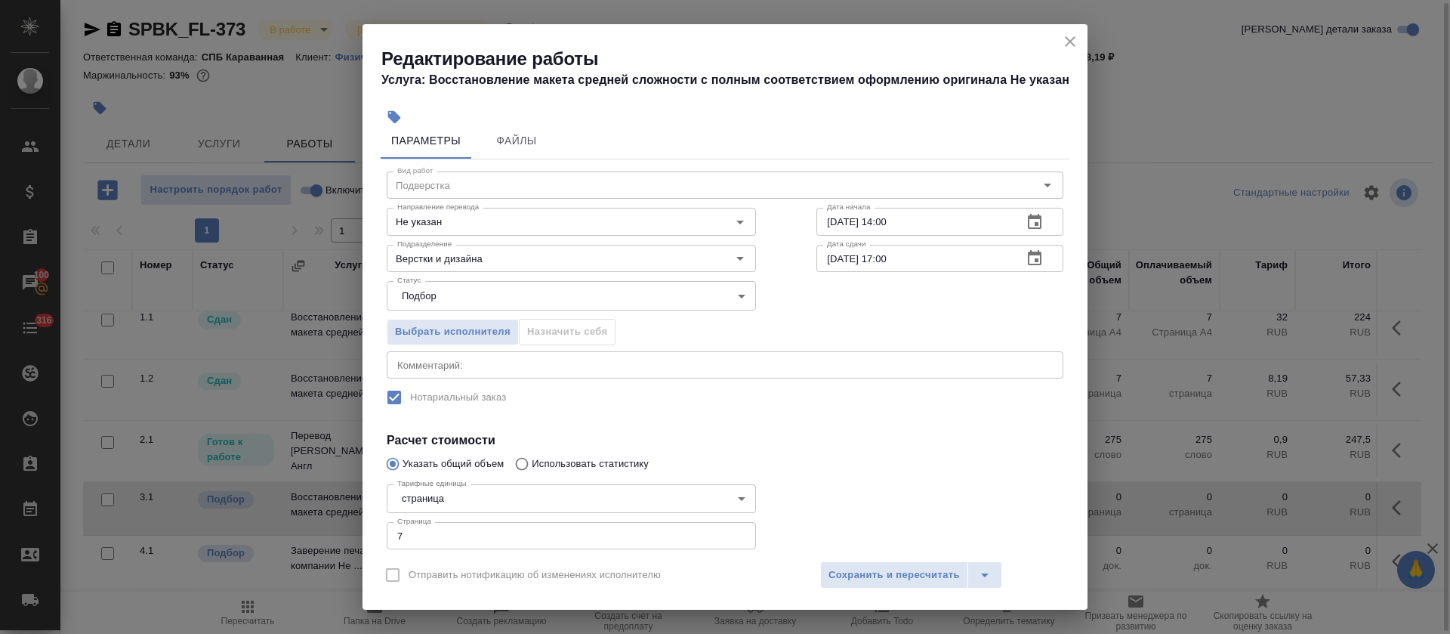
click at [1026, 258] on icon "button" at bounding box center [1035, 258] width 18 height 18
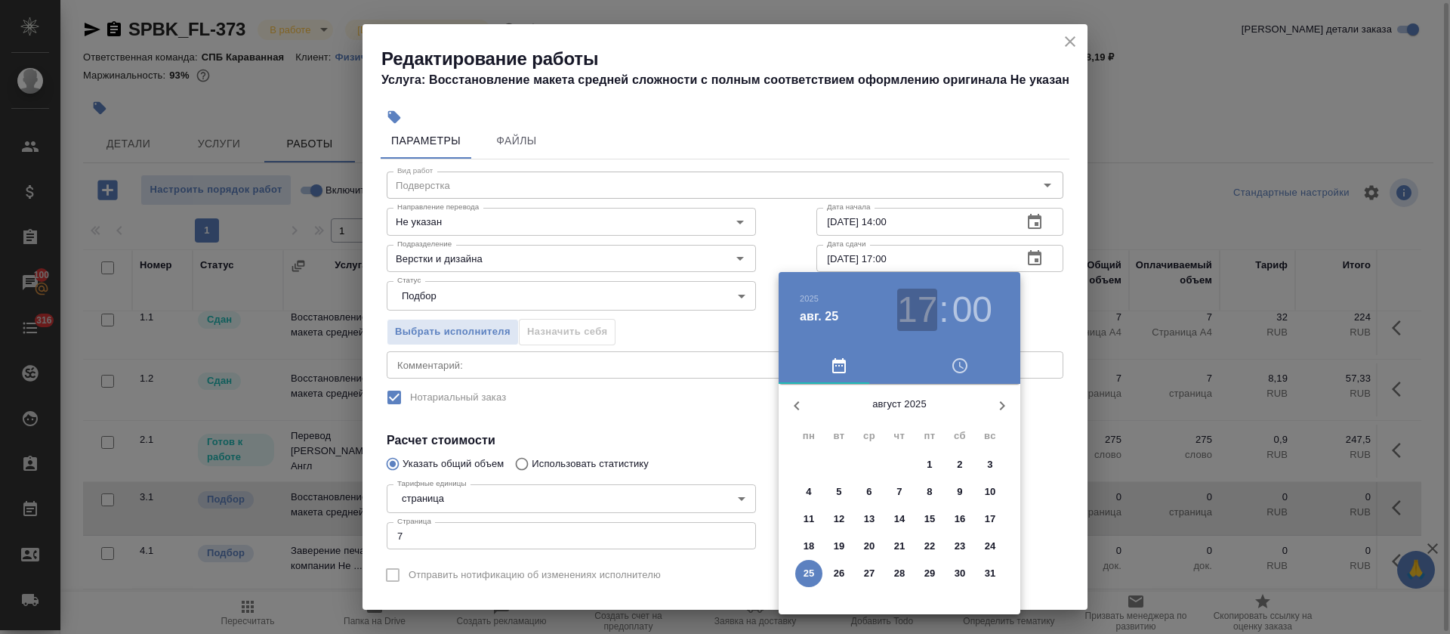
click at [917, 306] on h3 "17" at bounding box center [917, 310] width 40 height 42
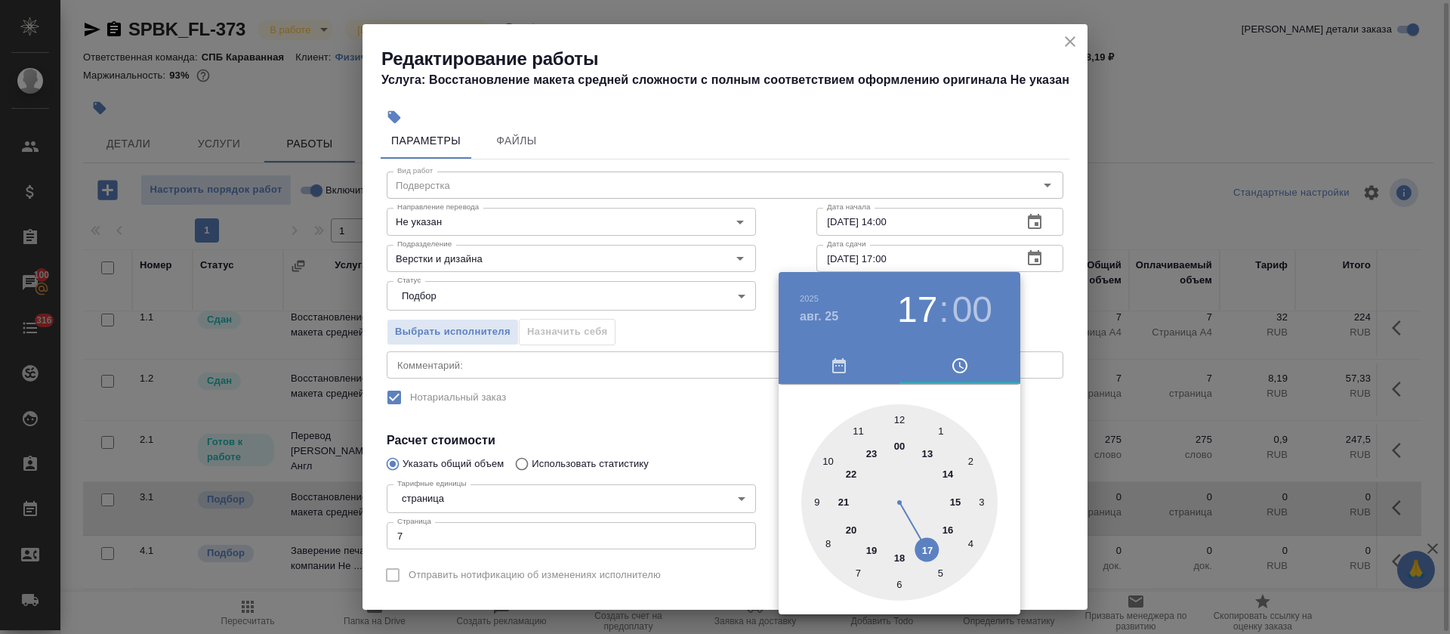
click at [956, 498] on div at bounding box center [899, 502] width 196 height 196
type input "25.08.2025 15:00"
click at [693, 444] on div at bounding box center [725, 317] width 1450 height 634
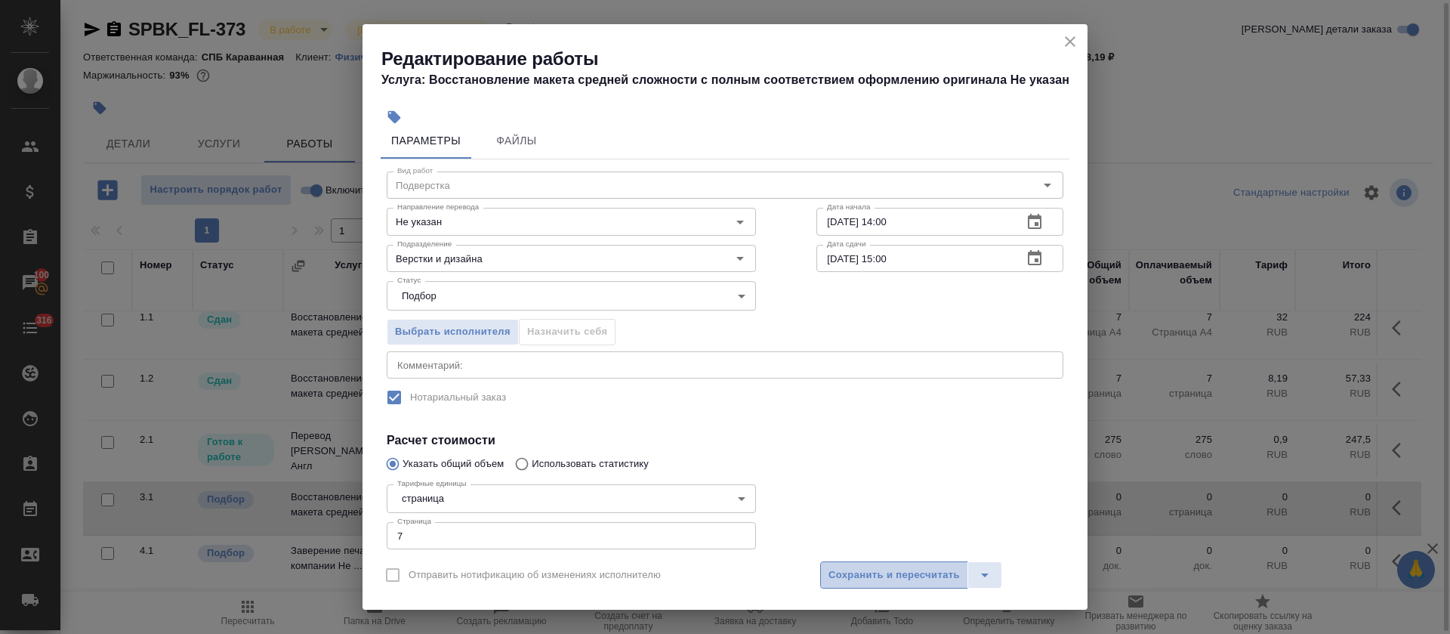
click at [838, 573] on span "Сохранить и пересчитать" at bounding box center [894, 575] width 131 height 17
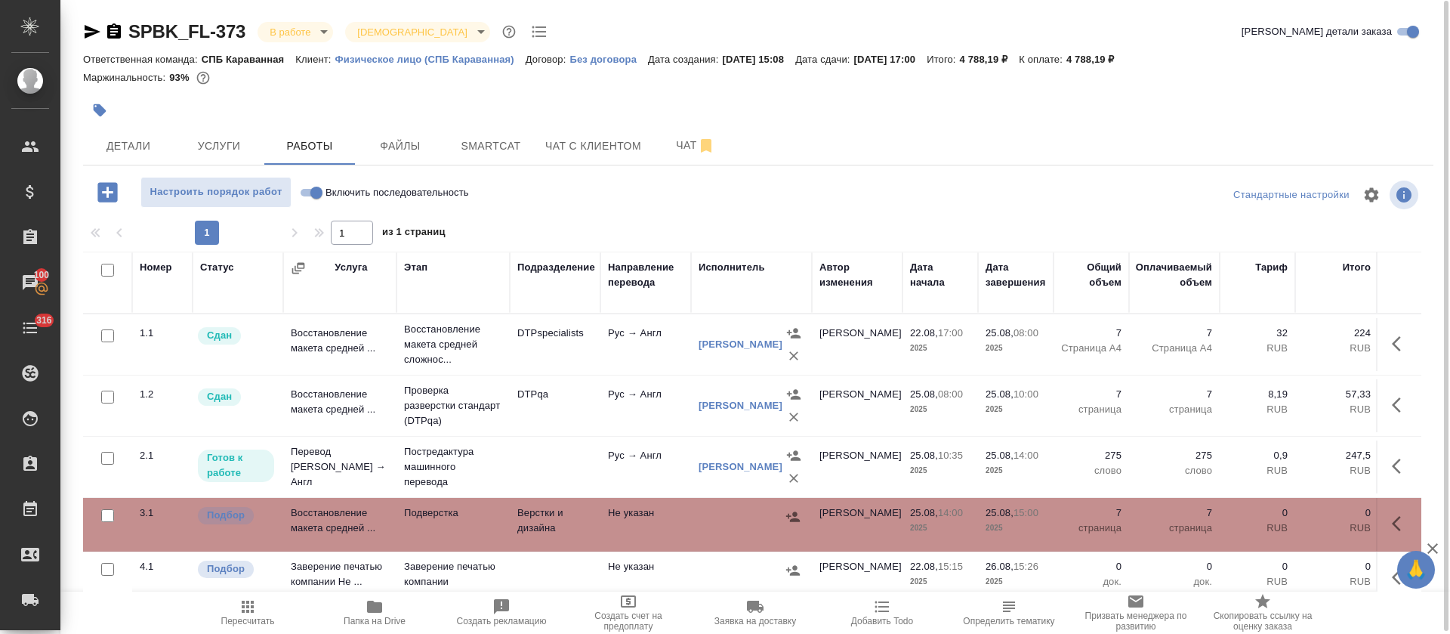
scroll to position [31, 0]
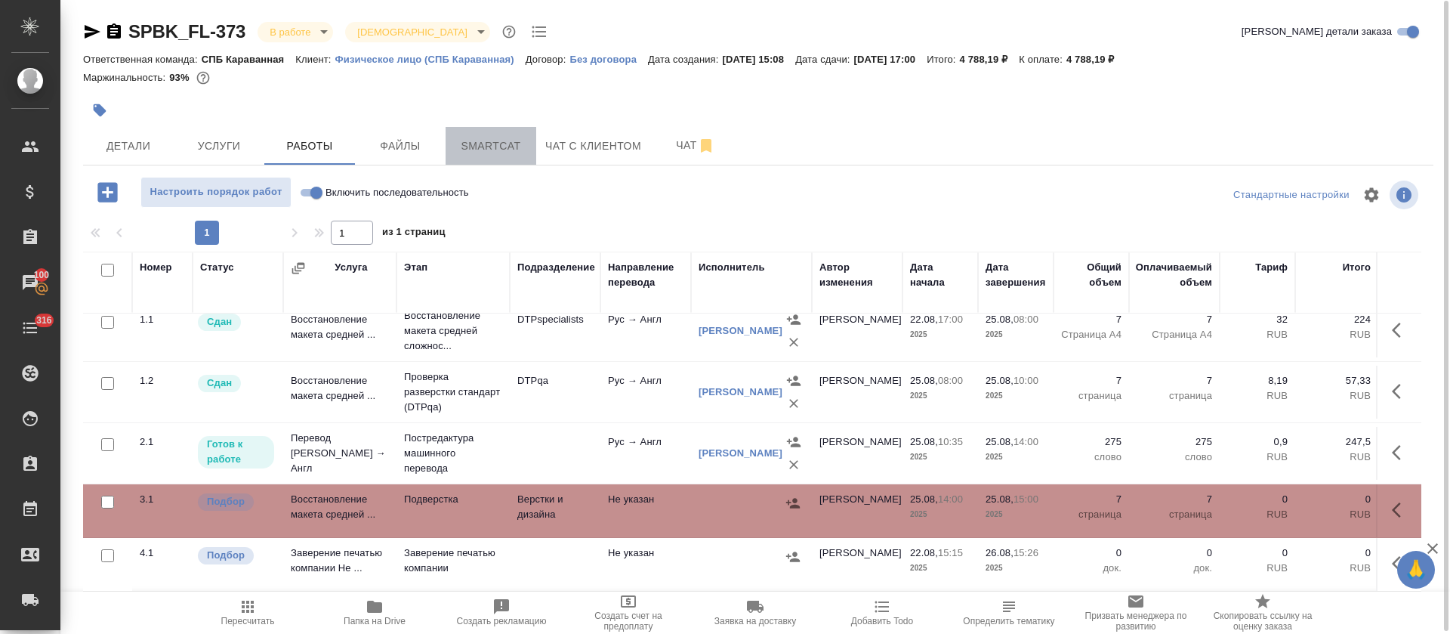
click at [498, 141] on span "Smartcat" at bounding box center [491, 146] width 73 height 19
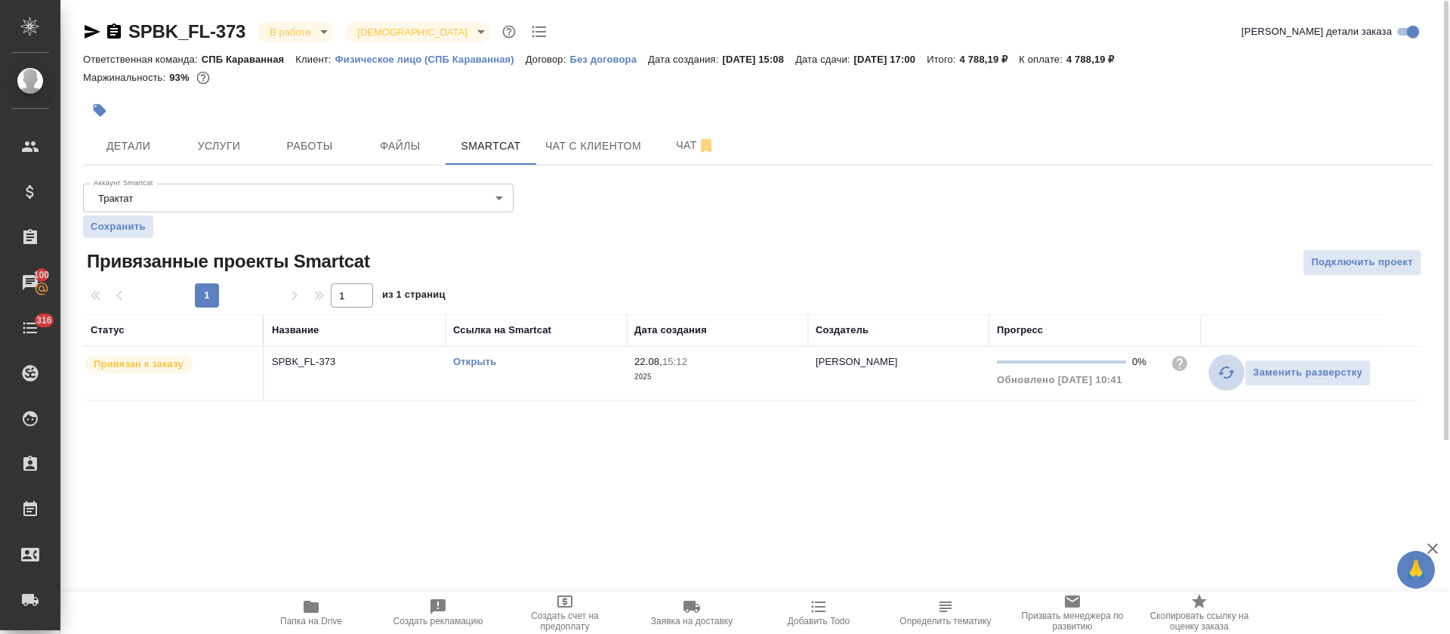
click at [1220, 378] on icon "button" at bounding box center [1227, 372] width 18 height 18
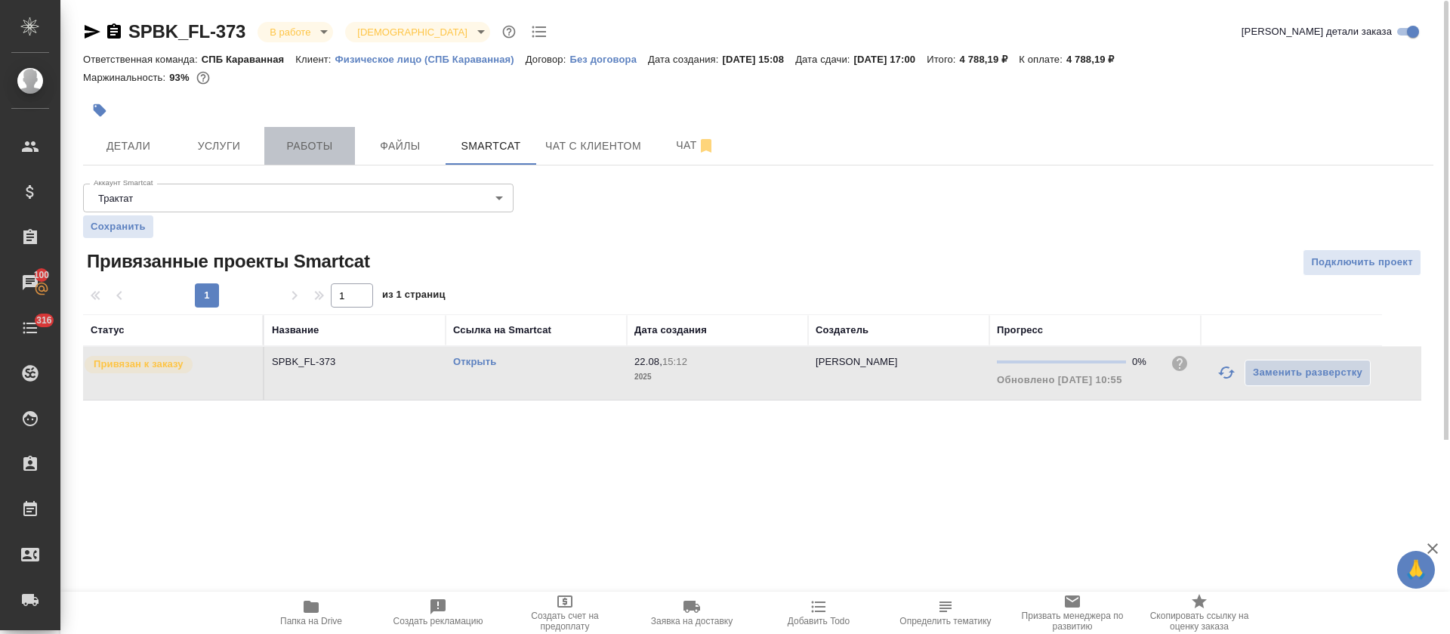
click at [326, 134] on button "Работы" at bounding box center [309, 146] width 91 height 38
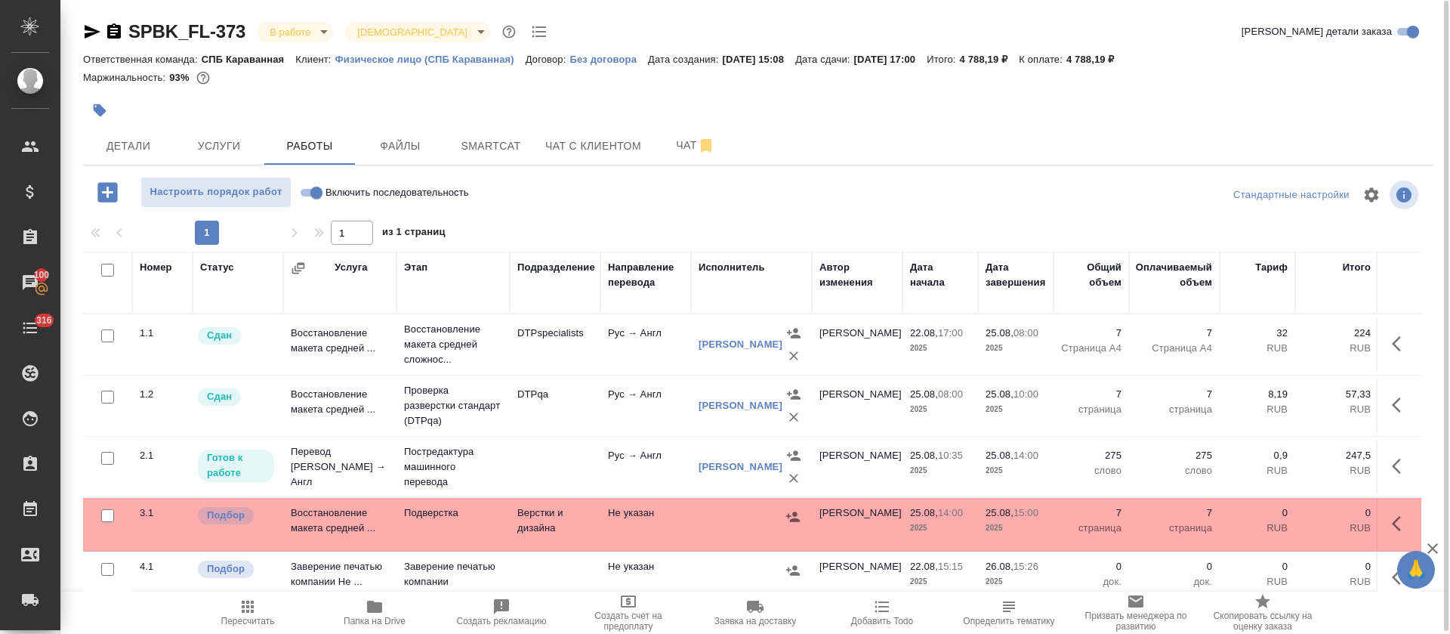
scroll to position [31, 0]
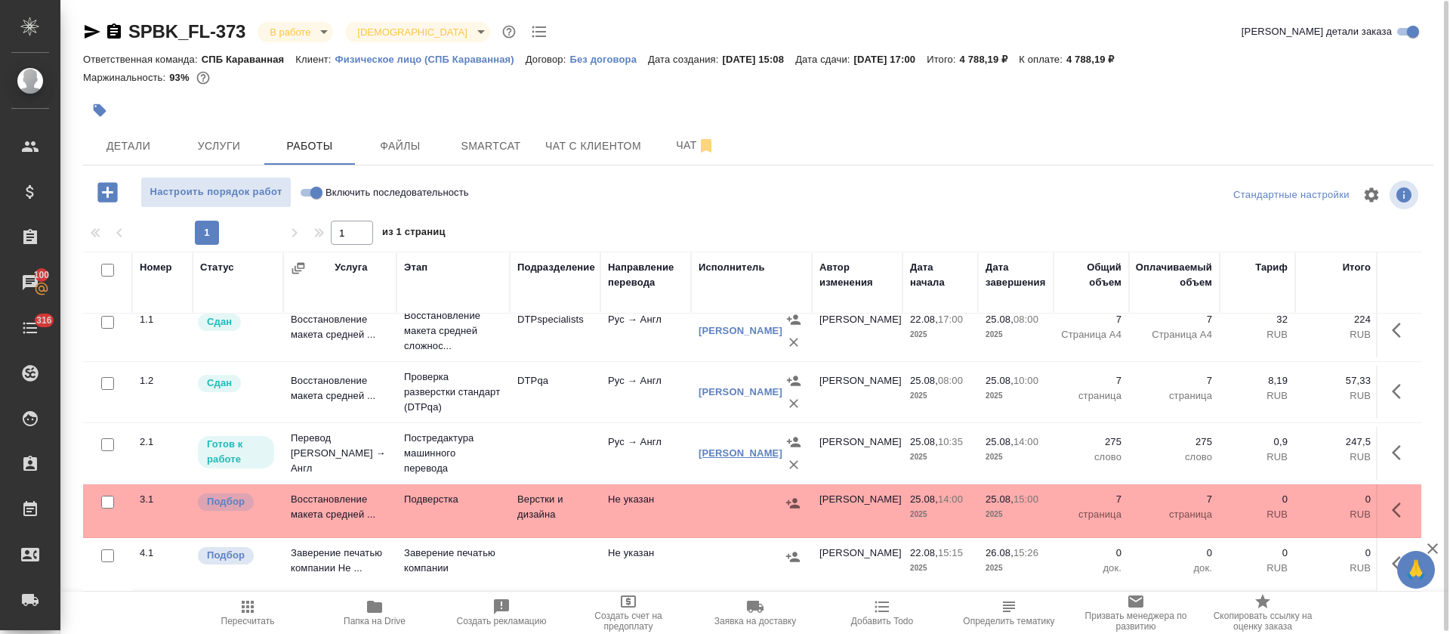
click at [710, 447] on link "[PERSON_NAME]" at bounding box center [741, 452] width 84 height 11
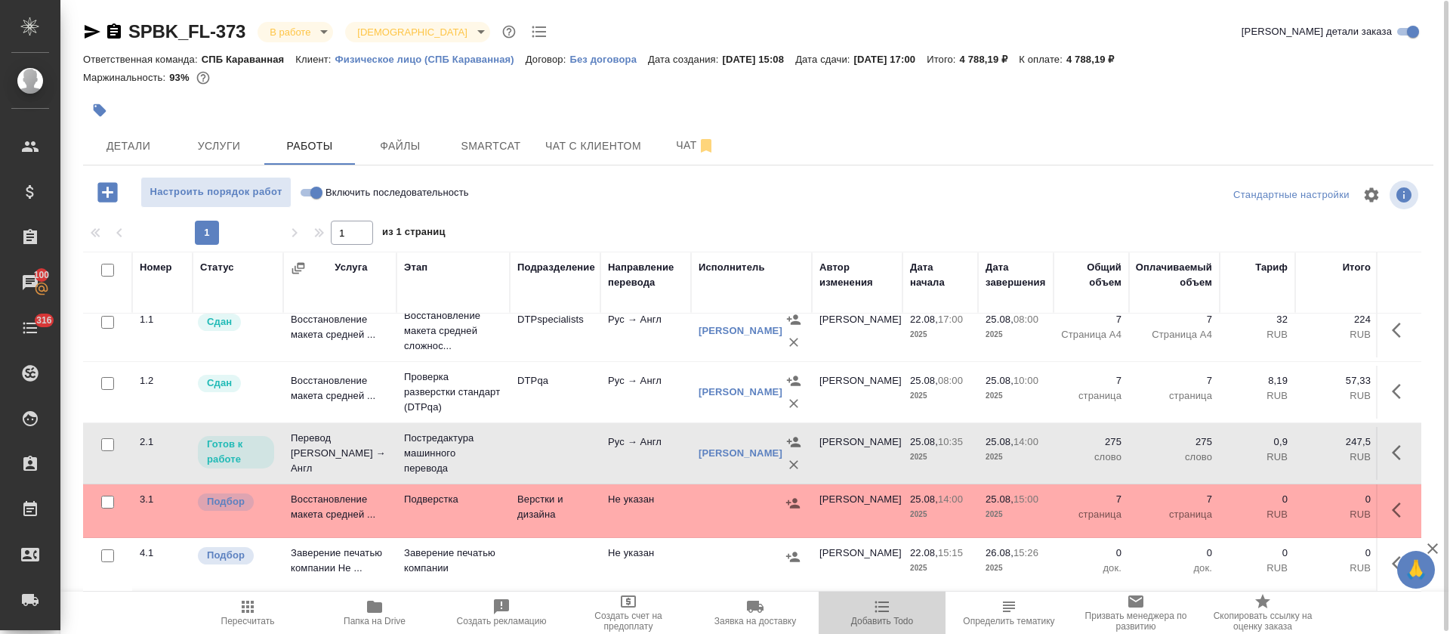
click at [892, 607] on span "Добавить Todo" at bounding box center [882, 611] width 109 height 29
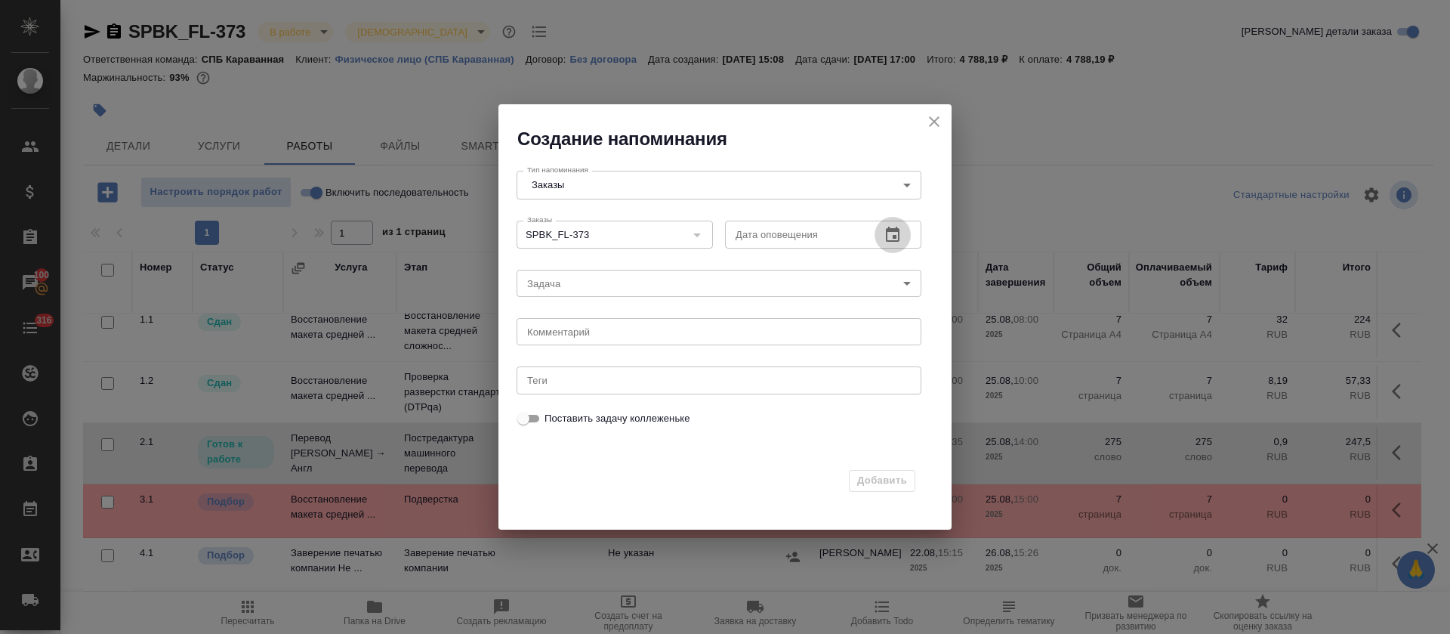
click at [893, 231] on icon "button" at bounding box center [893, 235] width 18 height 18
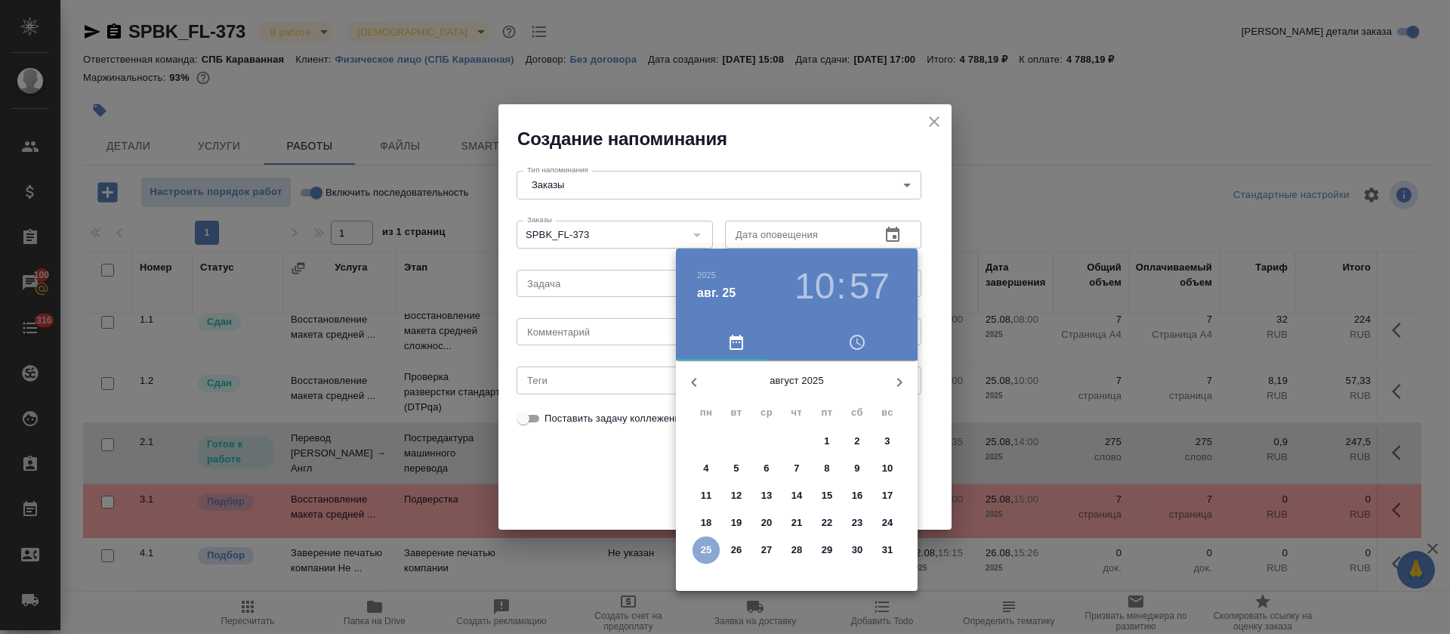
click at [707, 551] on p "25" at bounding box center [706, 549] width 11 height 15
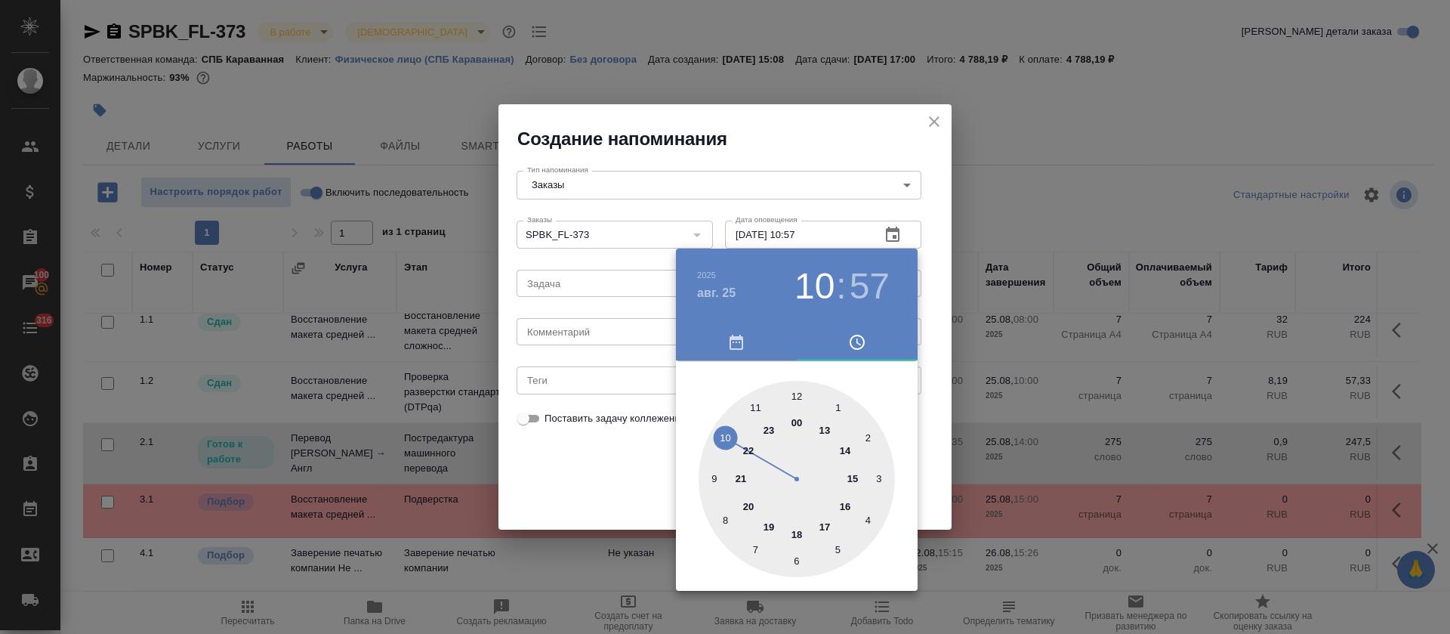
click at [823, 430] on div at bounding box center [797, 479] width 196 height 196
click at [727, 430] on div at bounding box center [797, 479] width 196 height 196
type input "25.08.2025 13:51"
click at [618, 304] on div at bounding box center [725, 317] width 1450 height 634
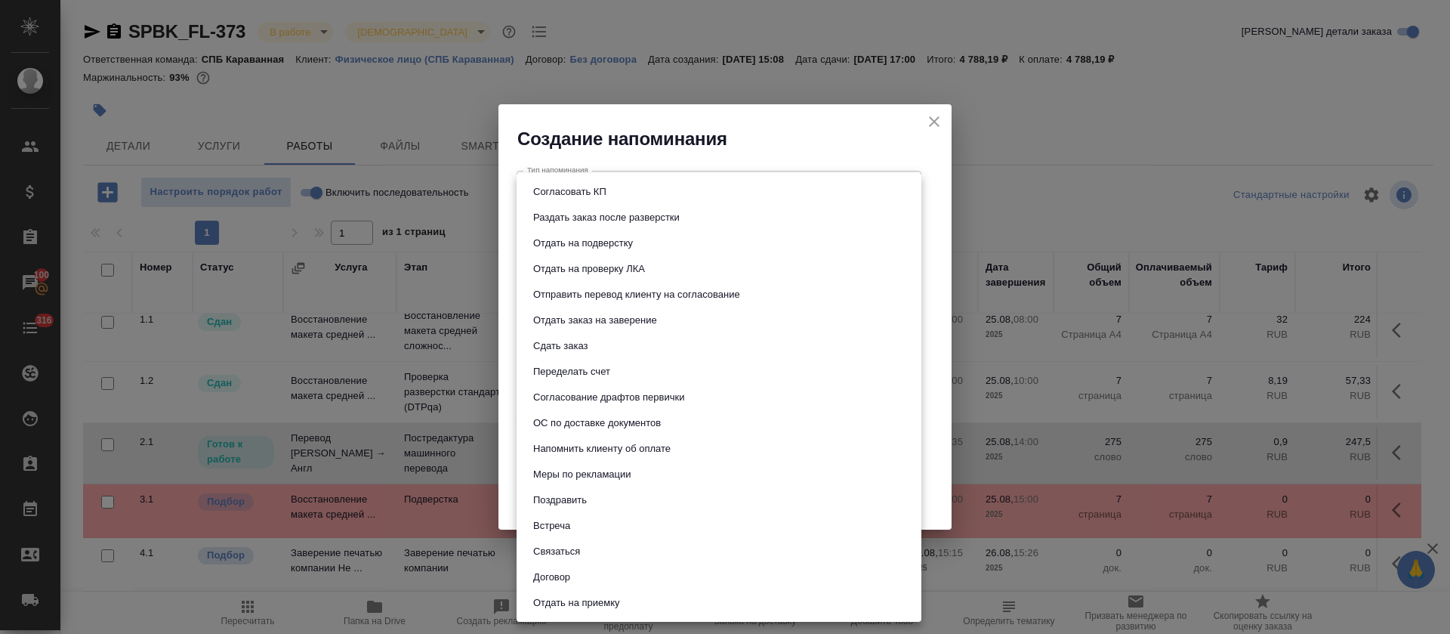
click at [613, 290] on body "🙏 .cls-1 fill:#fff; AWATERA Tretyakova Olga Клиенты Спецификации Заказы 100 Чат…" at bounding box center [725, 317] width 1450 height 634
click at [619, 240] on button "Отдать на подверстку" at bounding box center [583, 243] width 109 height 17
type input "Отдать на подверстку"
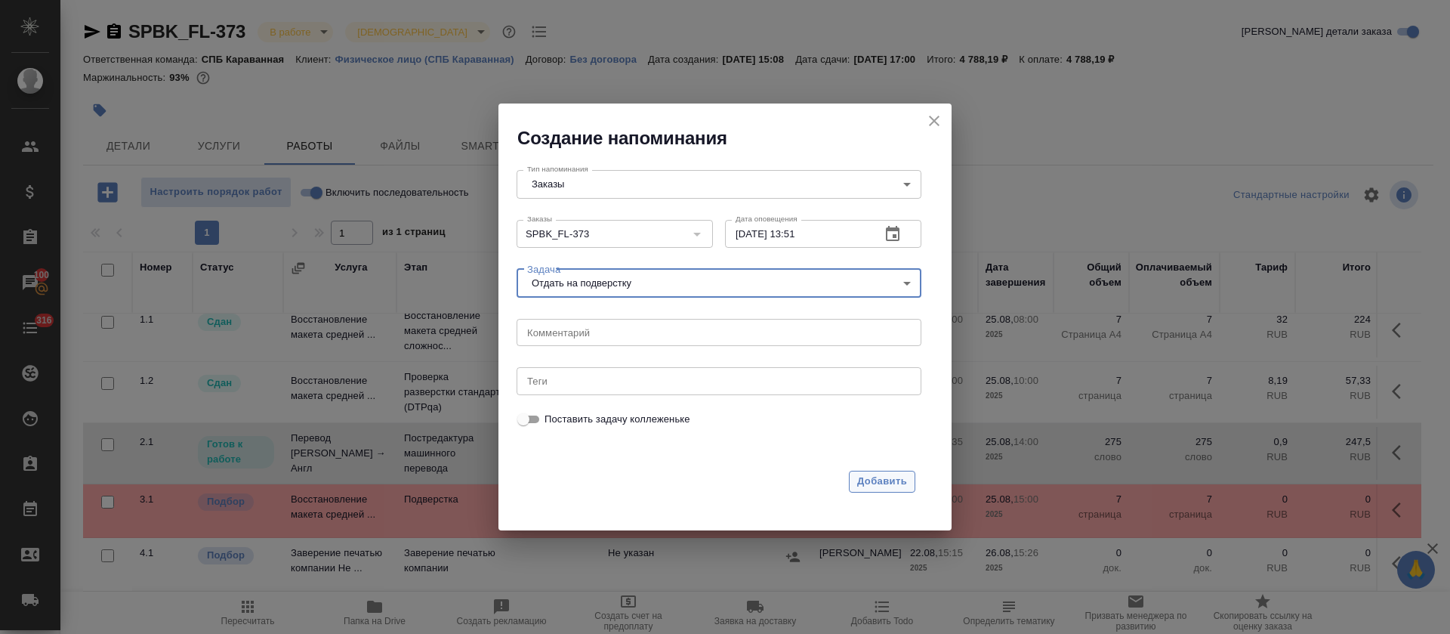
click at [889, 486] on span "Добавить" at bounding box center [882, 481] width 50 height 17
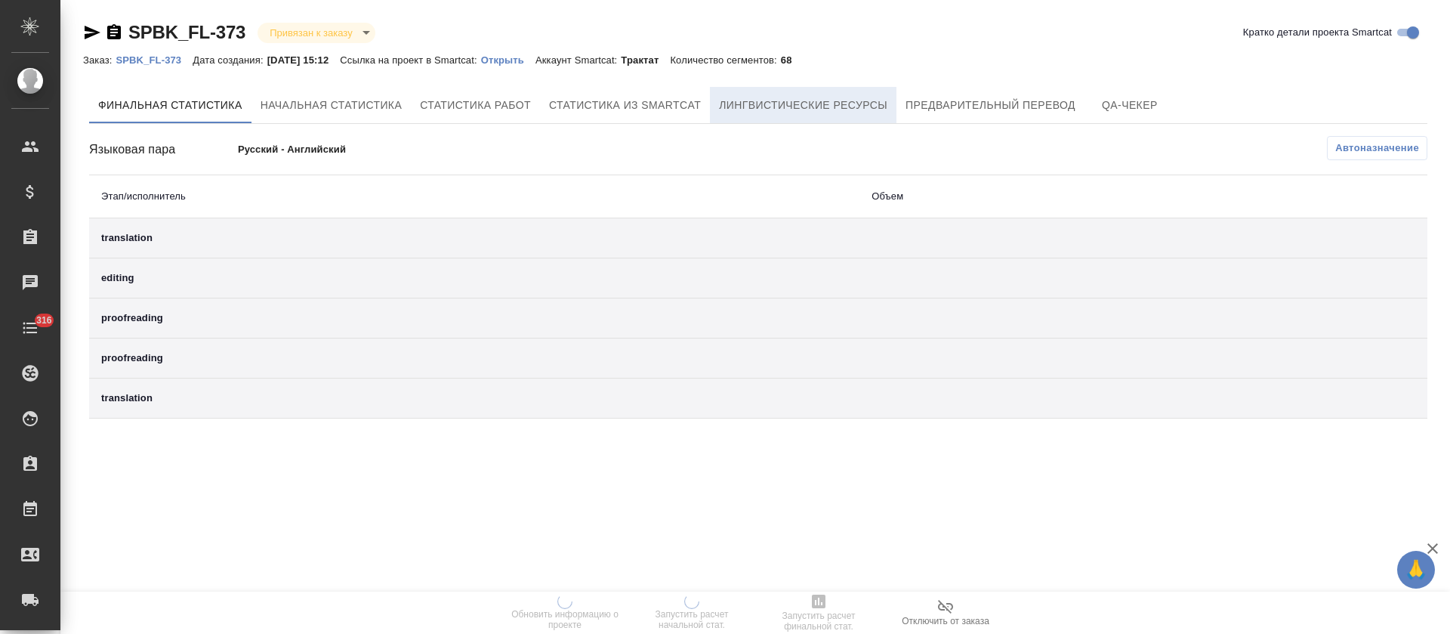
click at [855, 91] on button "Лингвистические ресурсы" at bounding box center [803, 105] width 187 height 36
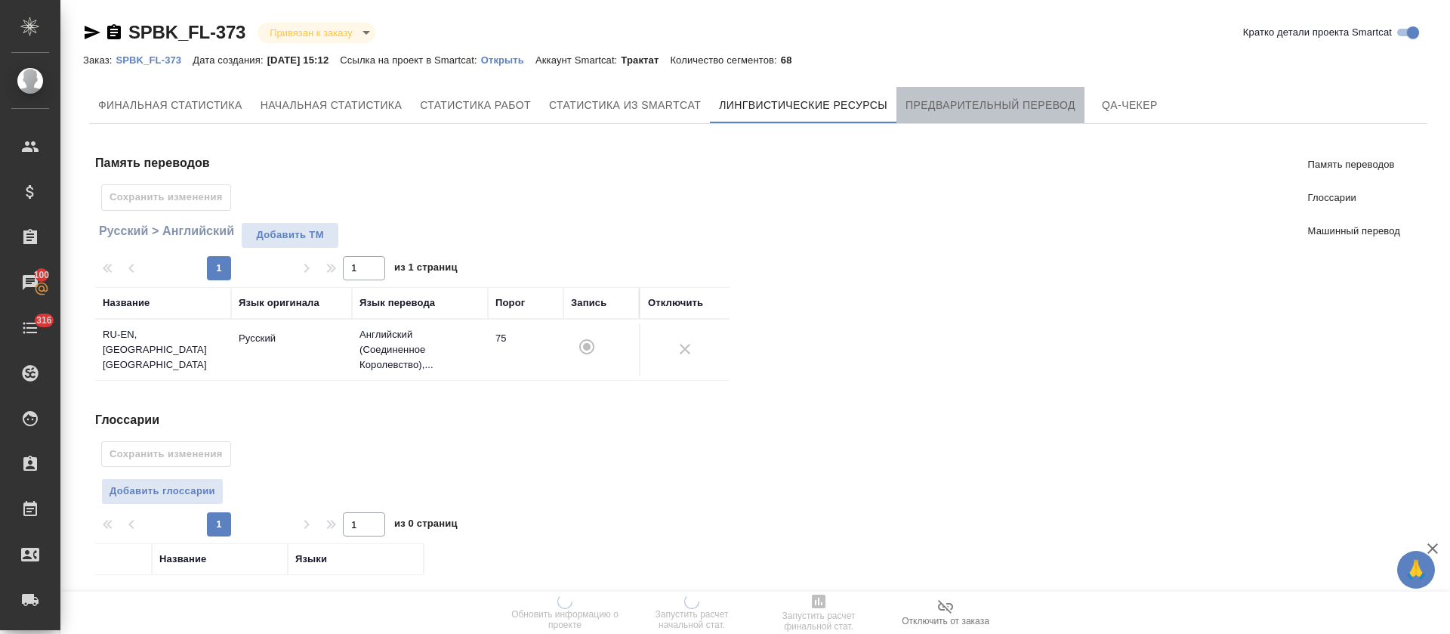
click at [938, 116] on button "Предварительный перевод" at bounding box center [991, 105] width 188 height 36
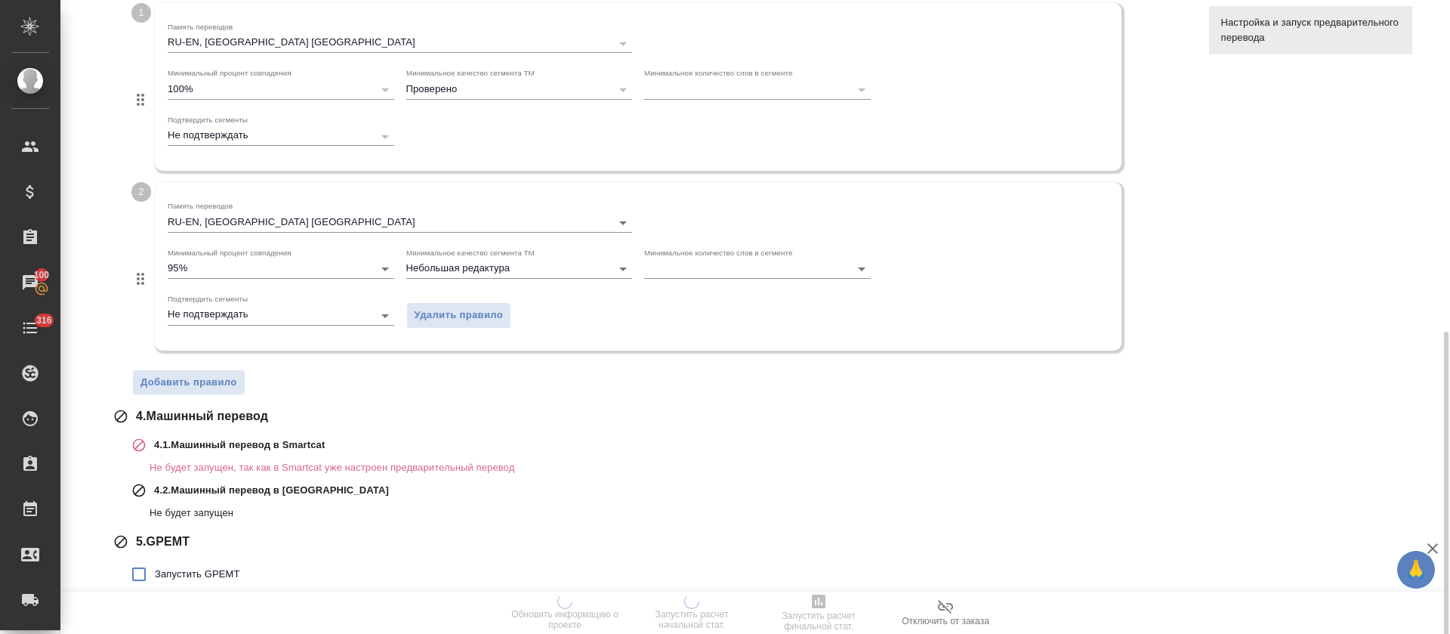
scroll to position [483, 0]
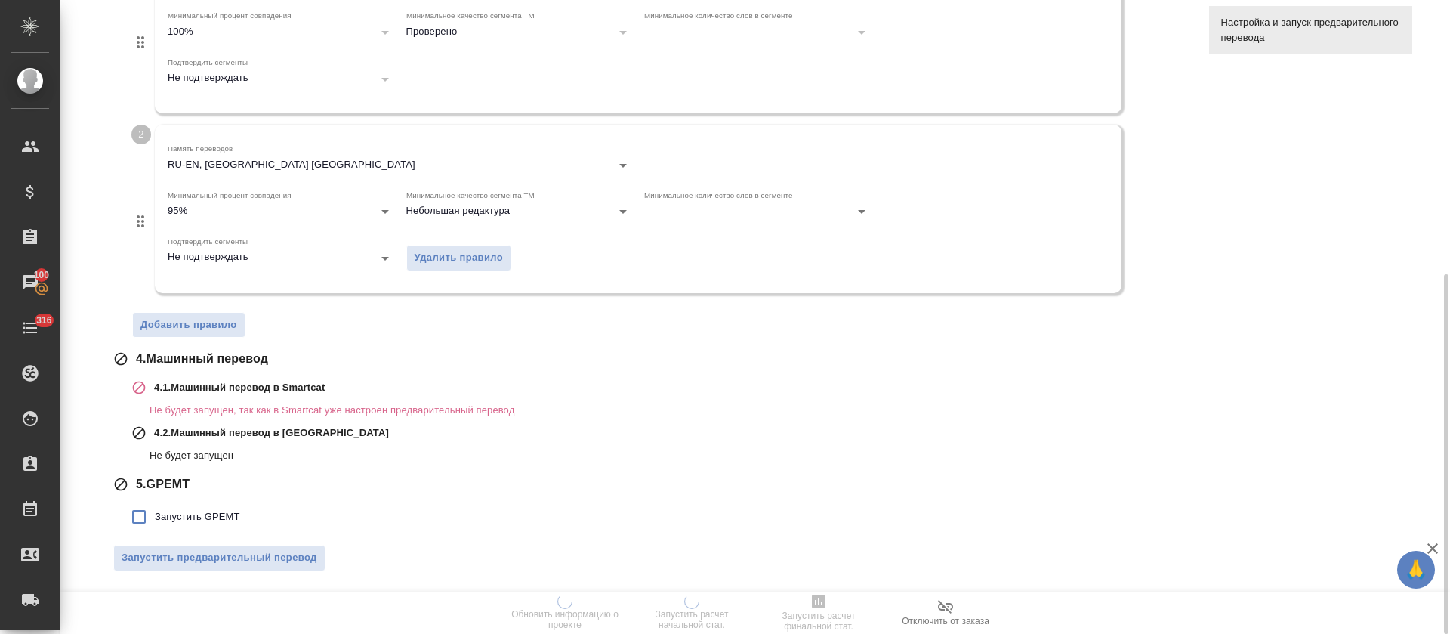
click at [218, 519] on span "Запустить GPEMT" at bounding box center [197, 516] width 85 height 15
click at [155, 519] on input "Запустить GPEMT" at bounding box center [139, 517] width 32 height 32
checkbox input "true"
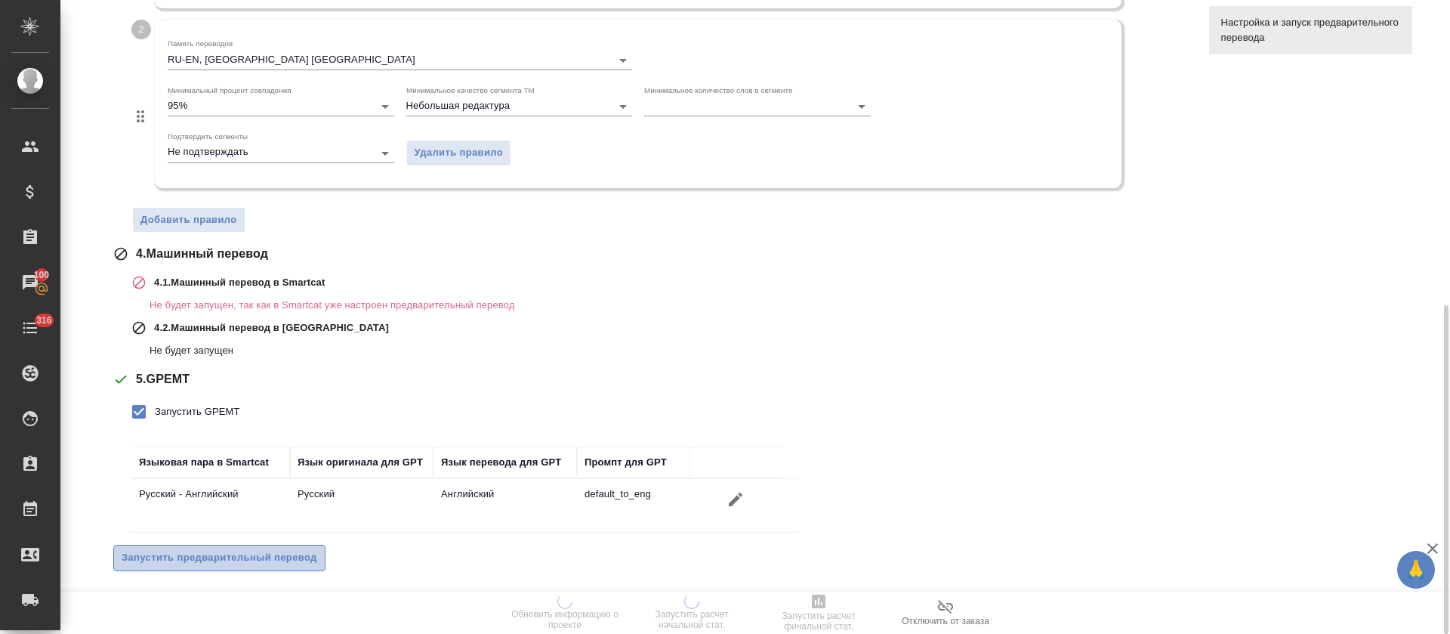
click at [227, 559] on span "Запустить предварительный перевод" at bounding box center [220, 557] width 196 height 17
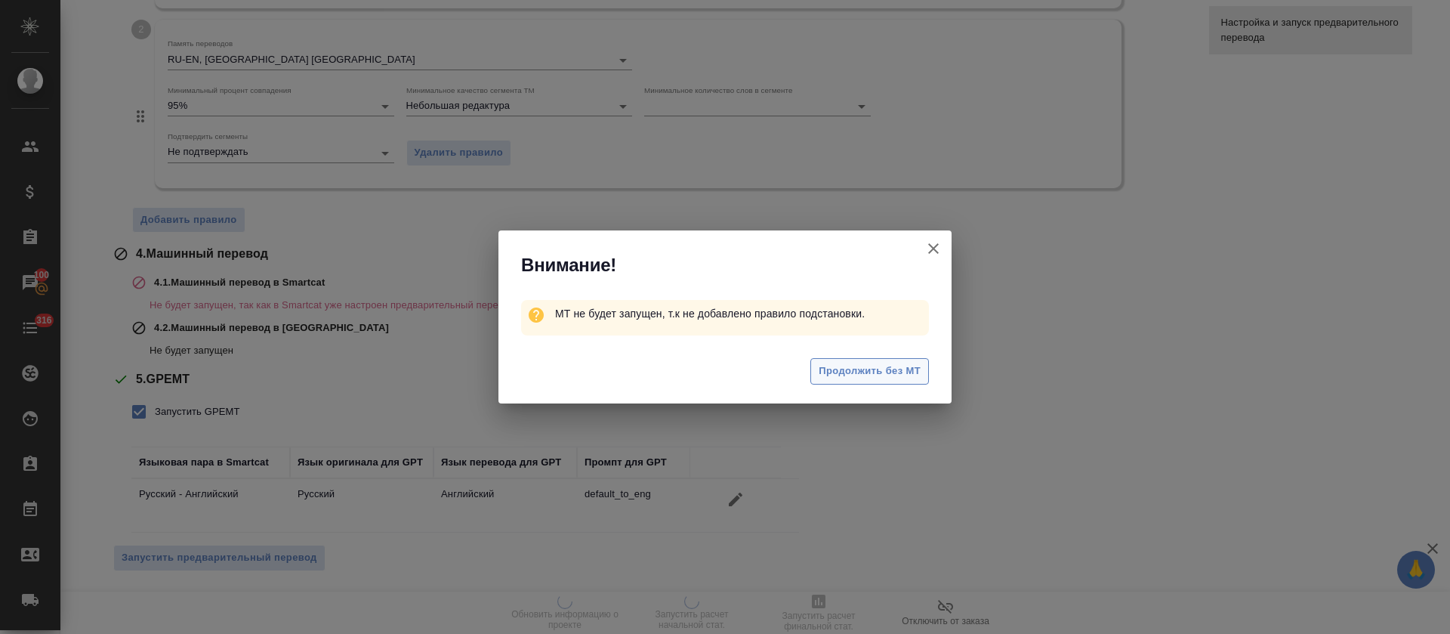
click at [852, 367] on span "Продолжить без МТ" at bounding box center [870, 371] width 102 height 17
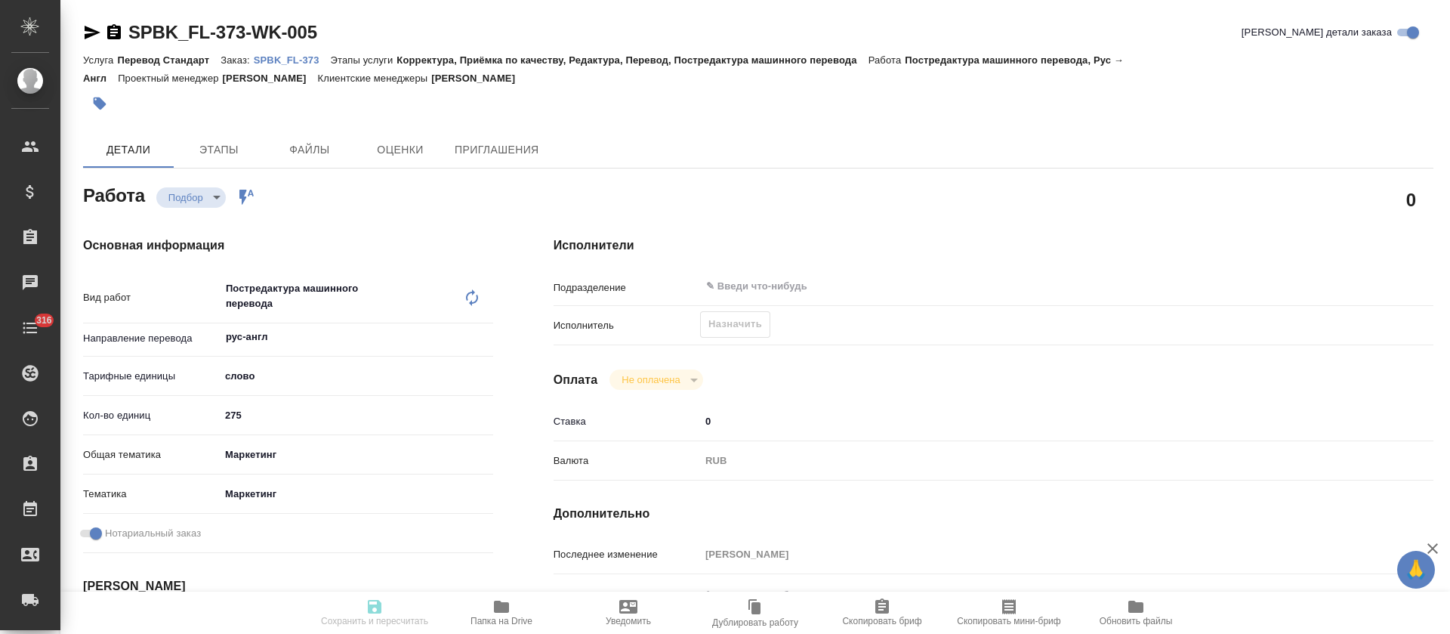
type textarea "x"
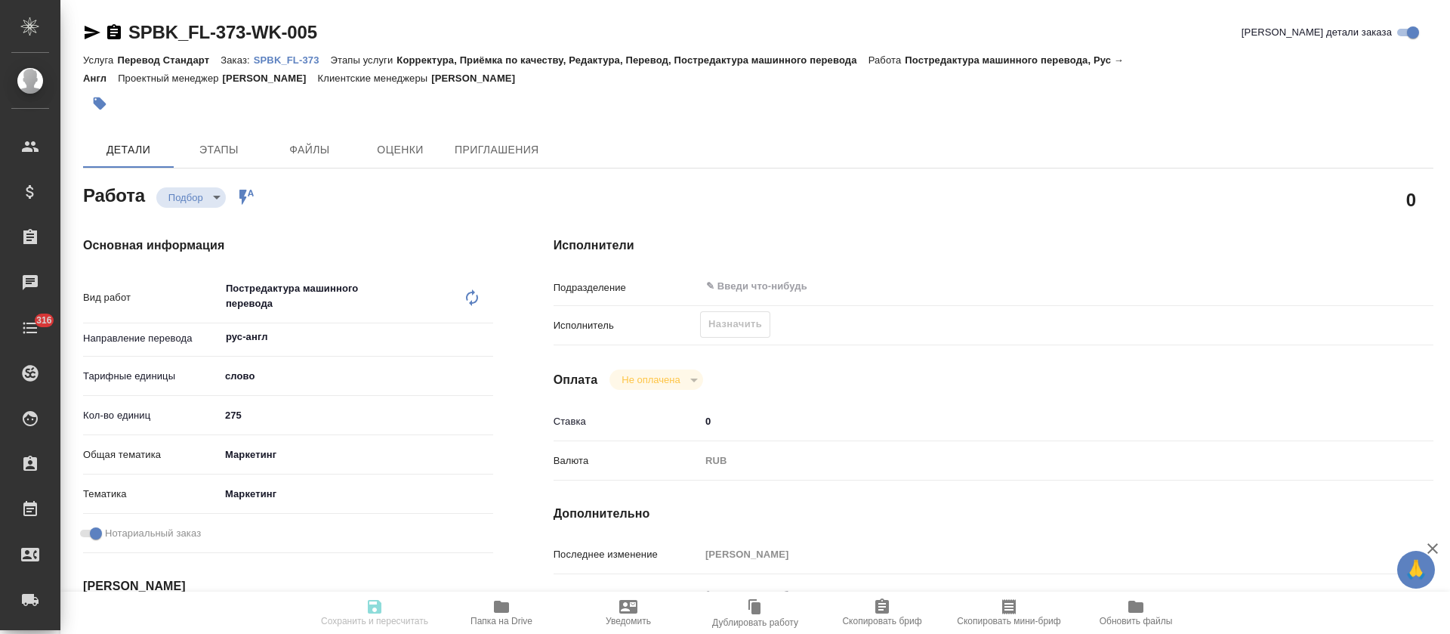
type textarea "x"
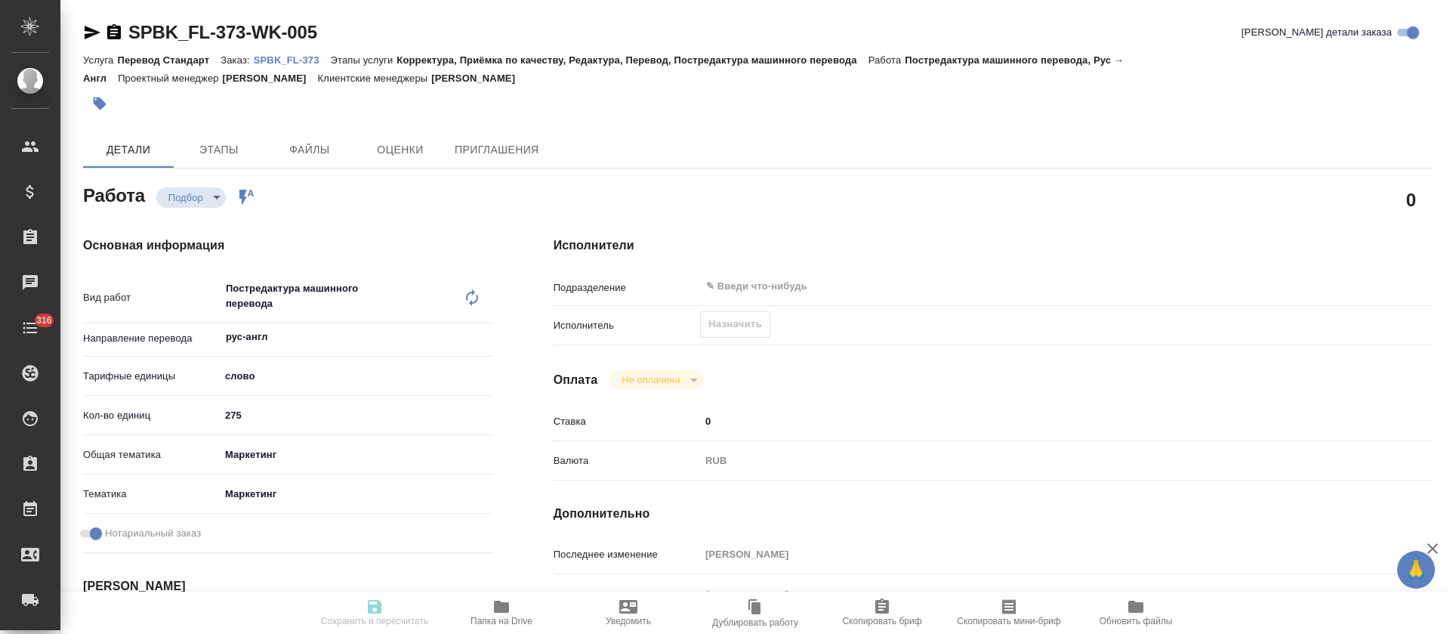
type textarea "x"
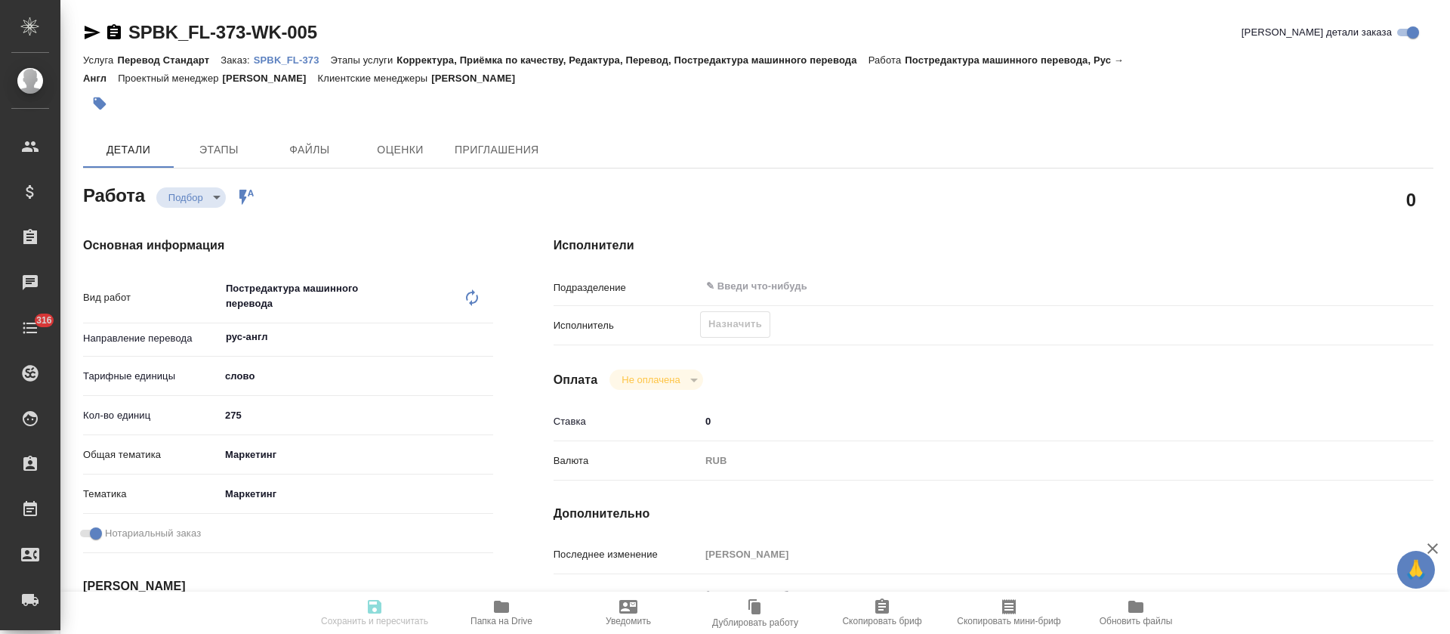
type textarea "x"
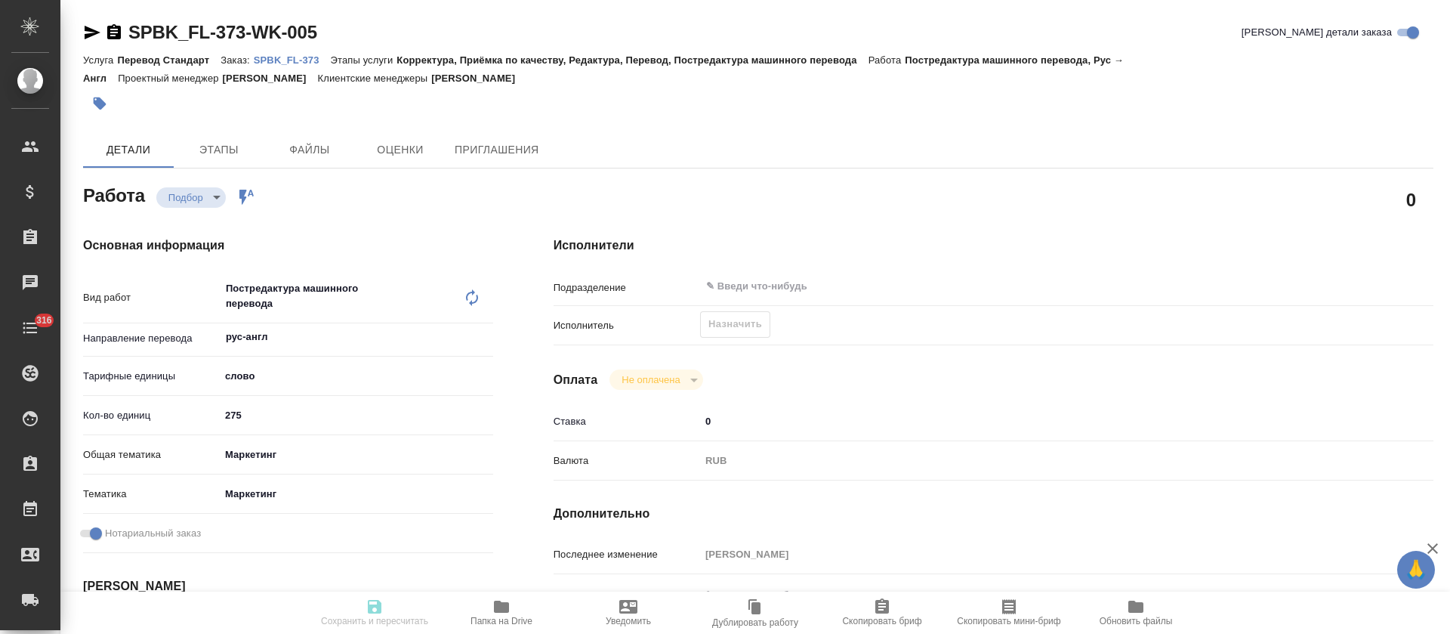
type textarea "x"
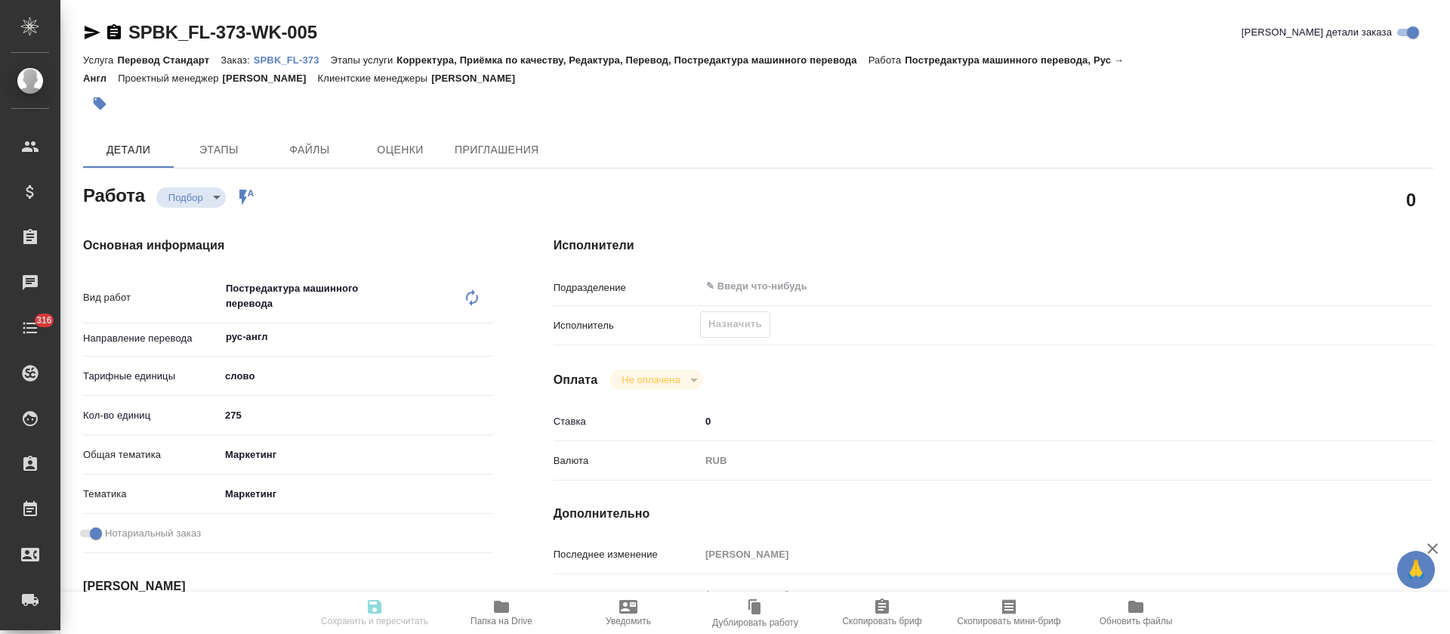
type textarea "x"
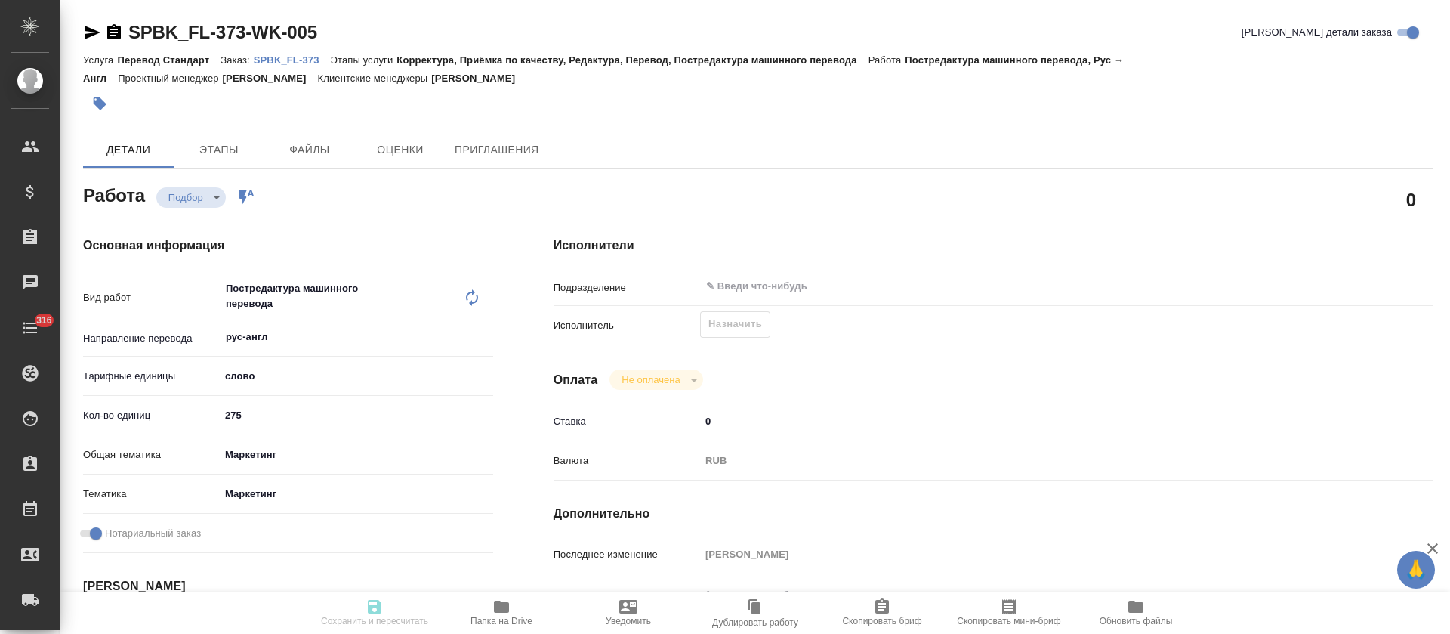
type textarea "x"
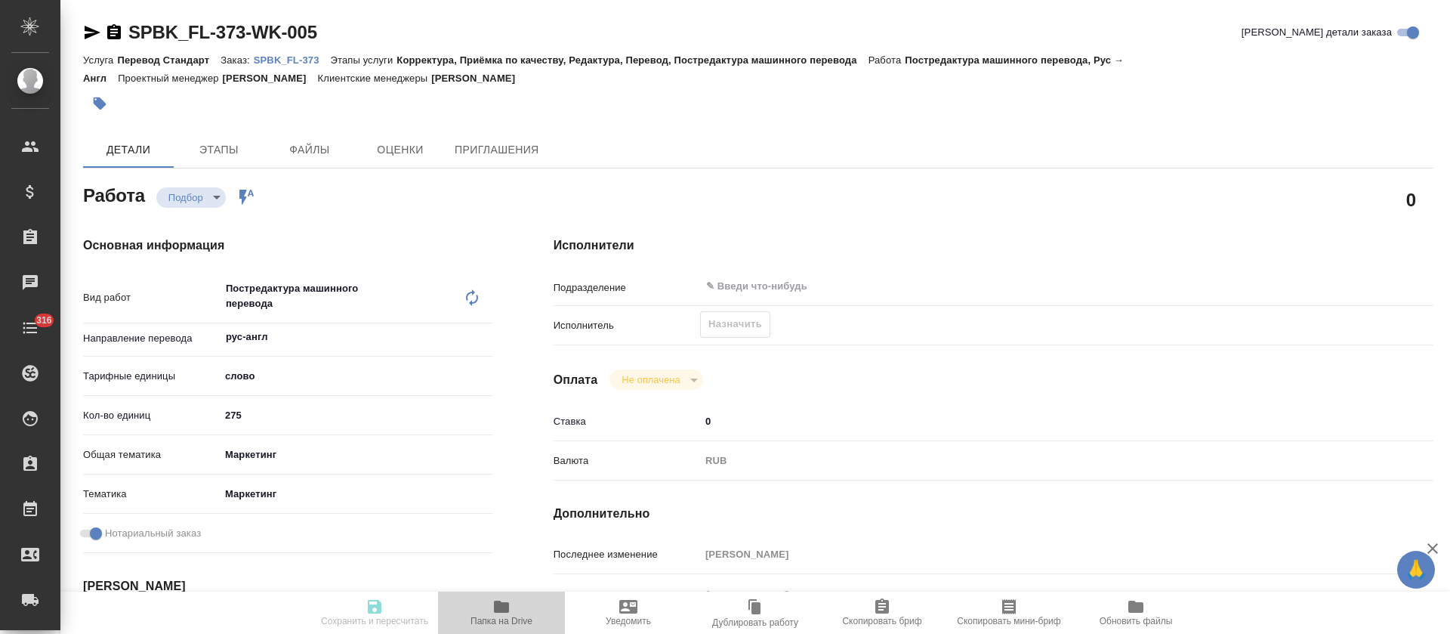
click at [501, 597] on icon "button" at bounding box center [502, 606] width 18 height 18
type textarea "x"
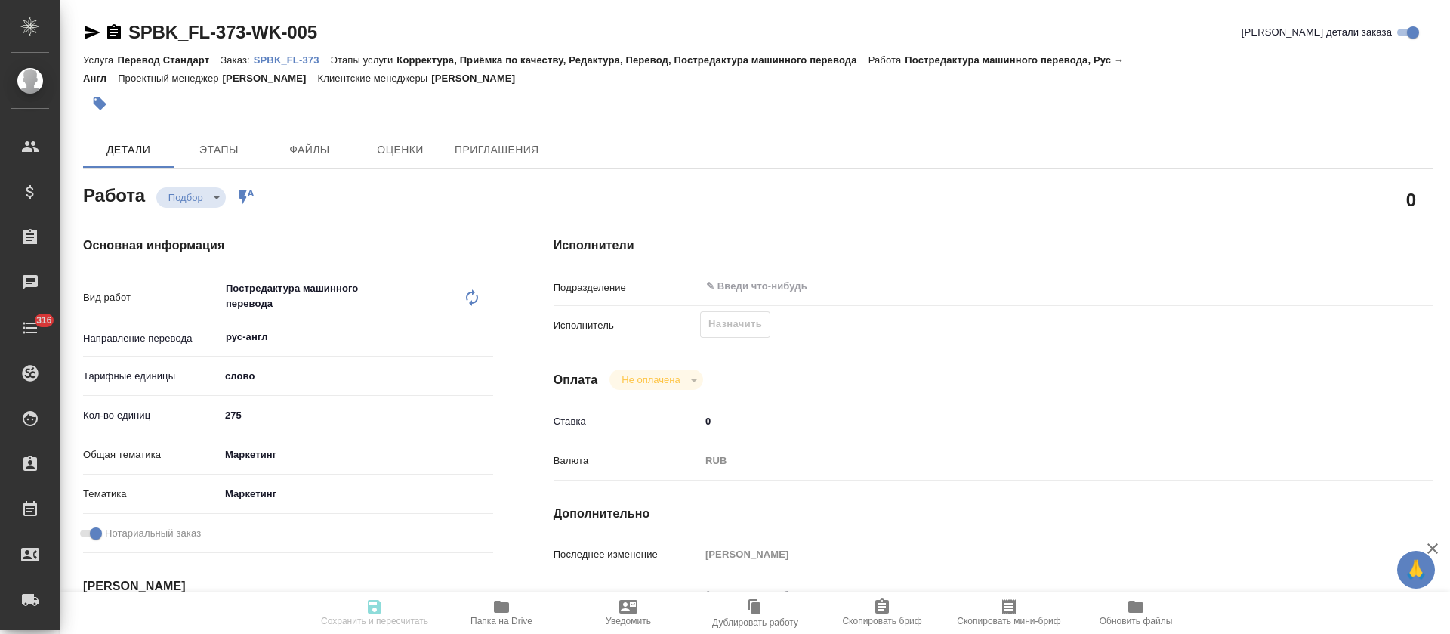
type textarea "x"
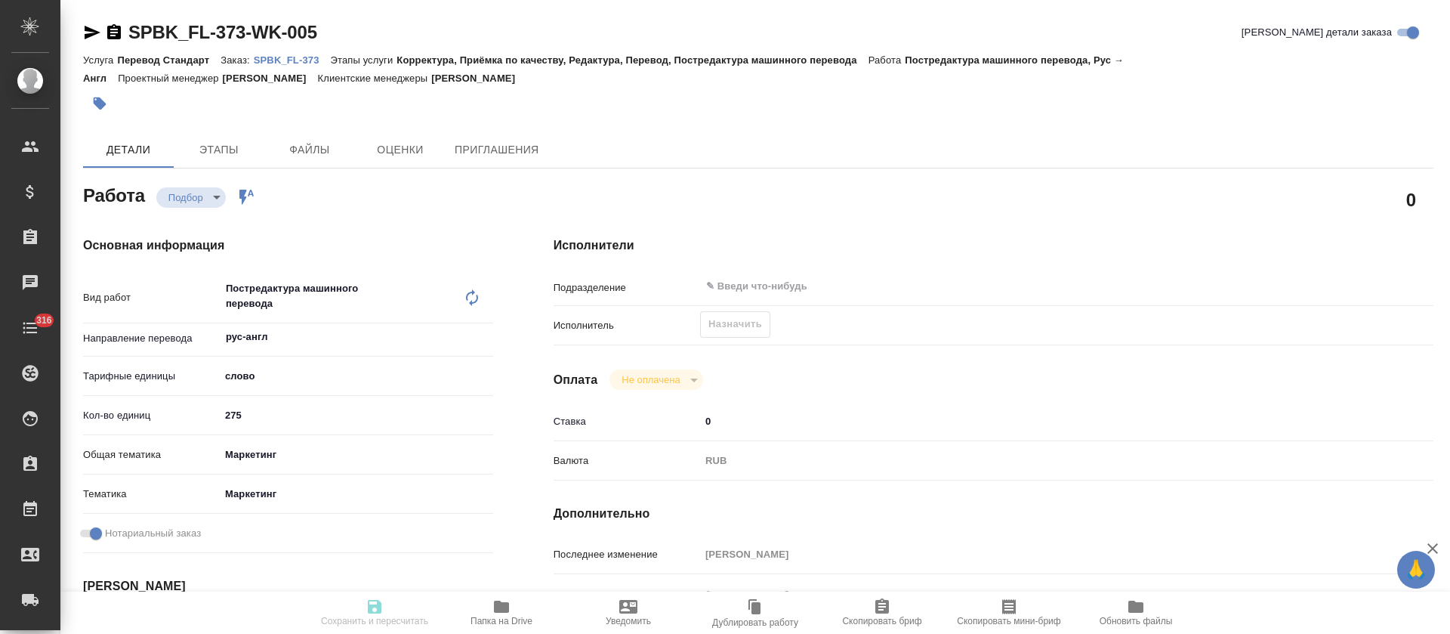
type textarea "x"
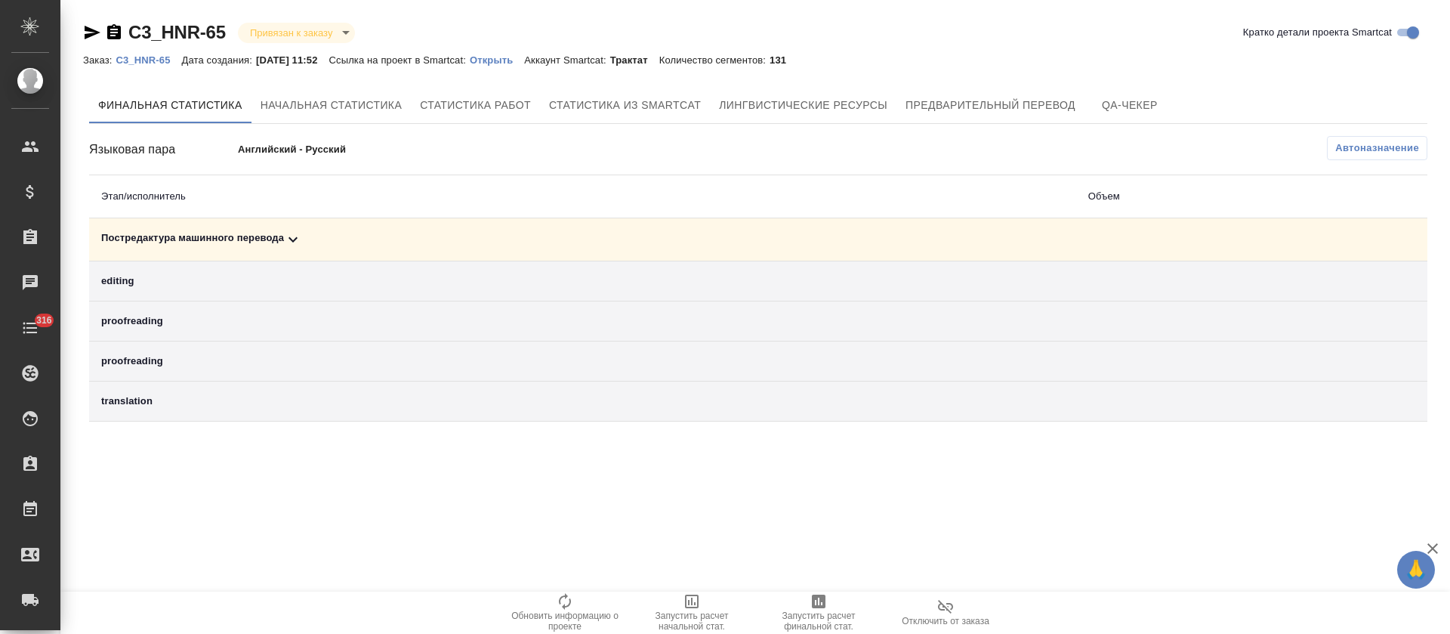
click at [488, 242] on div "Постредактура машинного перевода" at bounding box center [582, 239] width 963 height 18
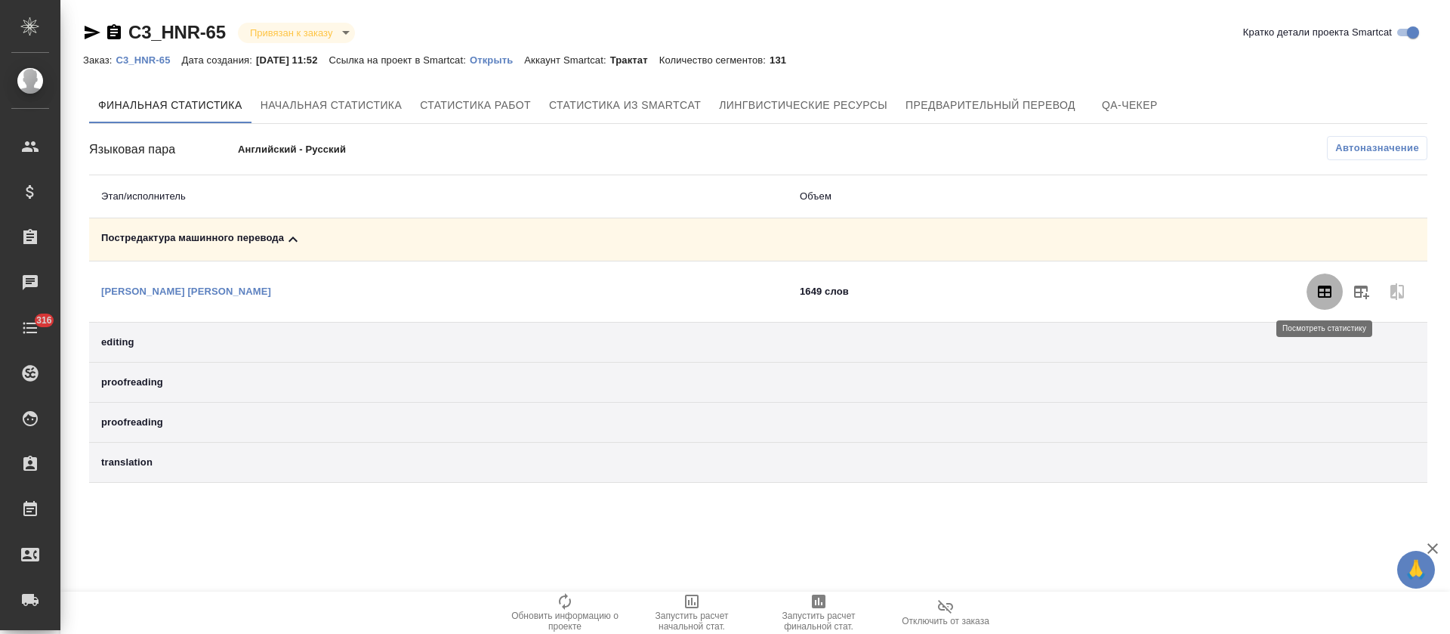
click at [1312, 289] on button "button" at bounding box center [1325, 291] width 36 height 36
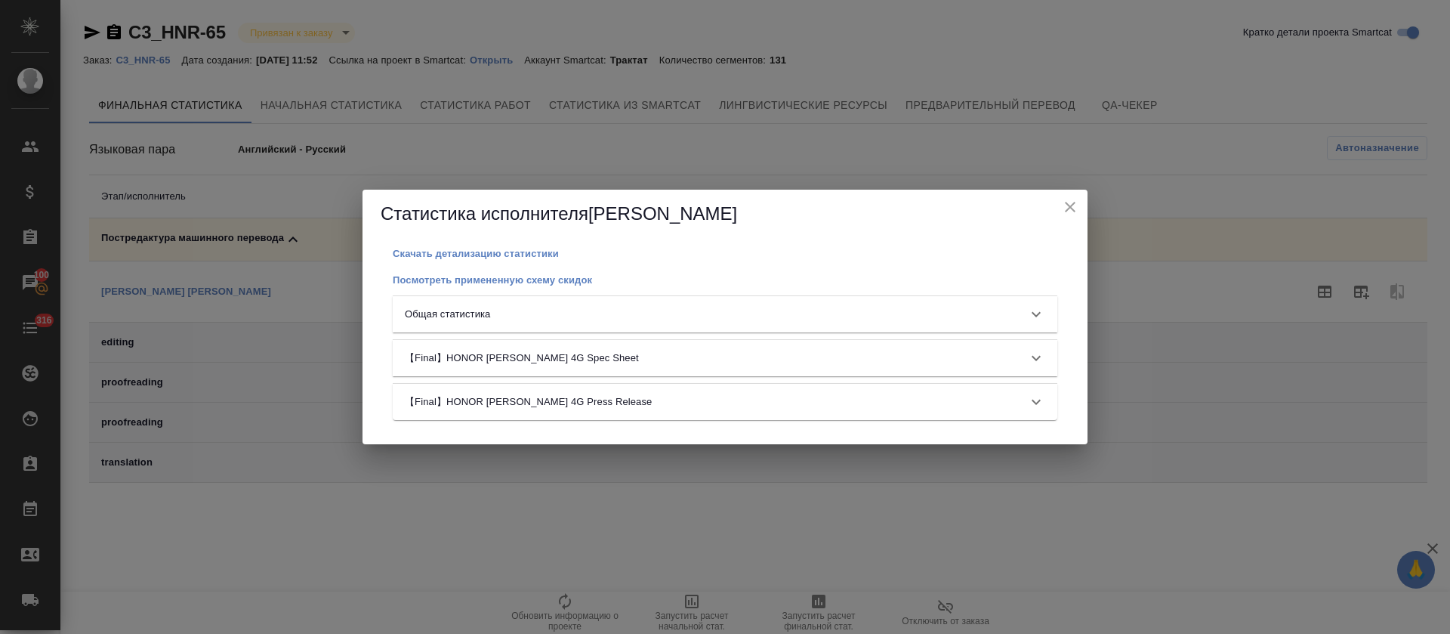
click at [797, 312] on div "Общая статистика" at bounding box center [711, 314] width 613 height 15
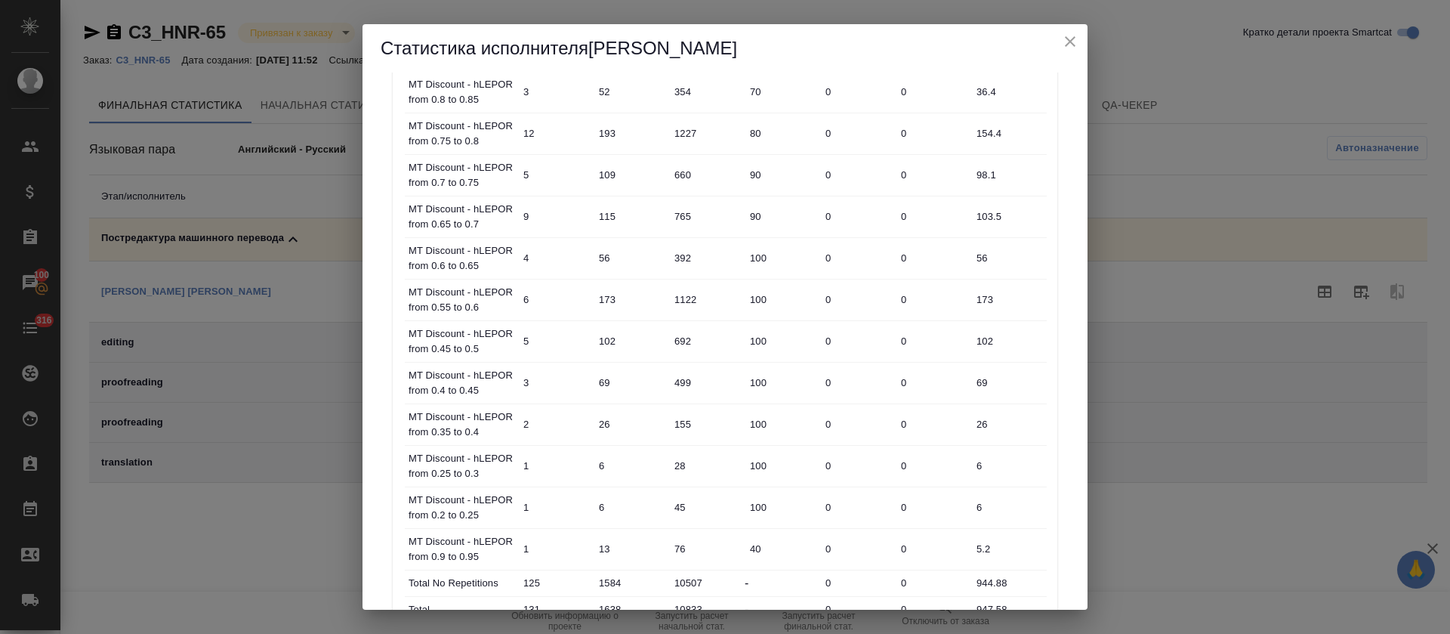
scroll to position [659, 0]
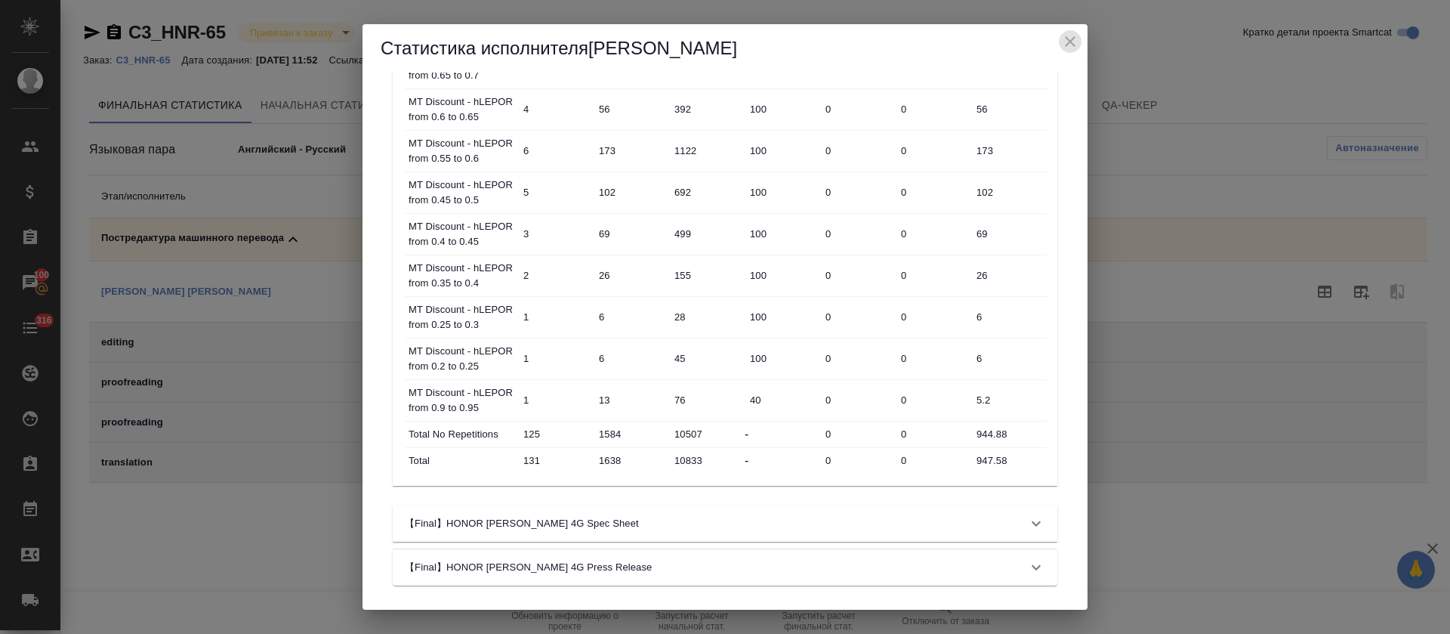
click at [1067, 36] on icon "close" at bounding box center [1070, 41] width 18 height 18
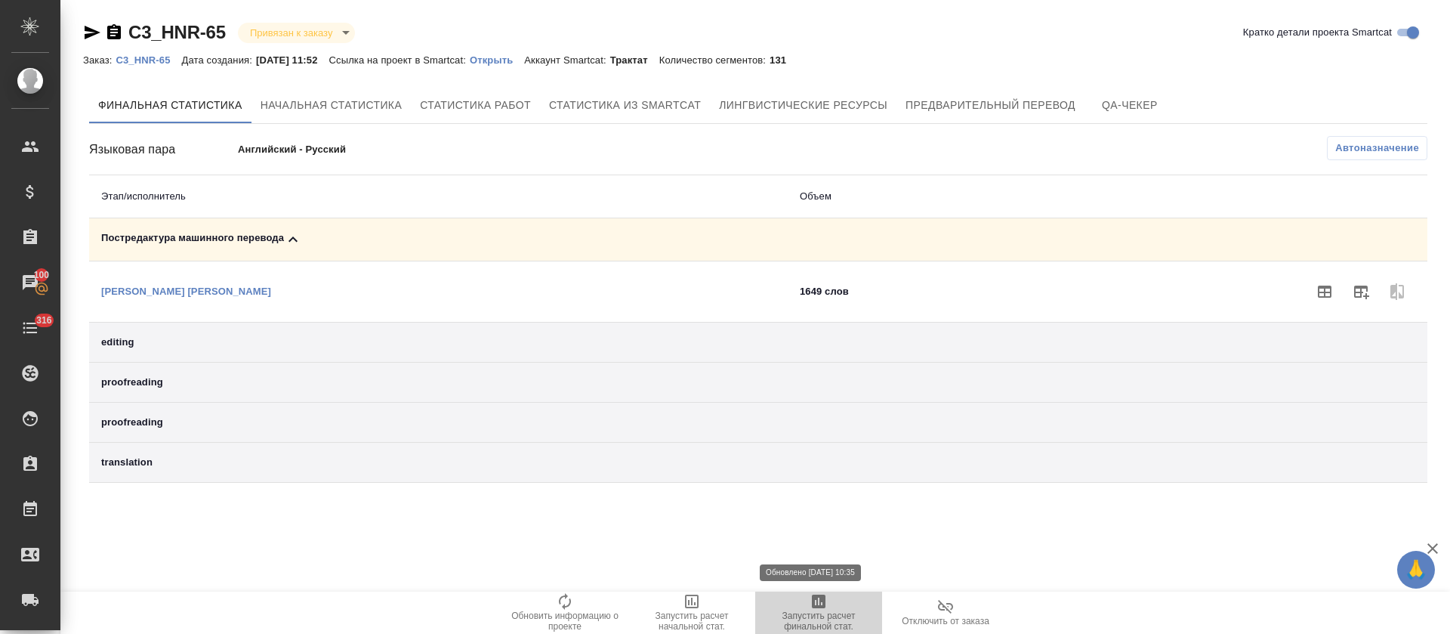
click at [808, 610] on span "Запустить расчет финальной стат." at bounding box center [818, 620] width 109 height 21
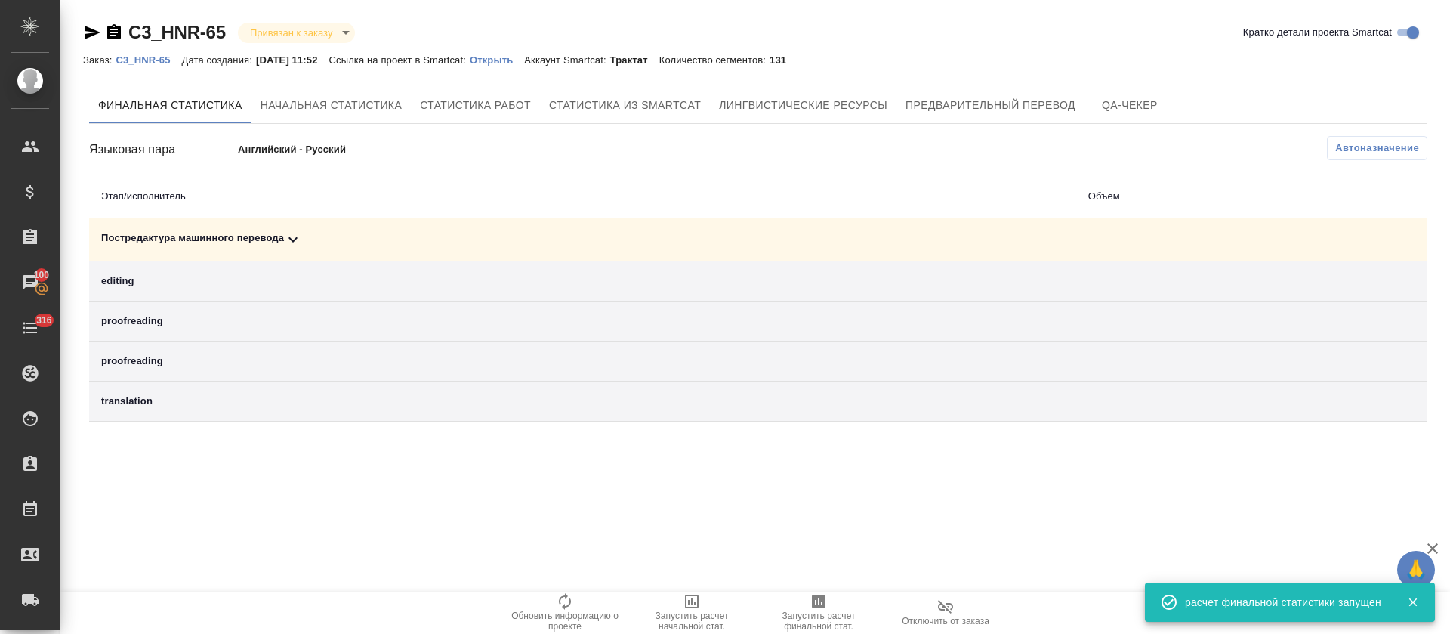
click at [704, 236] on div "Постредактура машинного перевода" at bounding box center [582, 239] width 963 height 18
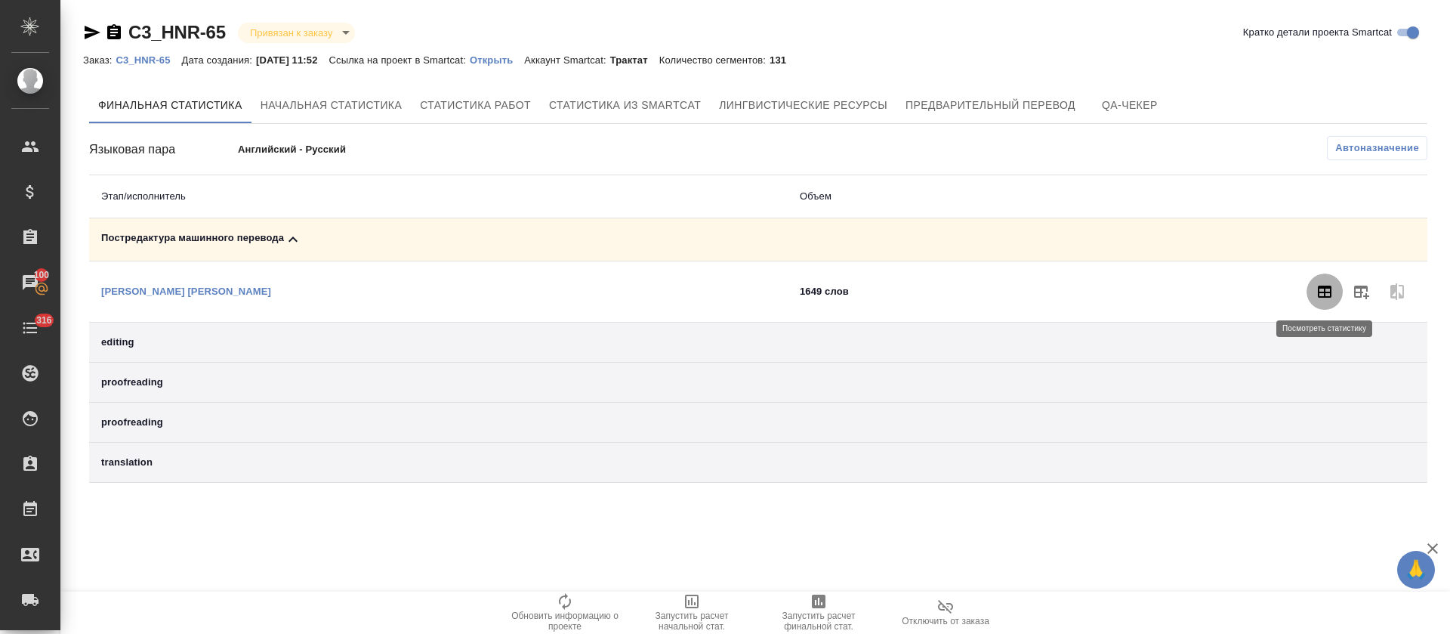
click at [1326, 289] on icon "button" at bounding box center [1325, 292] width 18 height 18
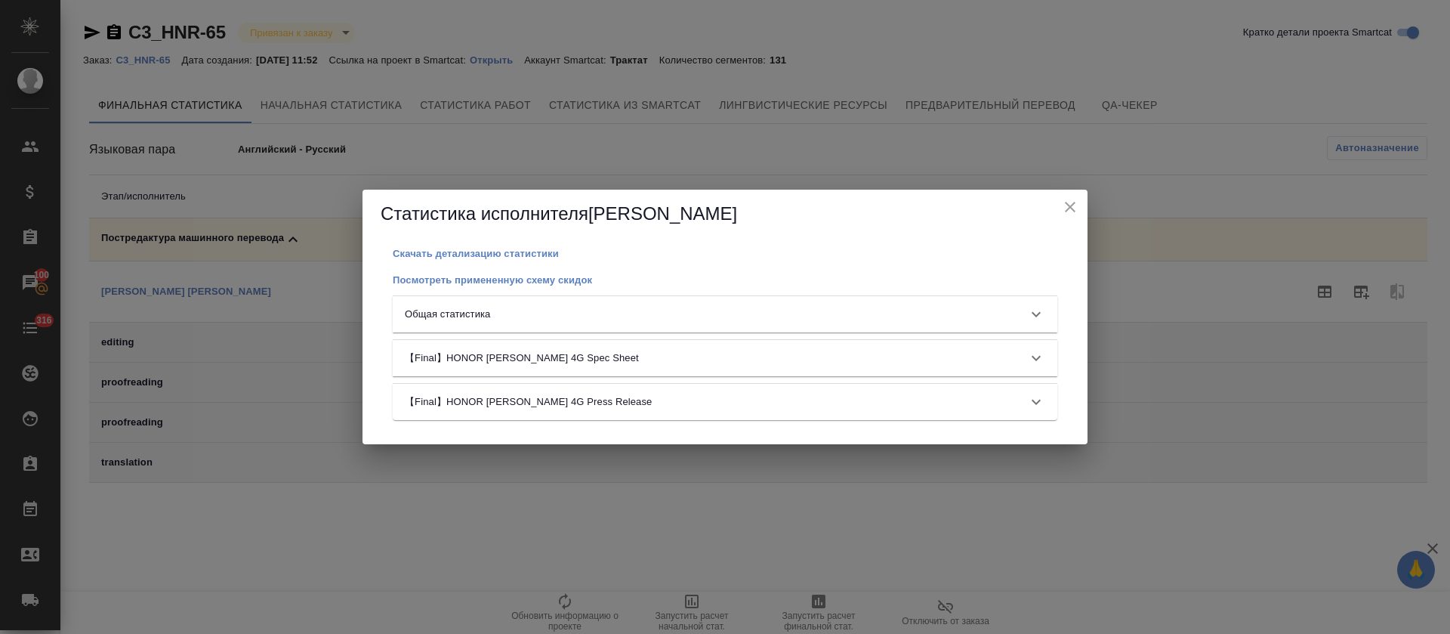
click at [723, 319] on div "Общая статистика" at bounding box center [711, 314] width 613 height 15
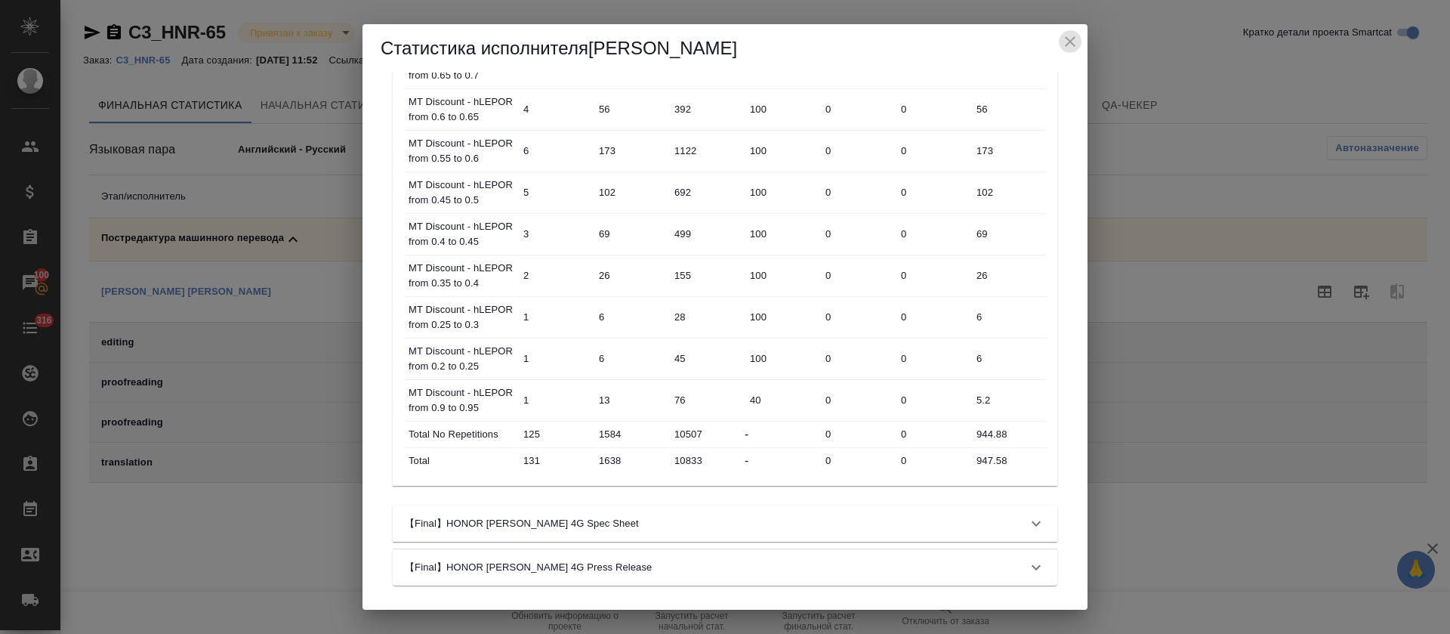
click at [1070, 36] on icon "close" at bounding box center [1070, 41] width 18 height 18
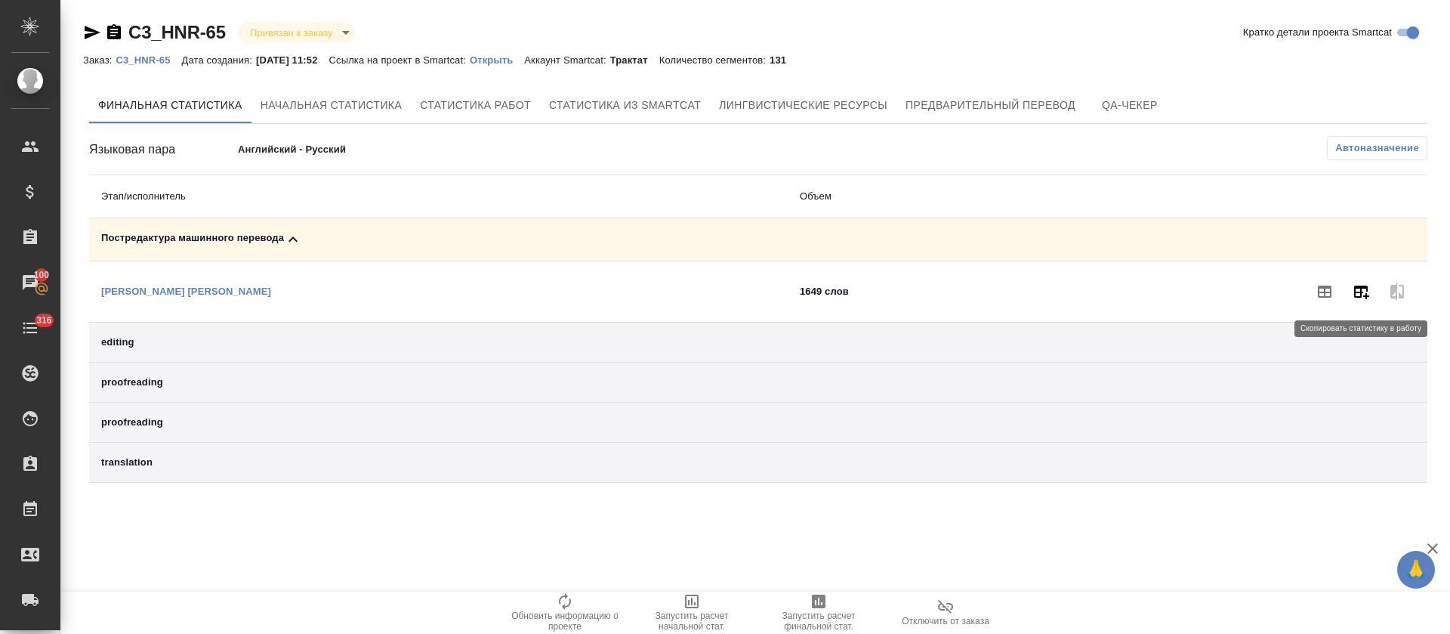
click at [1359, 295] on icon "button" at bounding box center [1361, 292] width 18 height 18
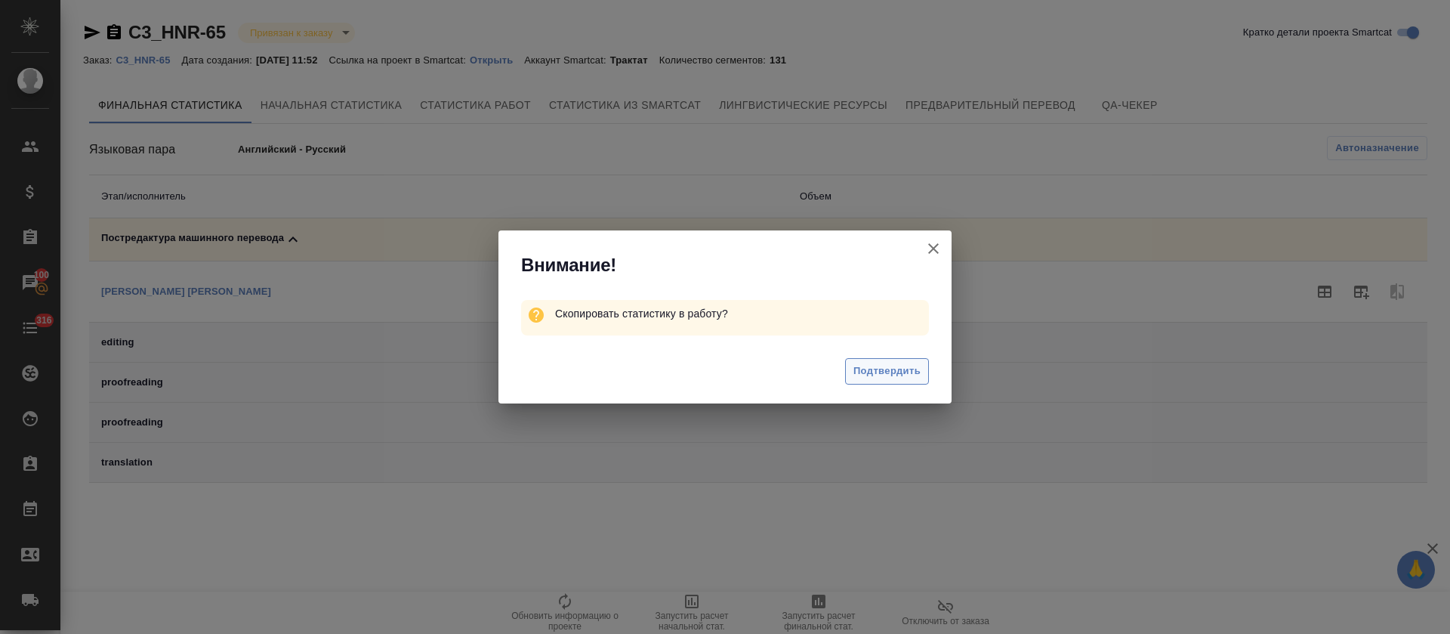
click at [872, 370] on span "Подтвердить" at bounding box center [887, 371] width 67 height 17
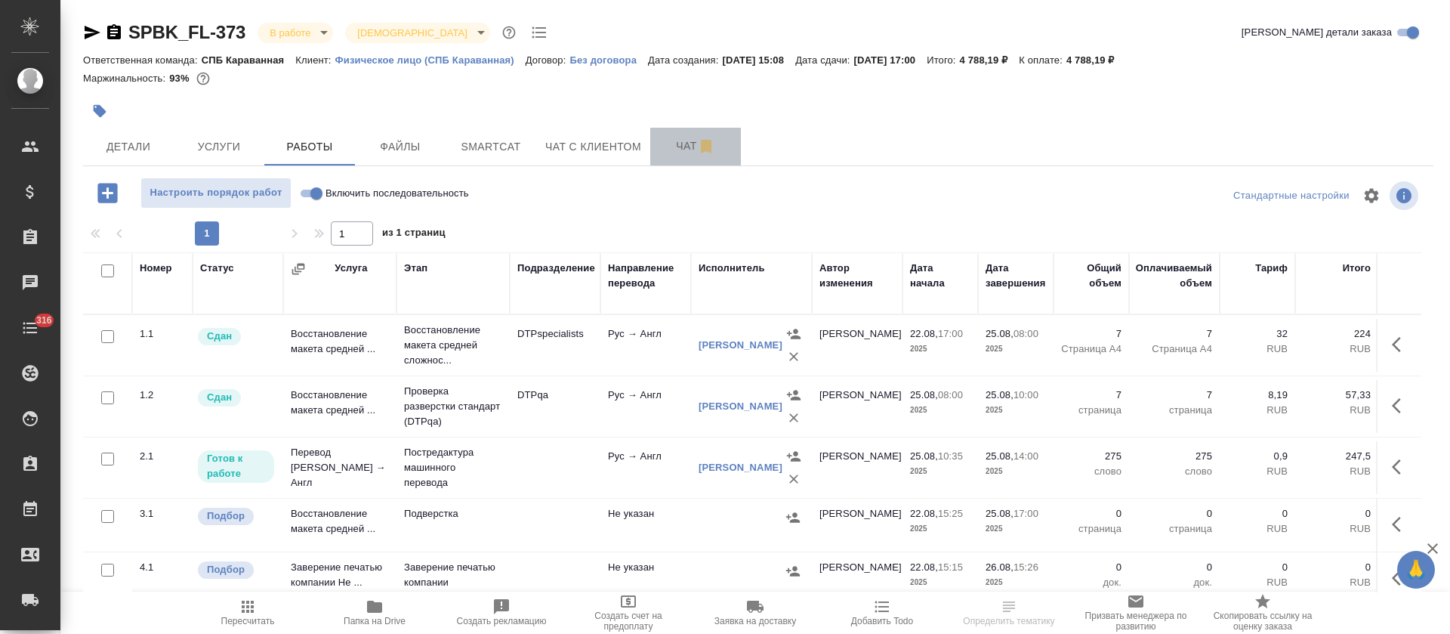
click at [682, 156] on button "Чат" at bounding box center [695, 147] width 91 height 38
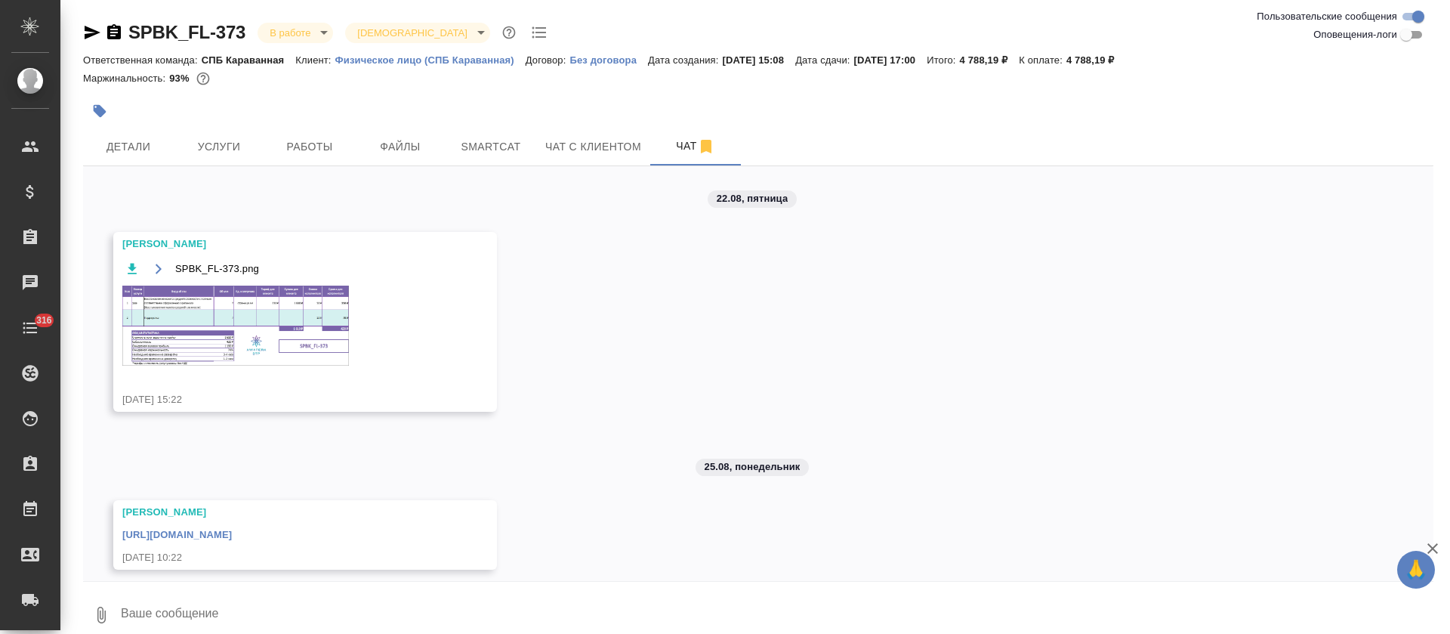
scroll to position [23, 0]
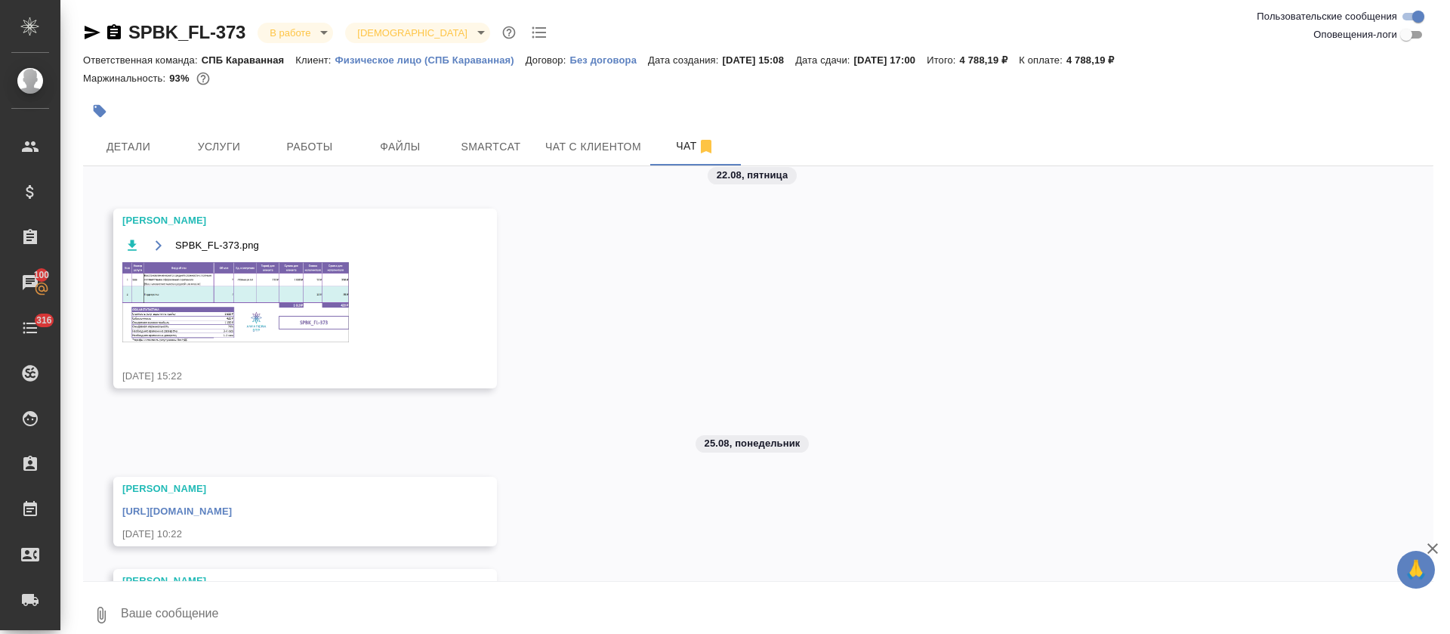
click at [260, 319] on img at bounding box center [235, 302] width 227 height 80
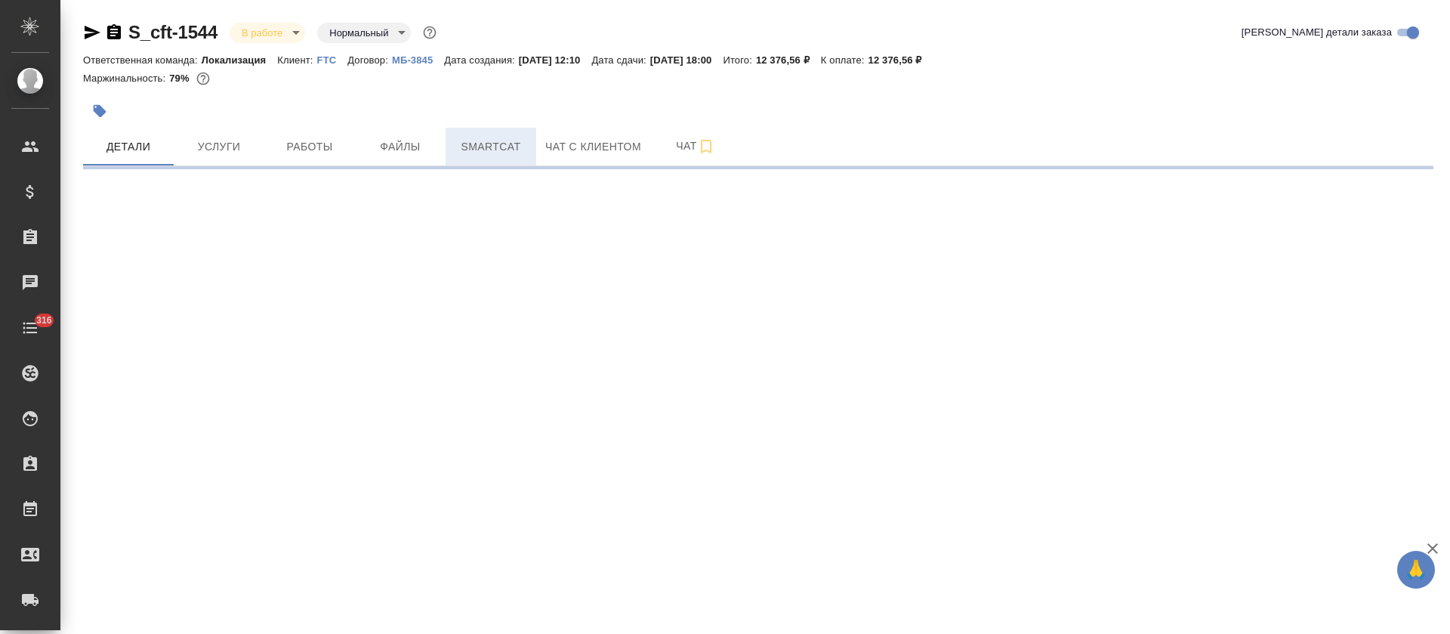
select select "RU"
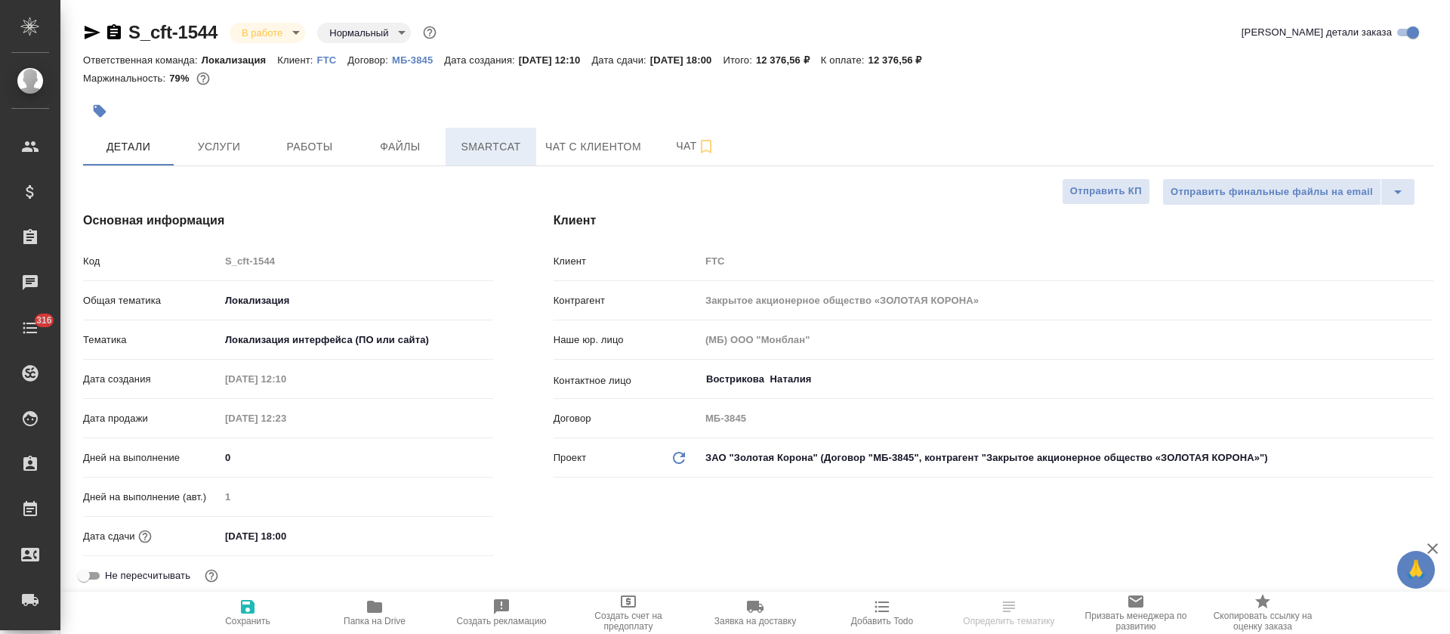
type textarea "x"
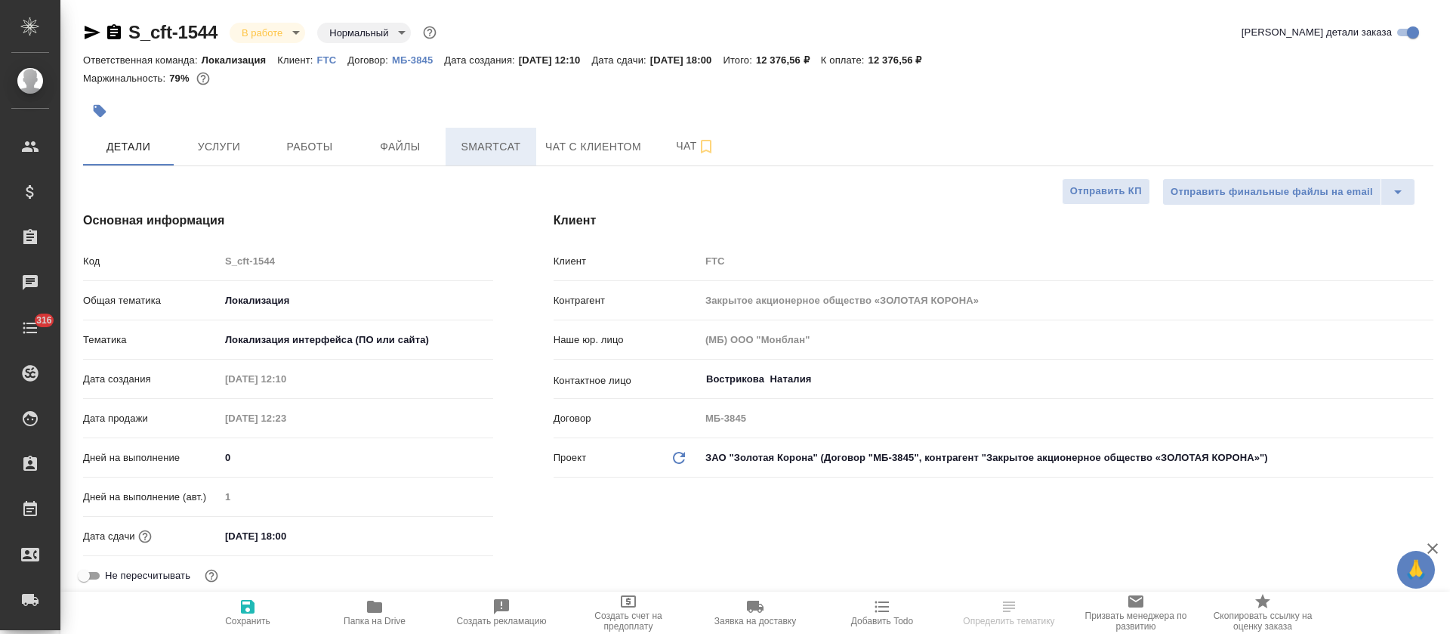
type textarea "x"
click at [507, 150] on span "Smartcat" at bounding box center [491, 146] width 73 height 19
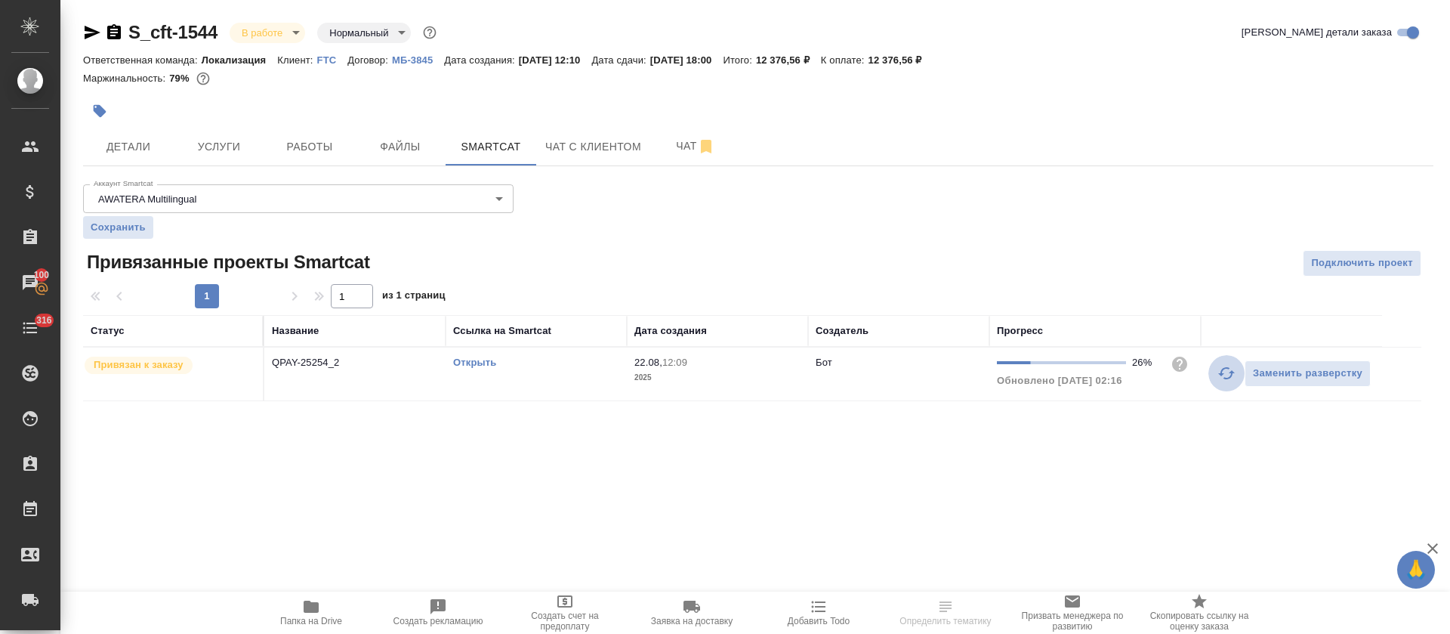
click at [1219, 369] on icon "button" at bounding box center [1227, 373] width 18 height 18
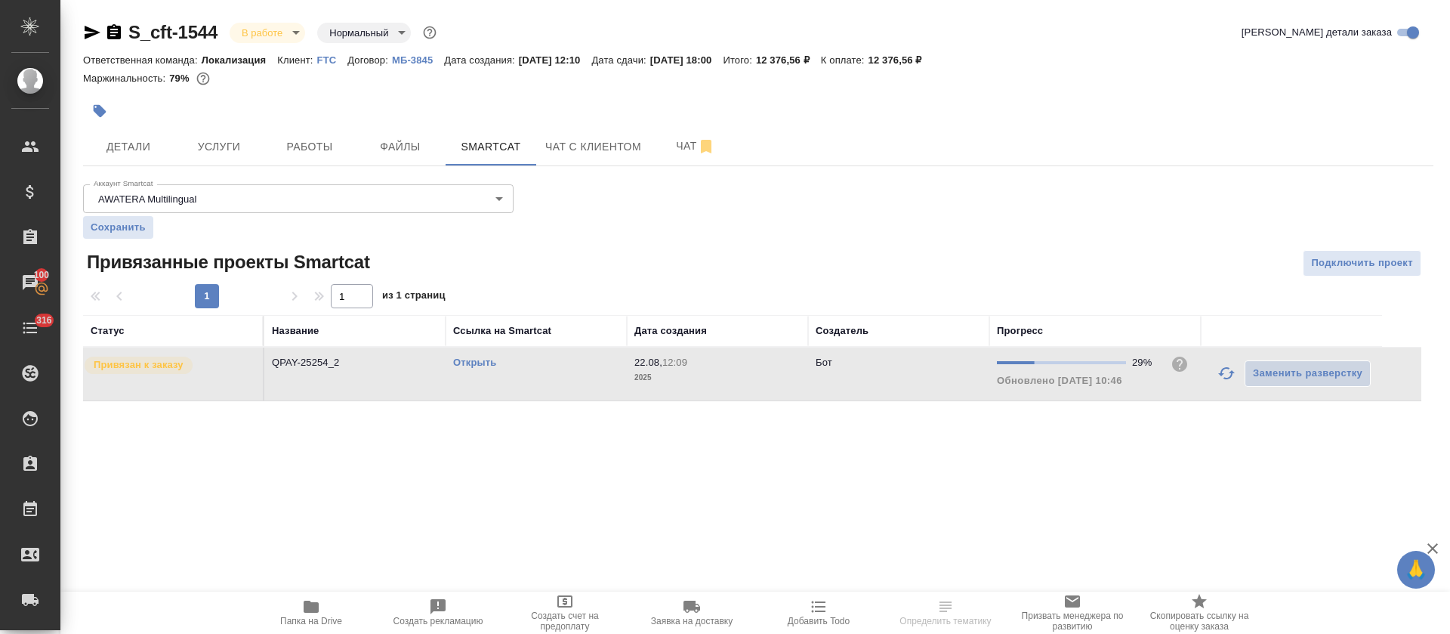
click at [487, 363] on link "Открыть" at bounding box center [474, 362] width 43 height 11
click at [289, 156] on button "Работы" at bounding box center [309, 147] width 91 height 38
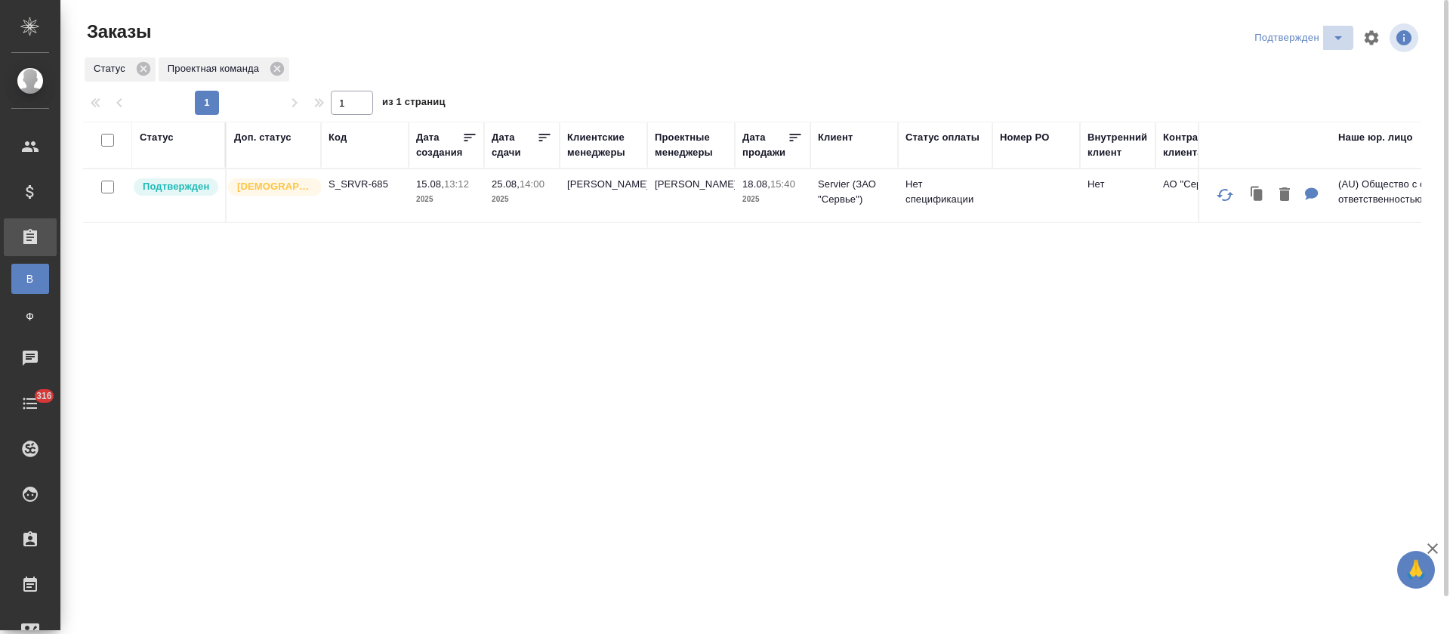
click at [1341, 36] on icon "split button" at bounding box center [1339, 38] width 8 height 4
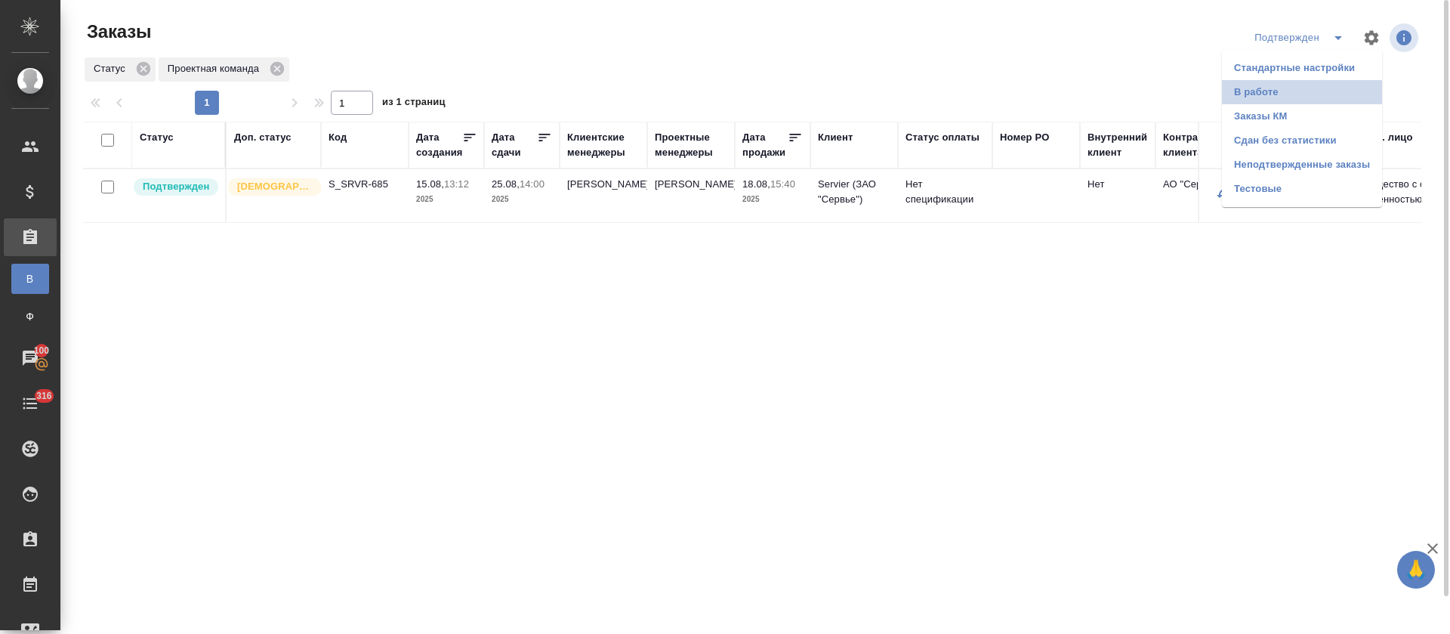
click at [1316, 91] on li "В работе" at bounding box center [1302, 92] width 160 height 24
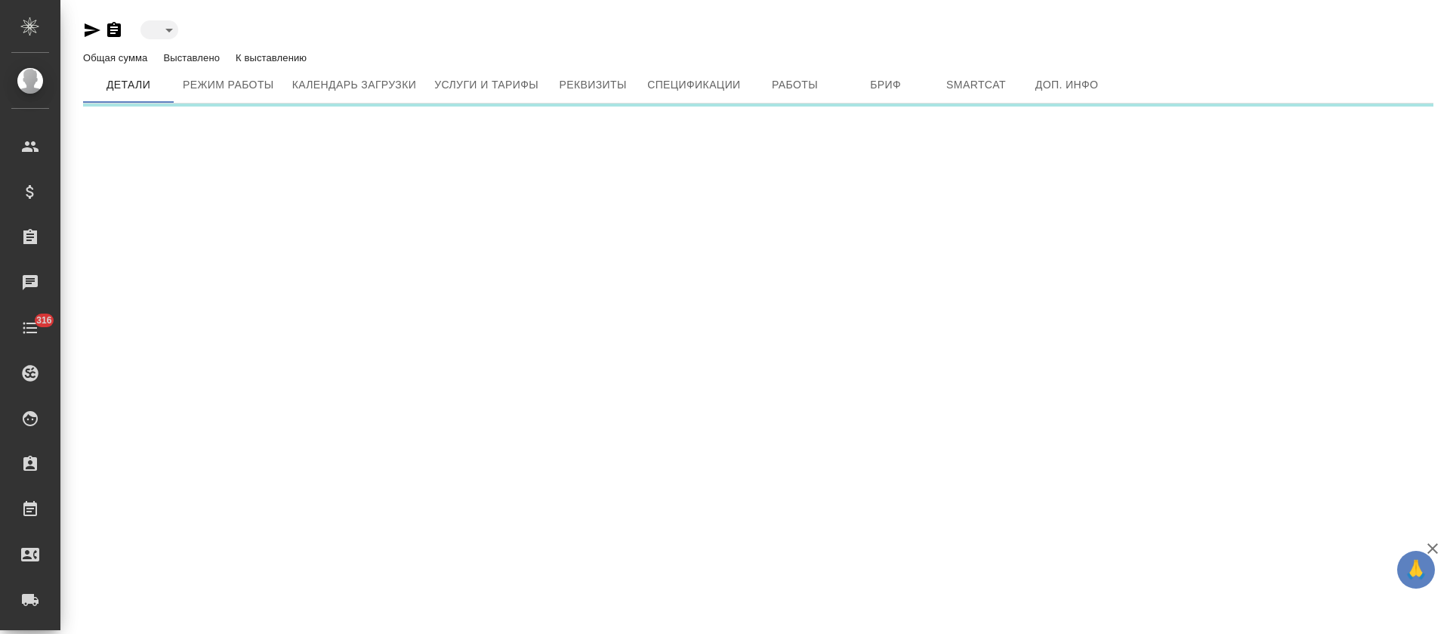
type input "active"
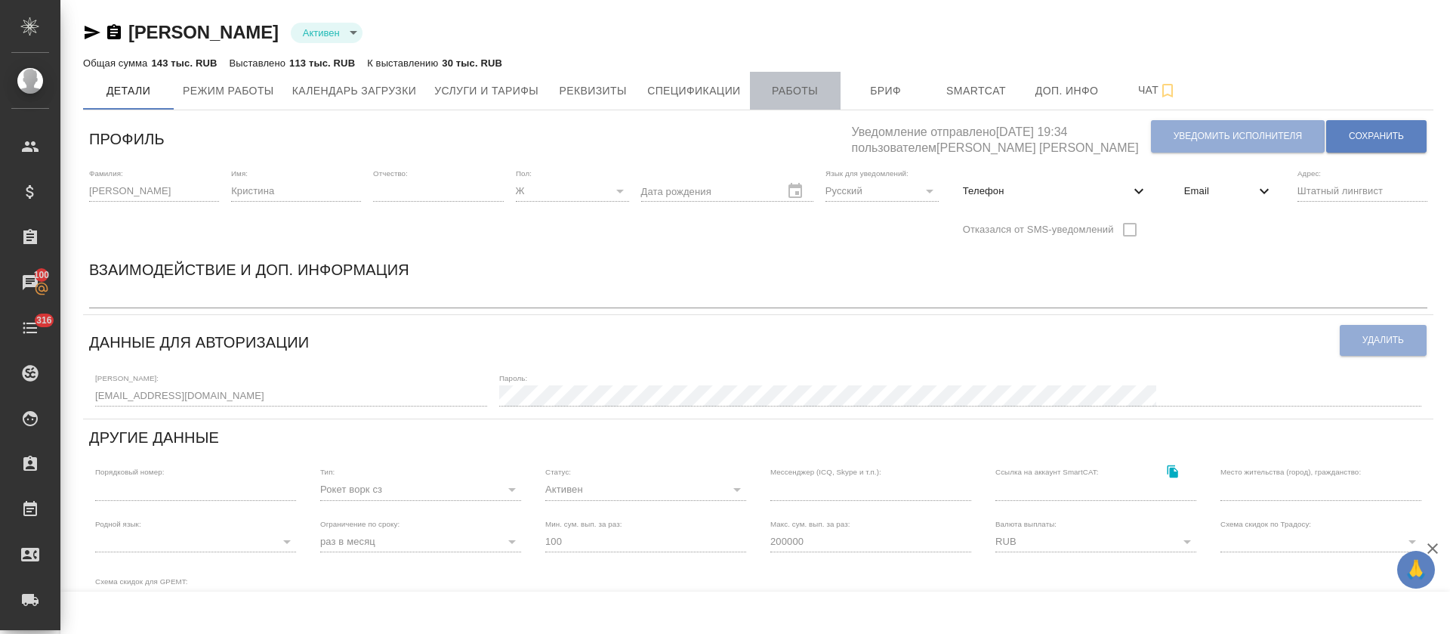
click at [764, 88] on span "Работы" at bounding box center [795, 91] width 73 height 19
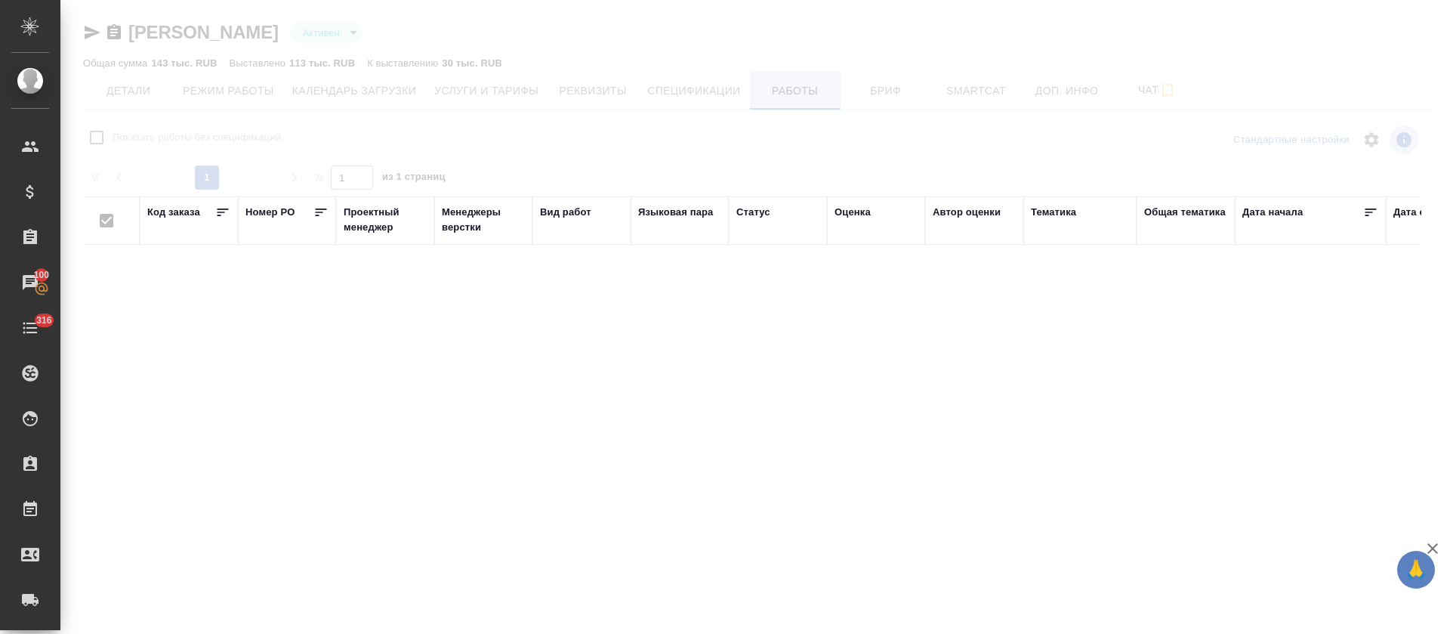
checkbox input "false"
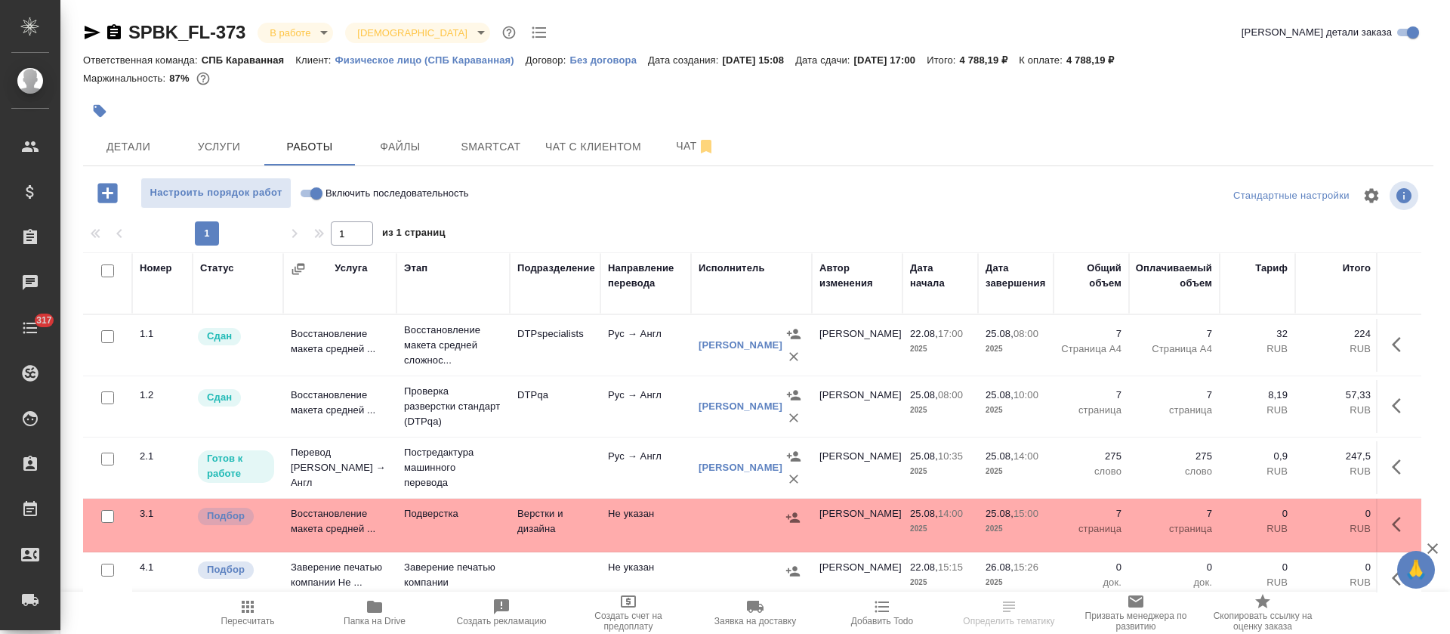
scroll to position [31, 0]
